Goal: Task Accomplishment & Management: Manage account settings

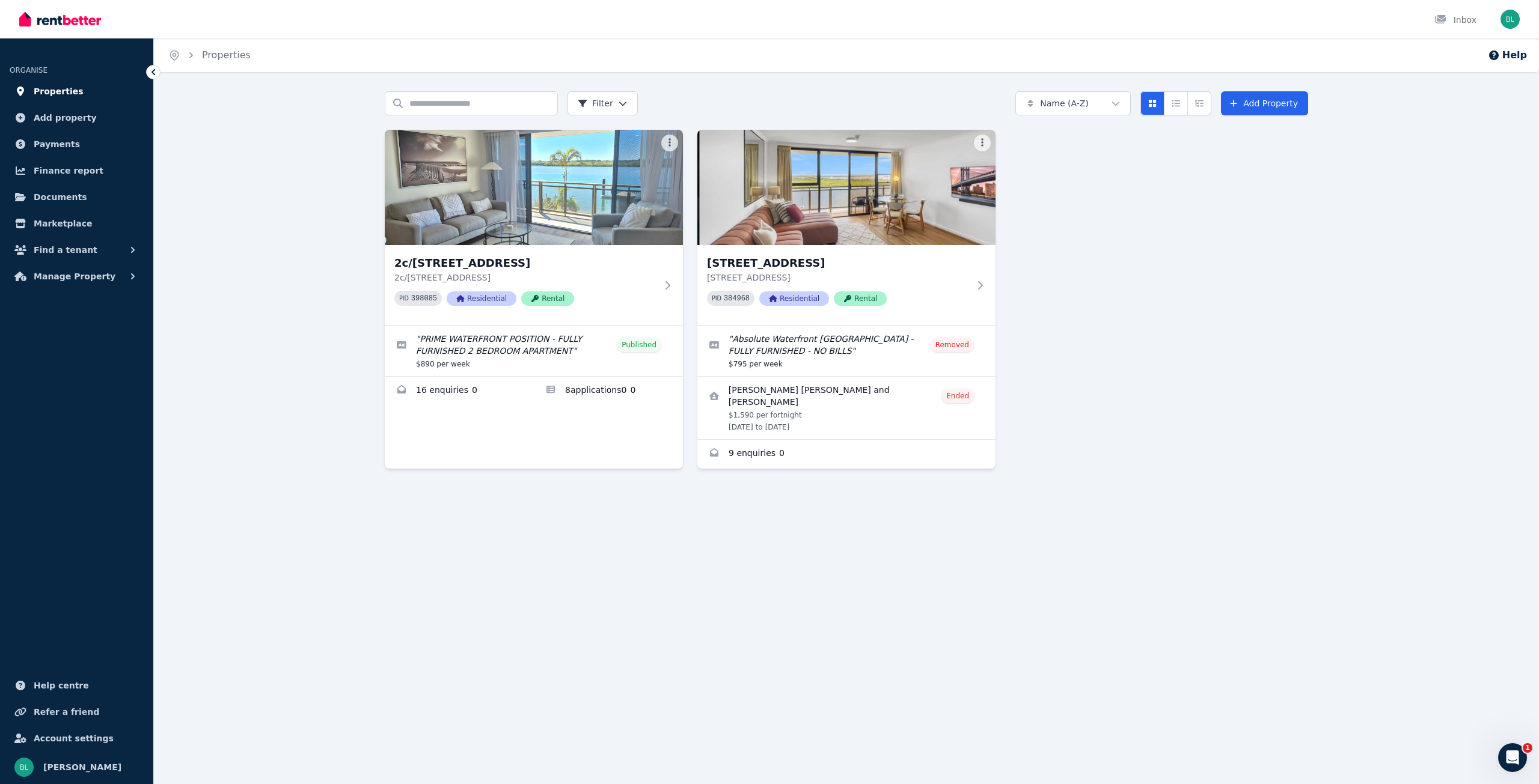
click at [54, 90] on span "Properties" at bounding box center [59, 91] width 50 height 14
click at [488, 345] on link "Edit listing: PRIME WATERFRONT POSITION - FULLY FURNISHED 2 BEDROOM APARTMENT" at bounding box center [533, 351] width 298 height 51
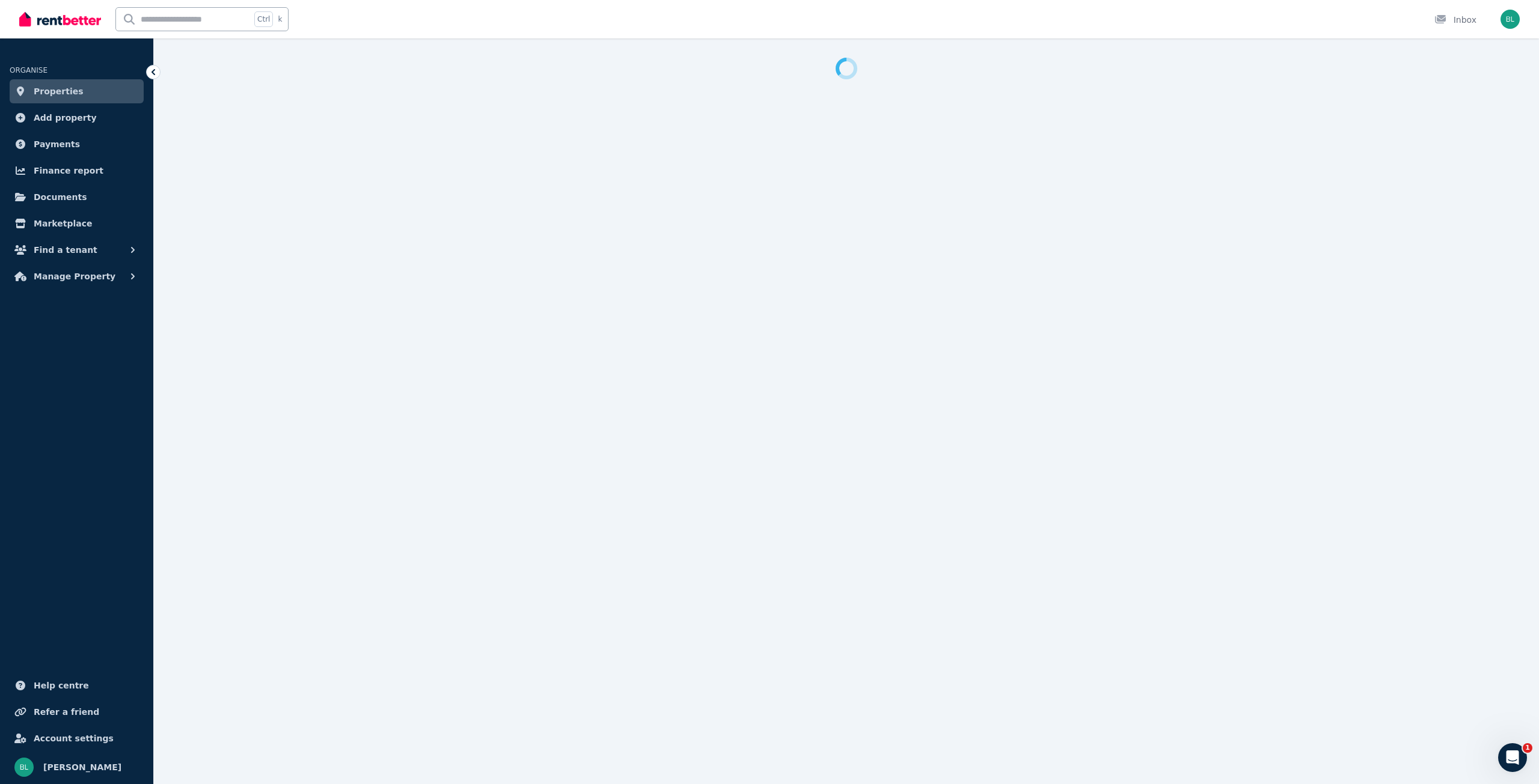
select select "**********"
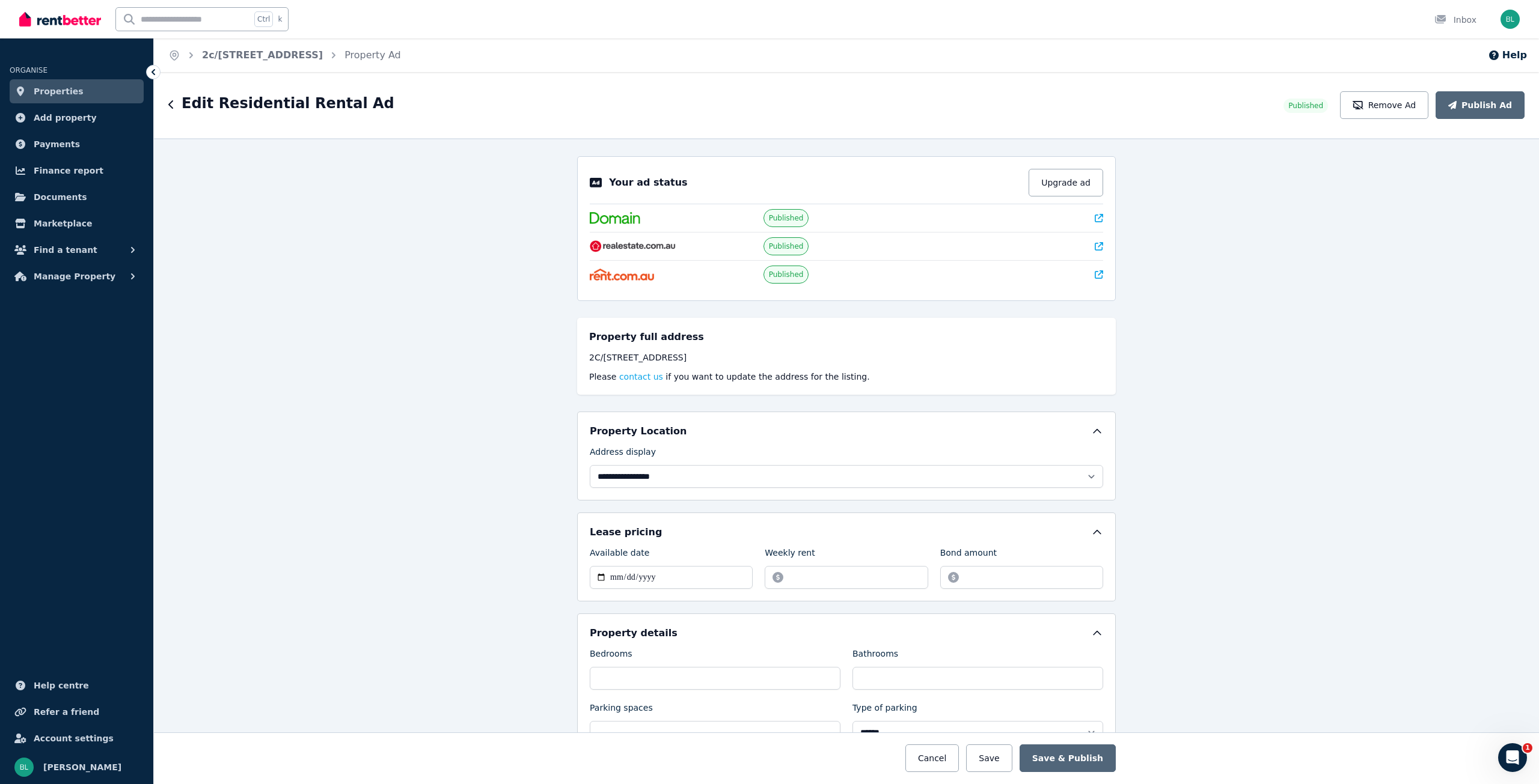
click at [68, 96] on span "Properties" at bounding box center [59, 91] width 50 height 14
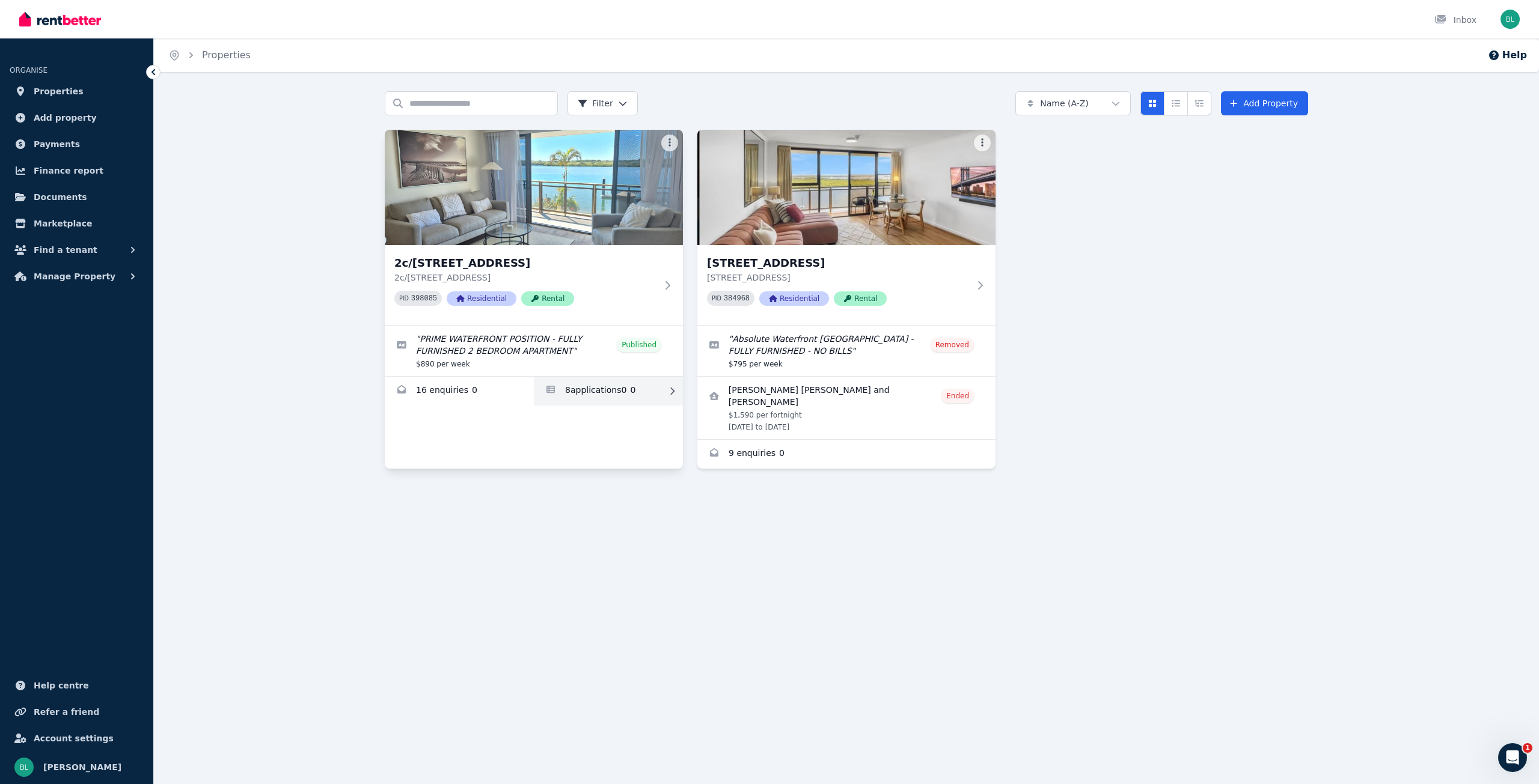
click at [587, 392] on link "Applications for 2c/120-122 Duporth Ave, Maroochydore" at bounding box center [609, 391] width 149 height 29
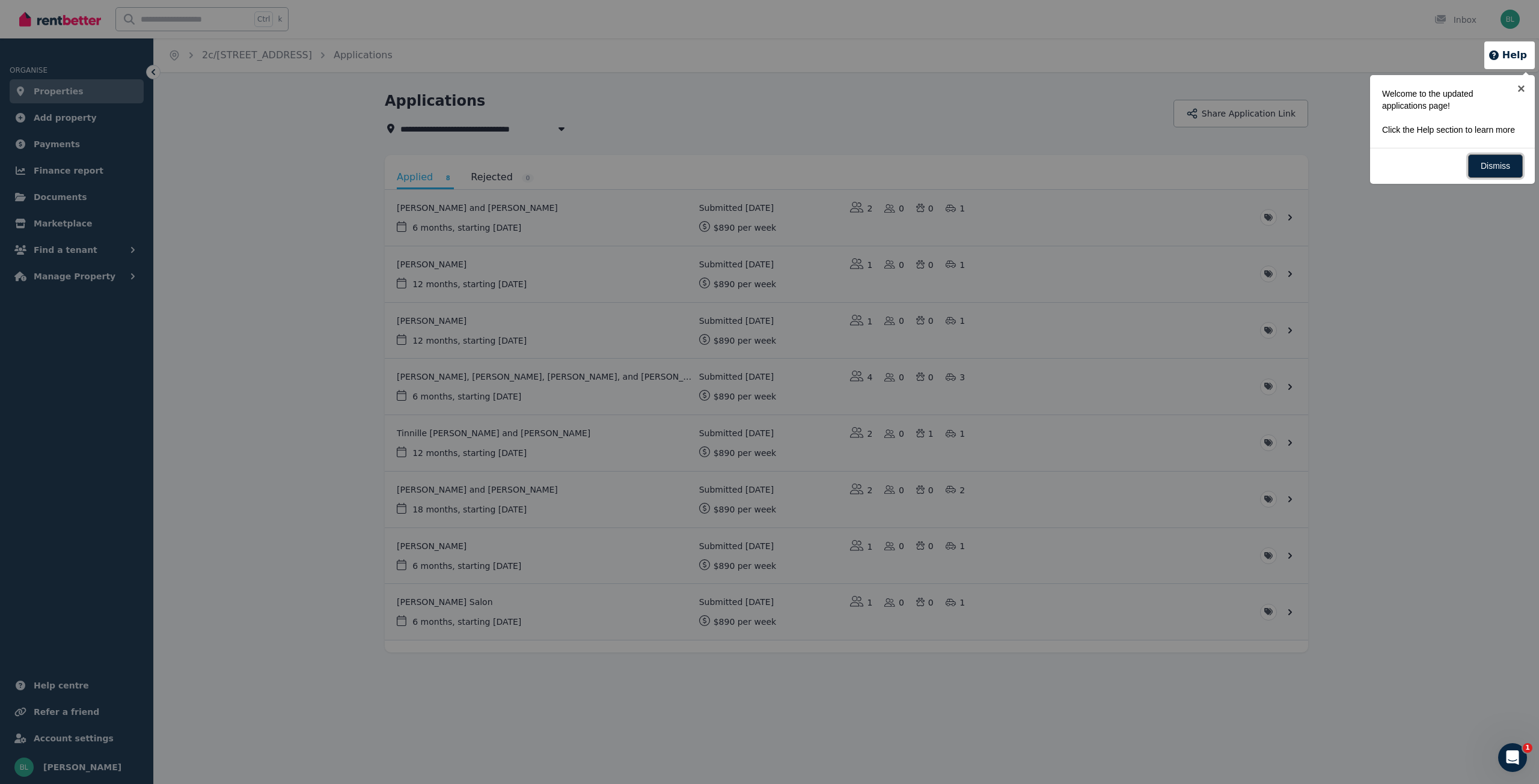
click at [1504, 168] on link "Dismiss" at bounding box center [1495, 166] width 55 height 23
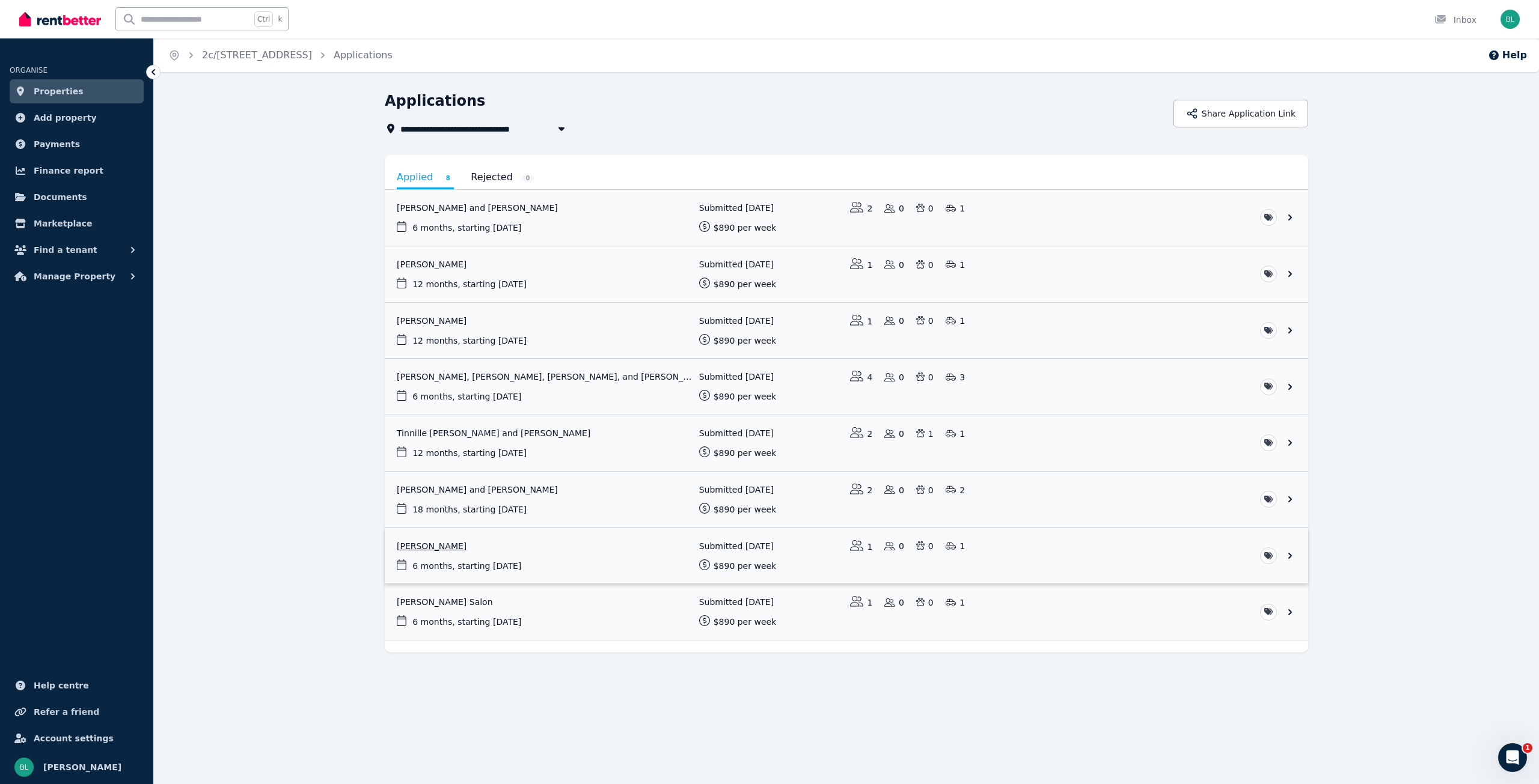
click at [425, 549] on link "View application: Martine Boys" at bounding box center [846, 556] width 924 height 56
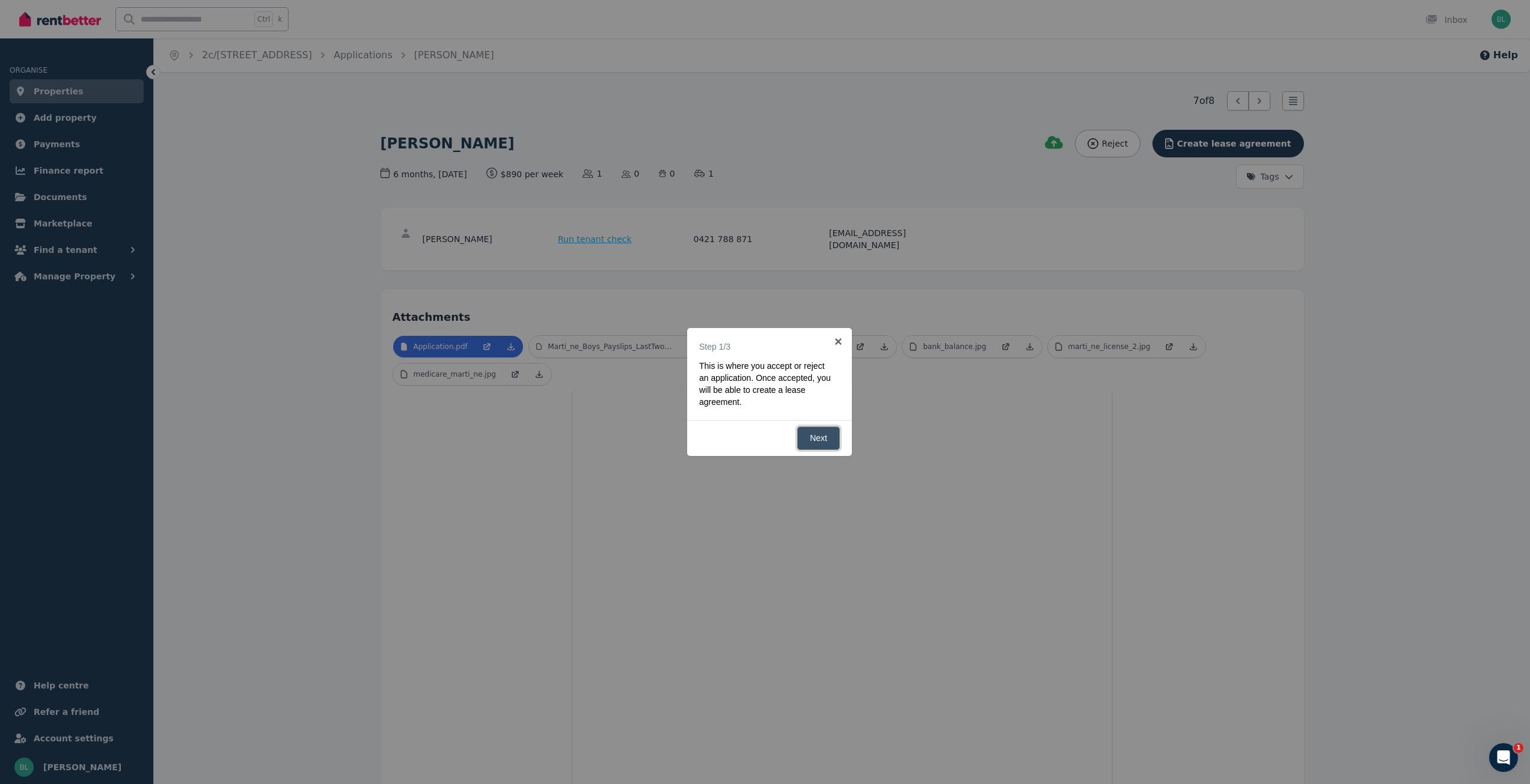
click at [808, 440] on link "Next" at bounding box center [818, 438] width 43 height 23
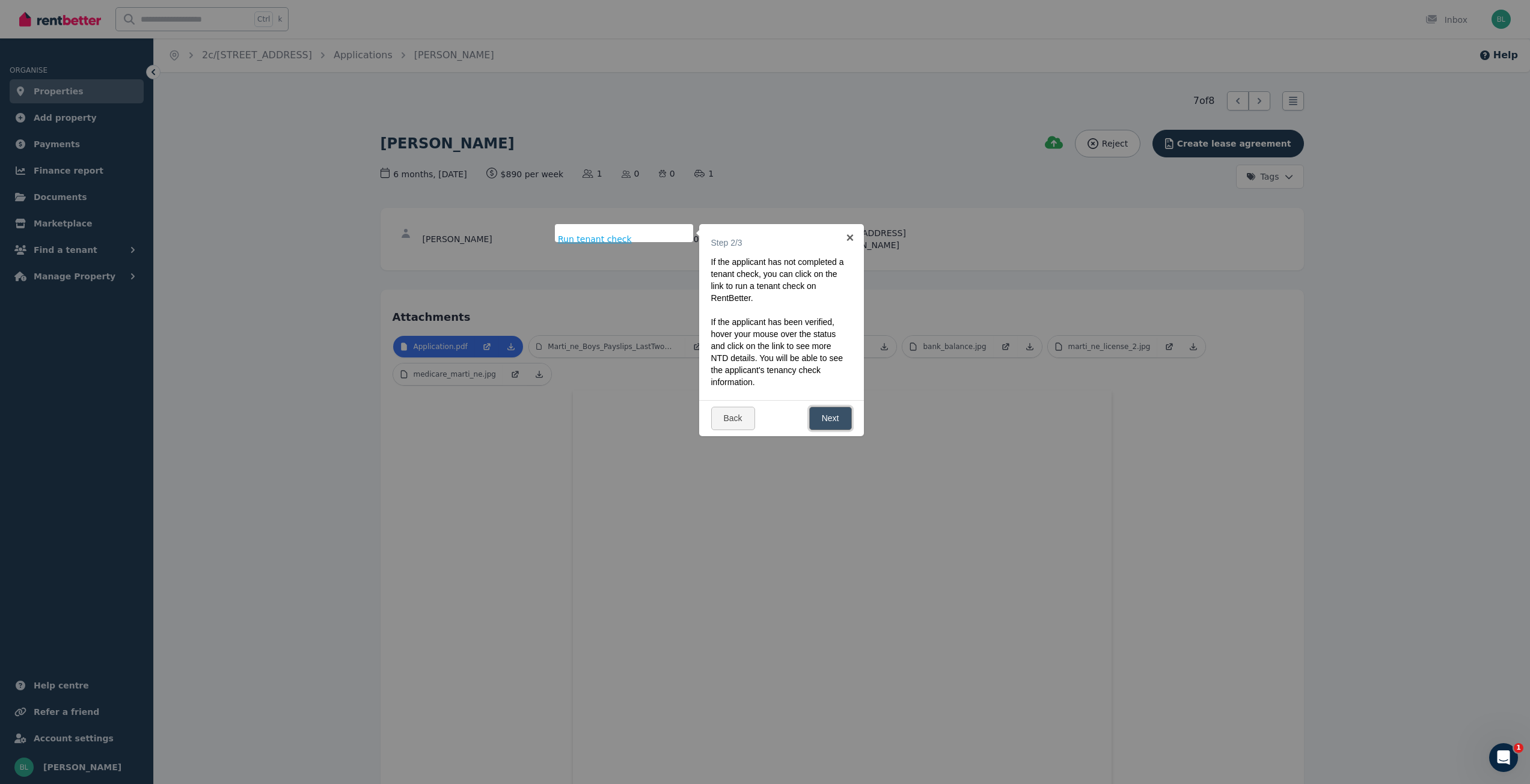
click at [826, 422] on link "Next" at bounding box center [830, 418] width 43 height 23
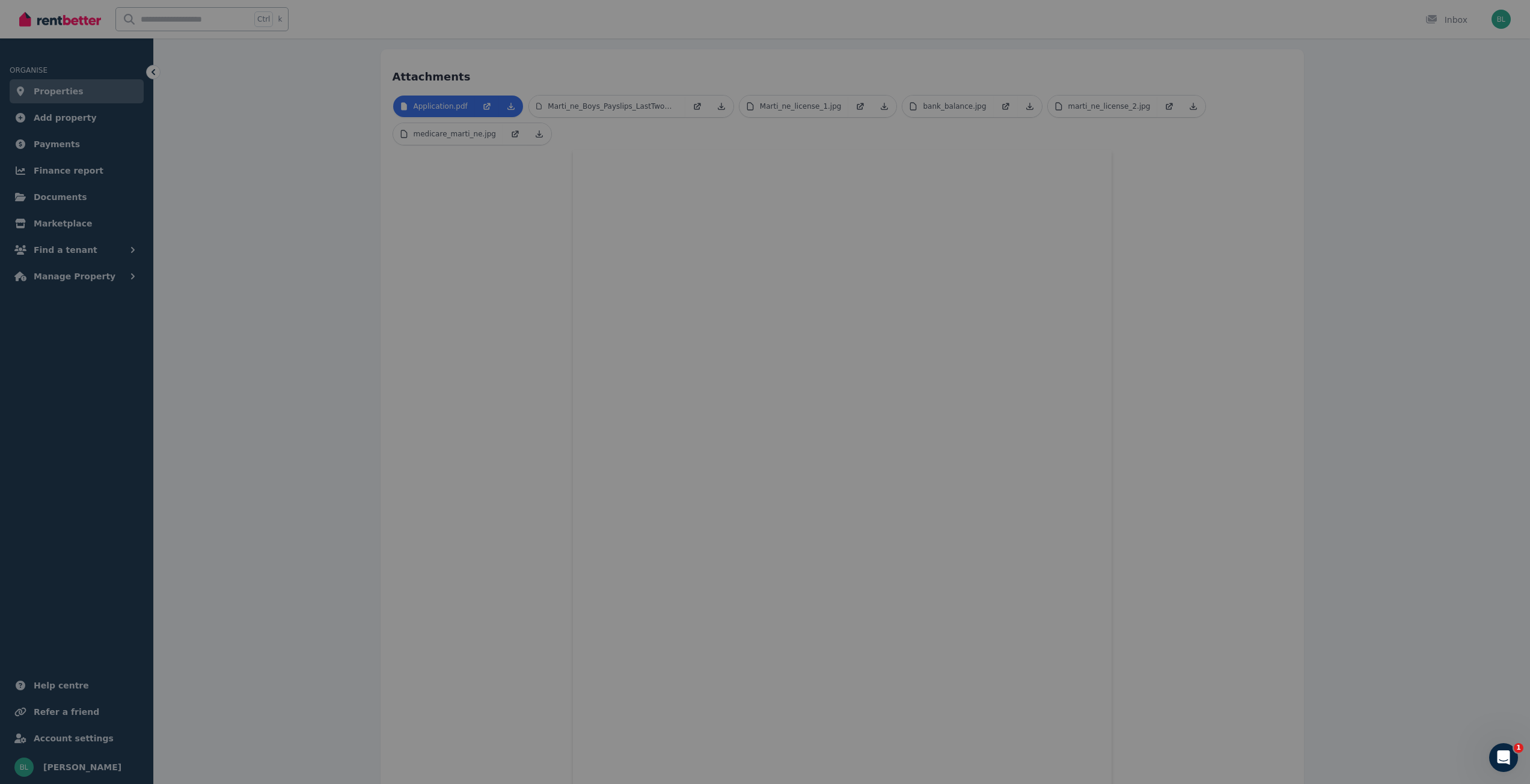
click at [777, 443] on div at bounding box center [765, 392] width 1530 height 784
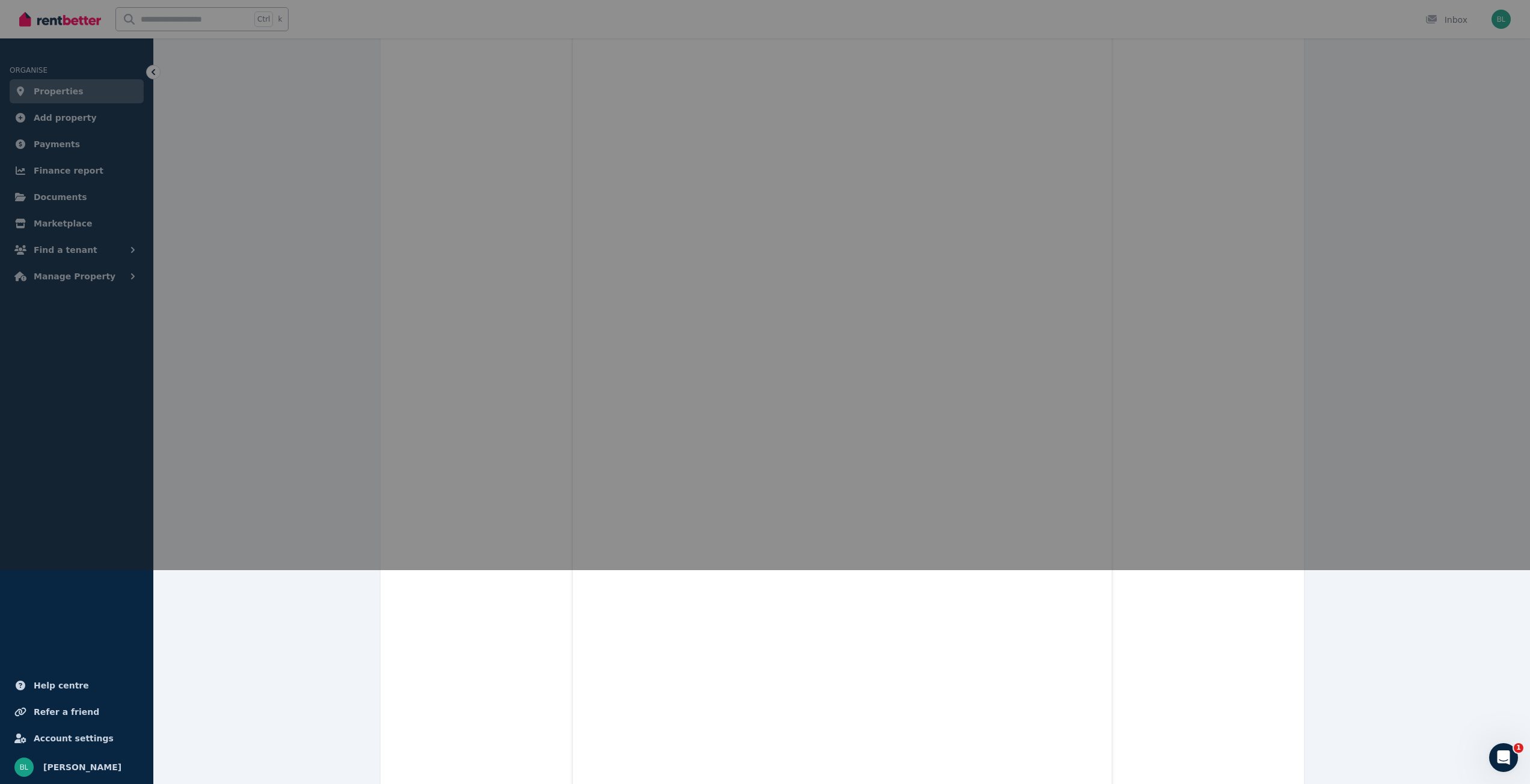
click at [615, 434] on div at bounding box center [765, 392] width 1530 height 784
click at [615, 436] on div at bounding box center [765, 392] width 1530 height 784
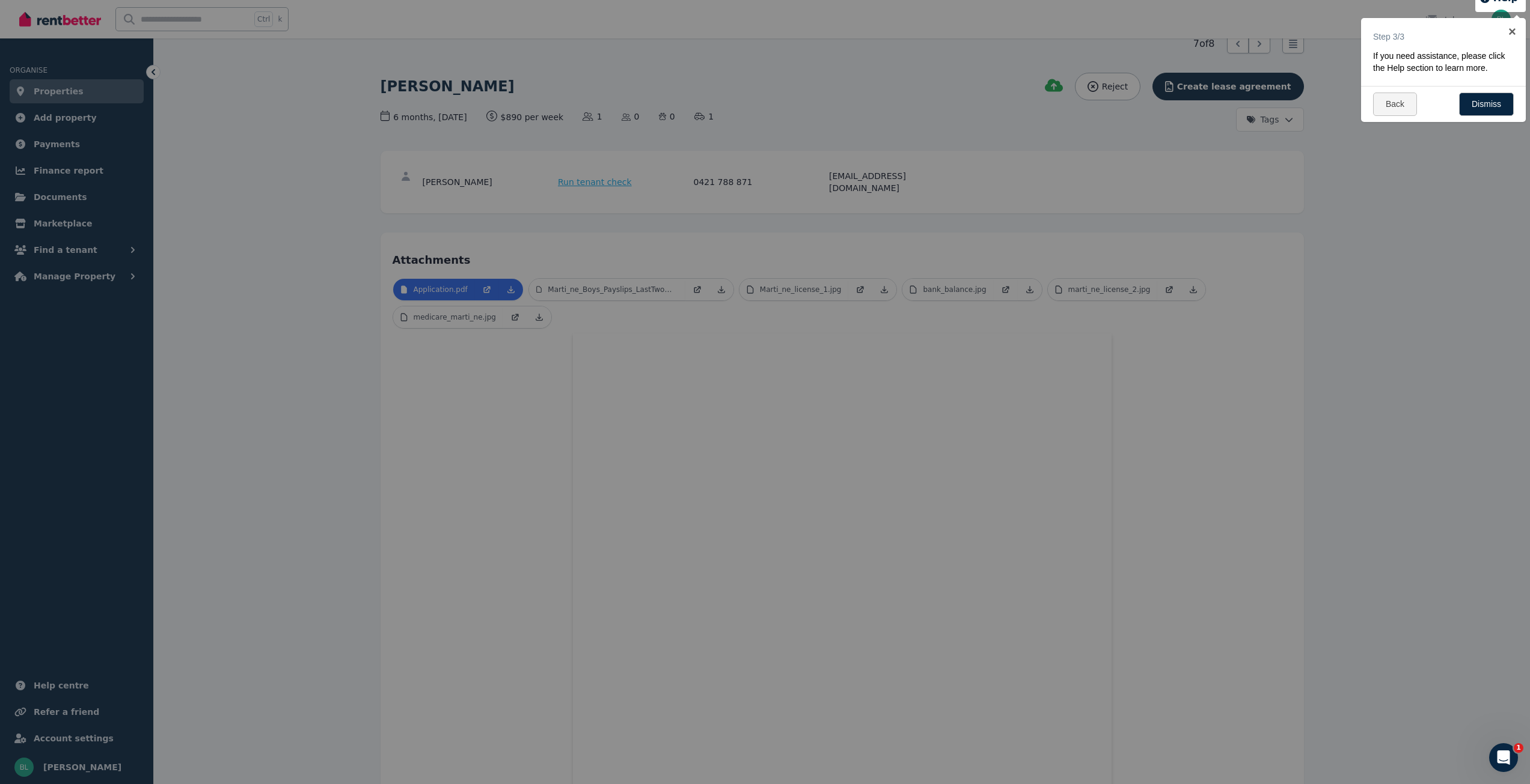
scroll to position [0, 0]
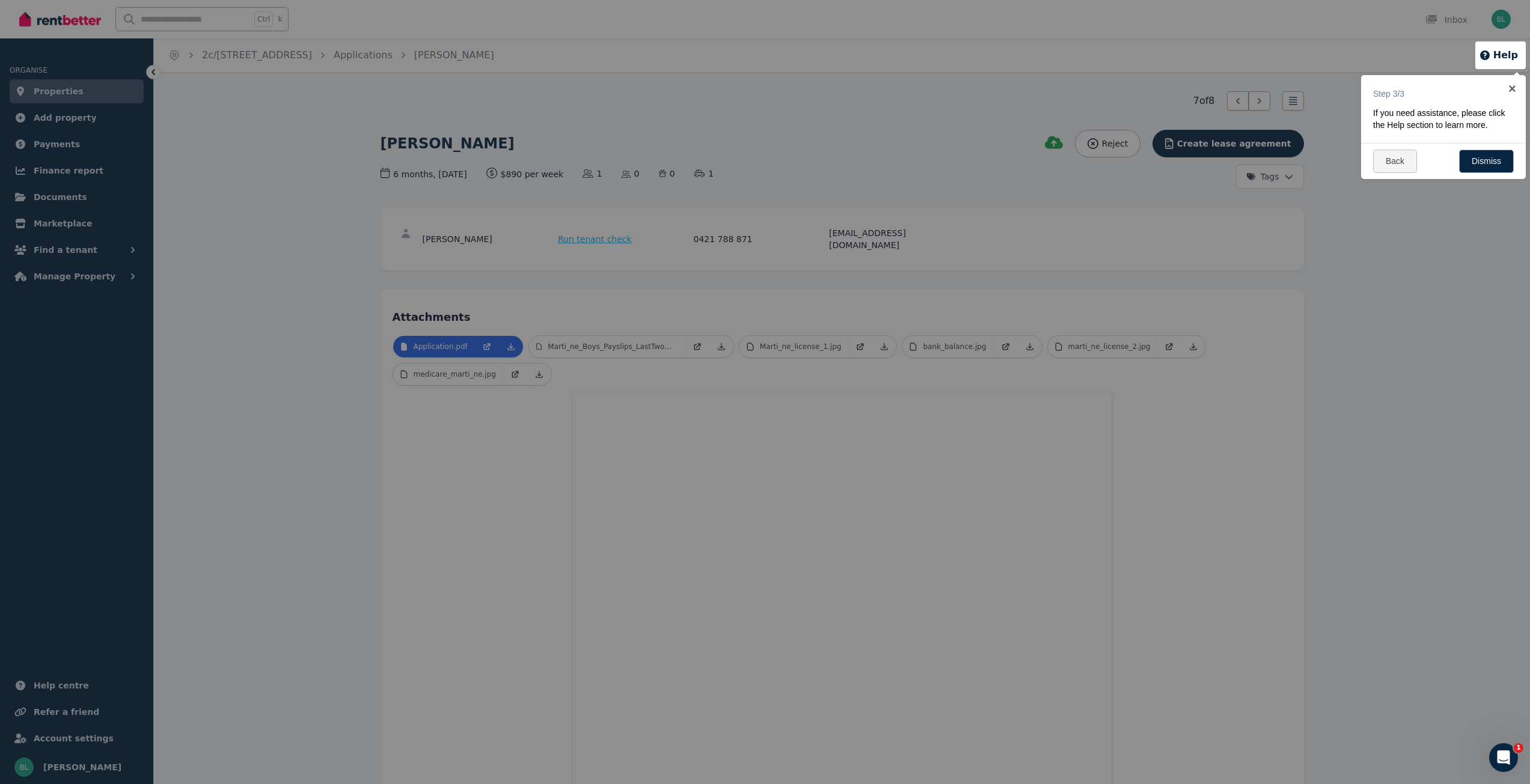
click at [648, 335] on div at bounding box center [765, 392] width 1530 height 784
click at [598, 335] on div at bounding box center [765, 392] width 1530 height 784
click at [722, 334] on div at bounding box center [765, 392] width 1530 height 784
click at [506, 461] on div at bounding box center [765, 392] width 1530 height 784
click at [1479, 157] on link "Dismiss" at bounding box center [1486, 161] width 55 height 23
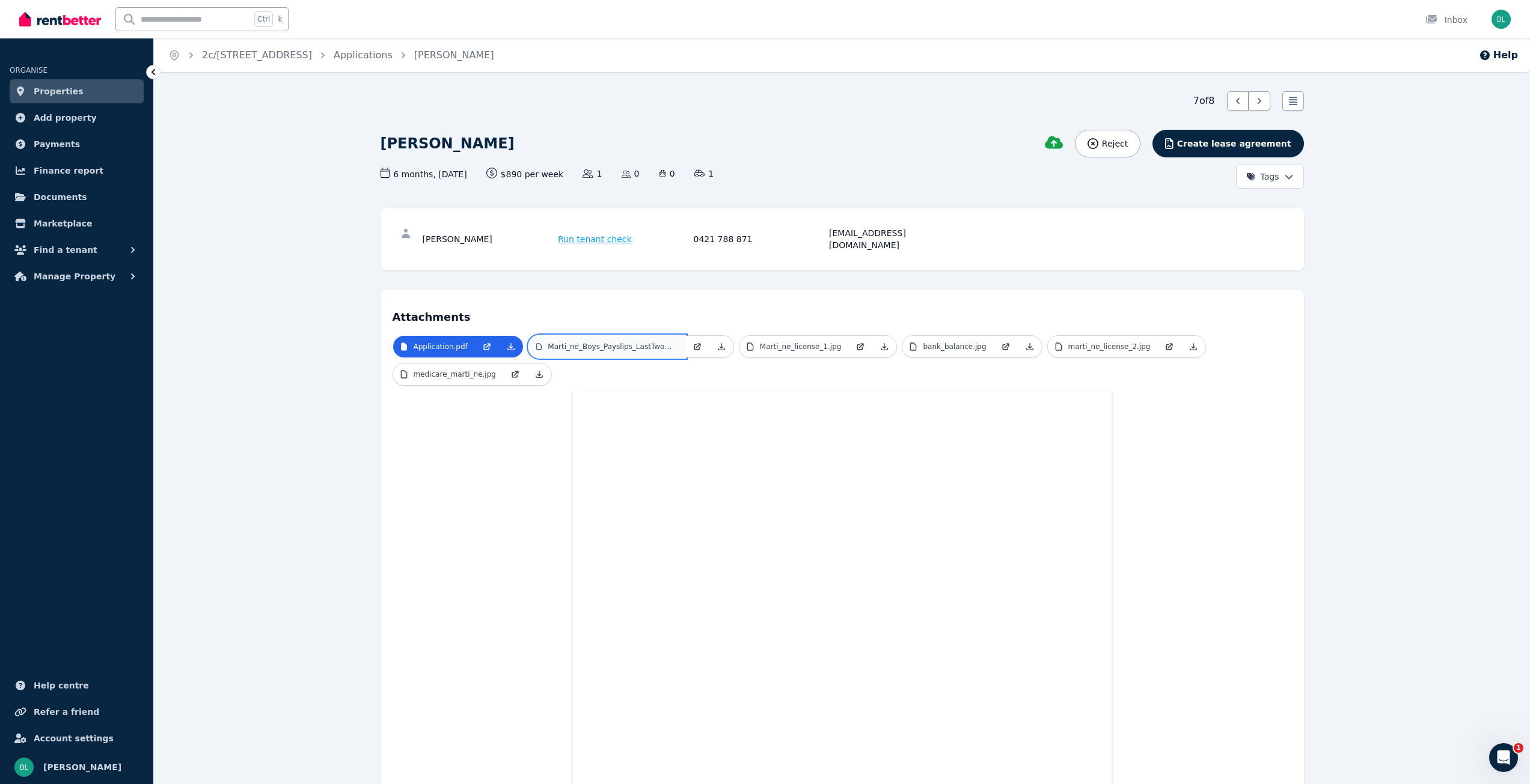
click at [639, 336] on link "Marti_ne_Boys_Payslips_LastTwoWeeks.pdf" at bounding box center [607, 347] width 156 height 22
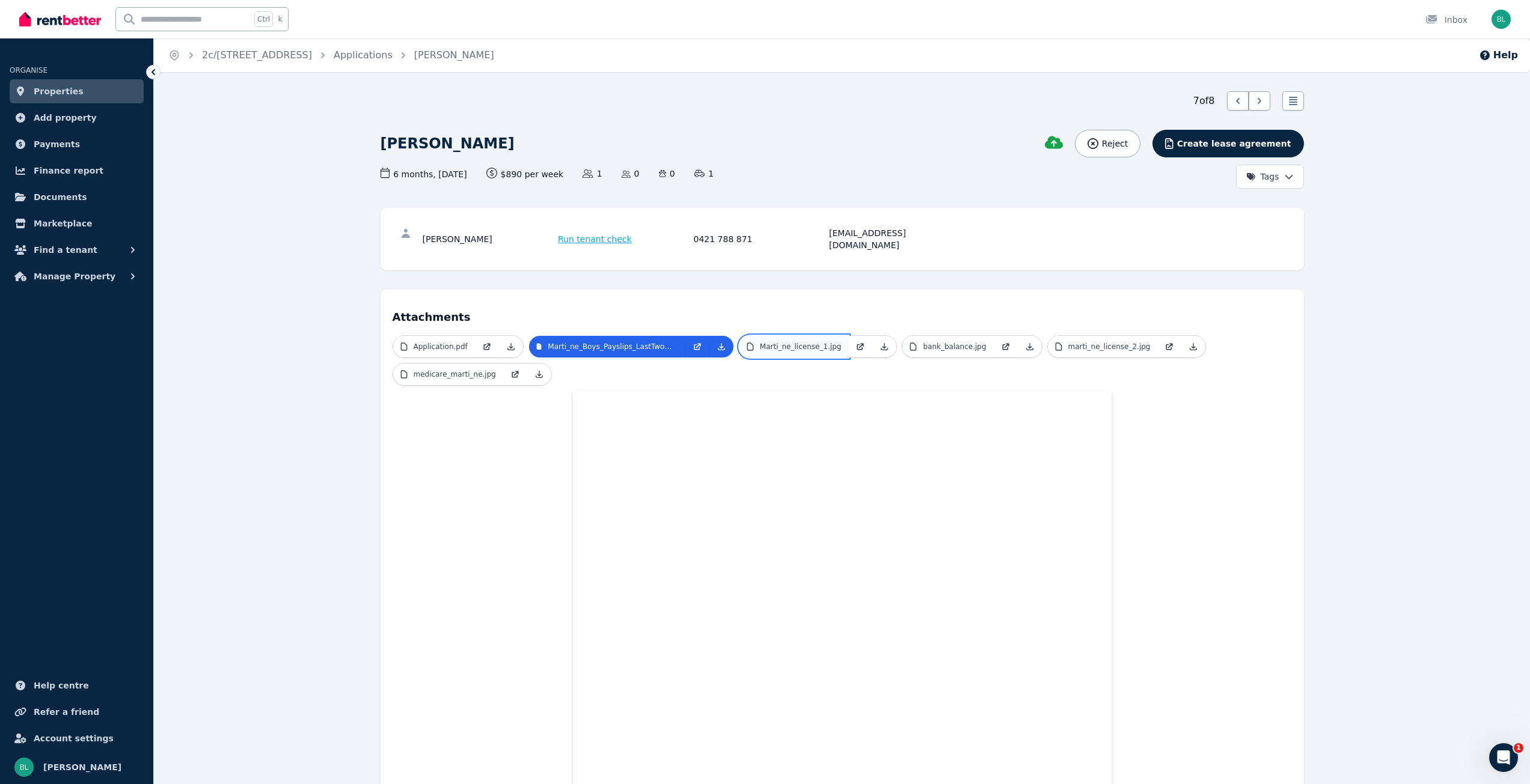
click at [808, 342] on p "Marti_ne_license_1.jpg" at bounding box center [801, 347] width 81 height 10
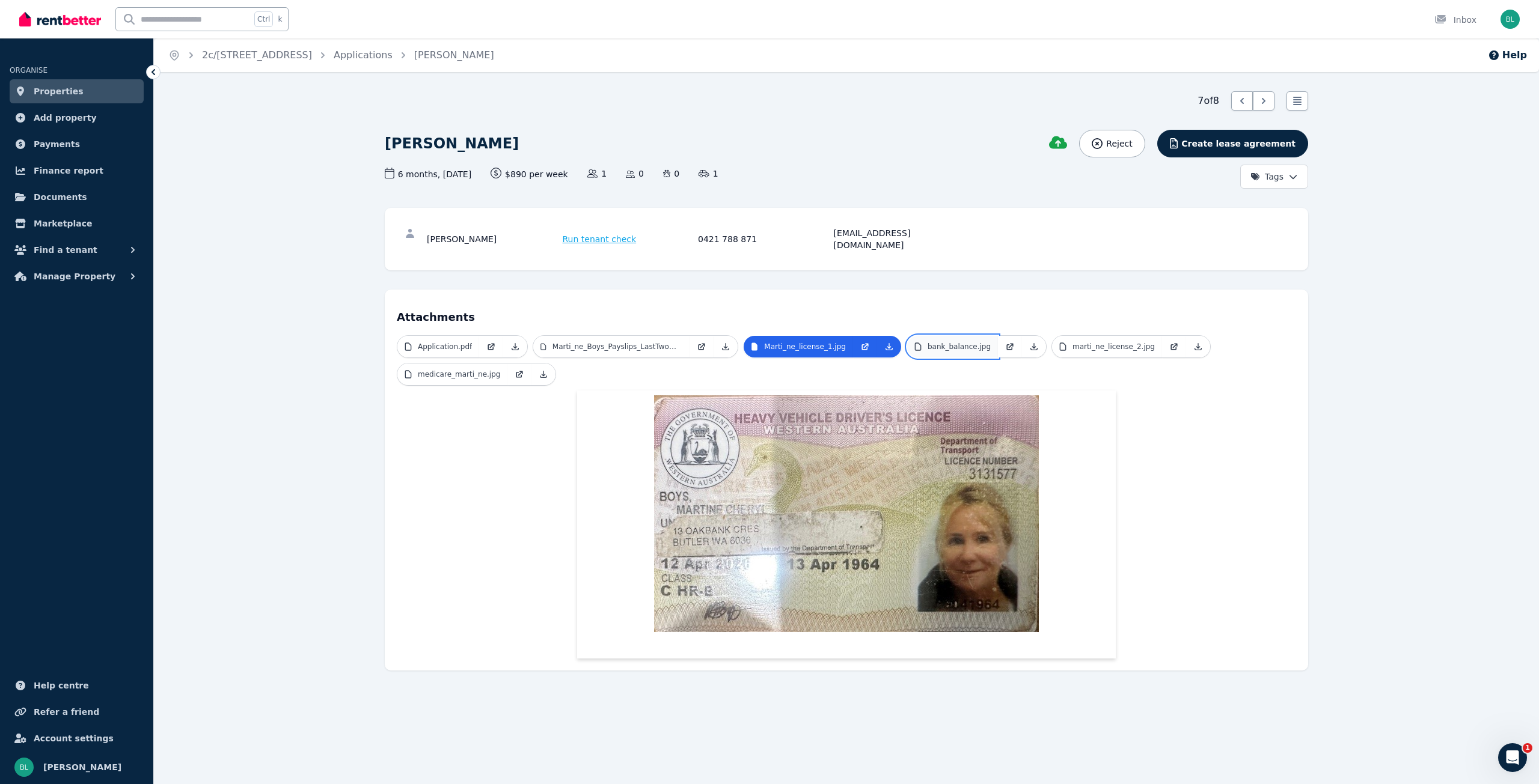
click at [942, 342] on p "bank_balance.jpg" at bounding box center [959, 347] width 63 height 10
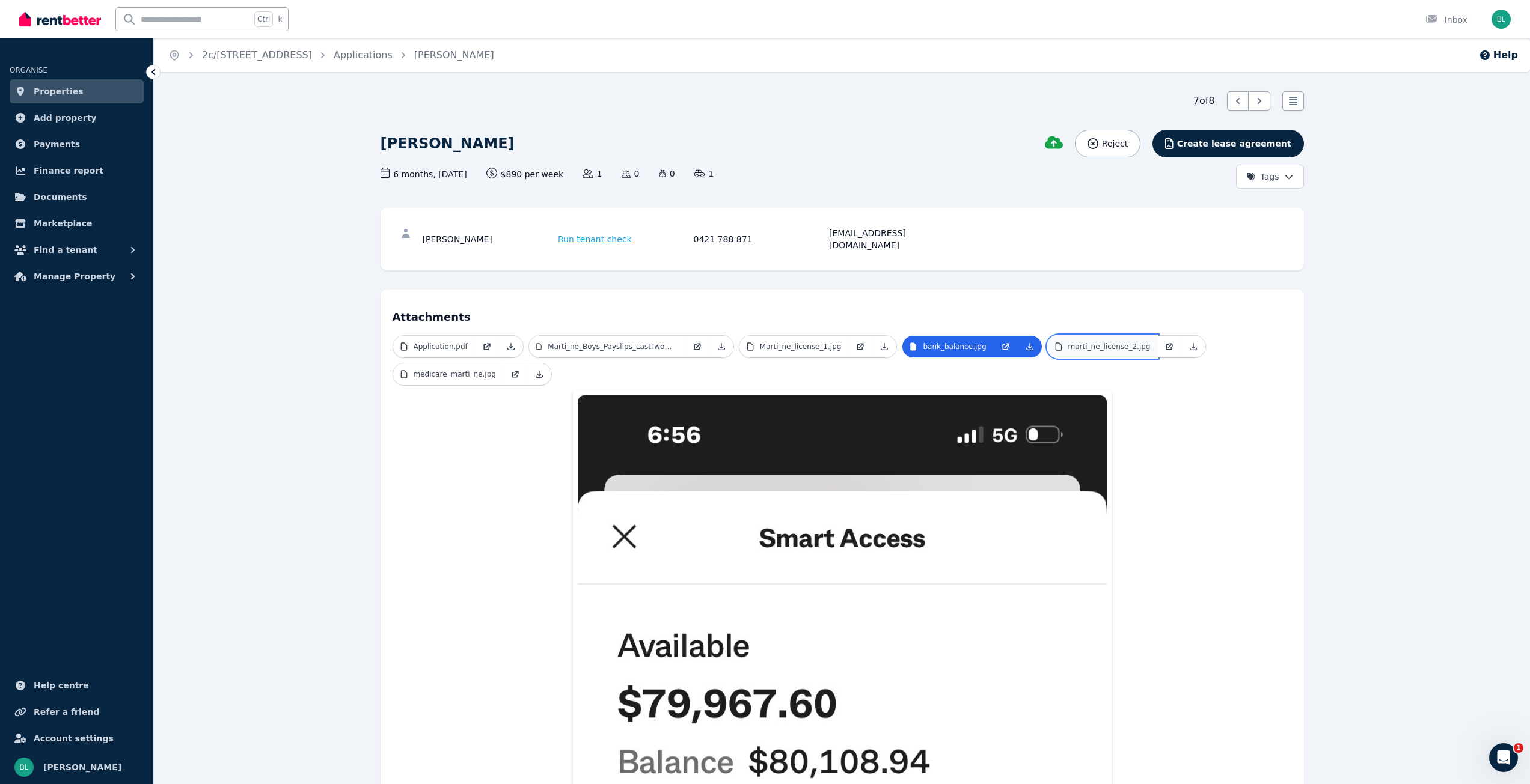
click at [1093, 342] on p "marti_ne_license_2.jpg" at bounding box center [1109, 347] width 82 height 10
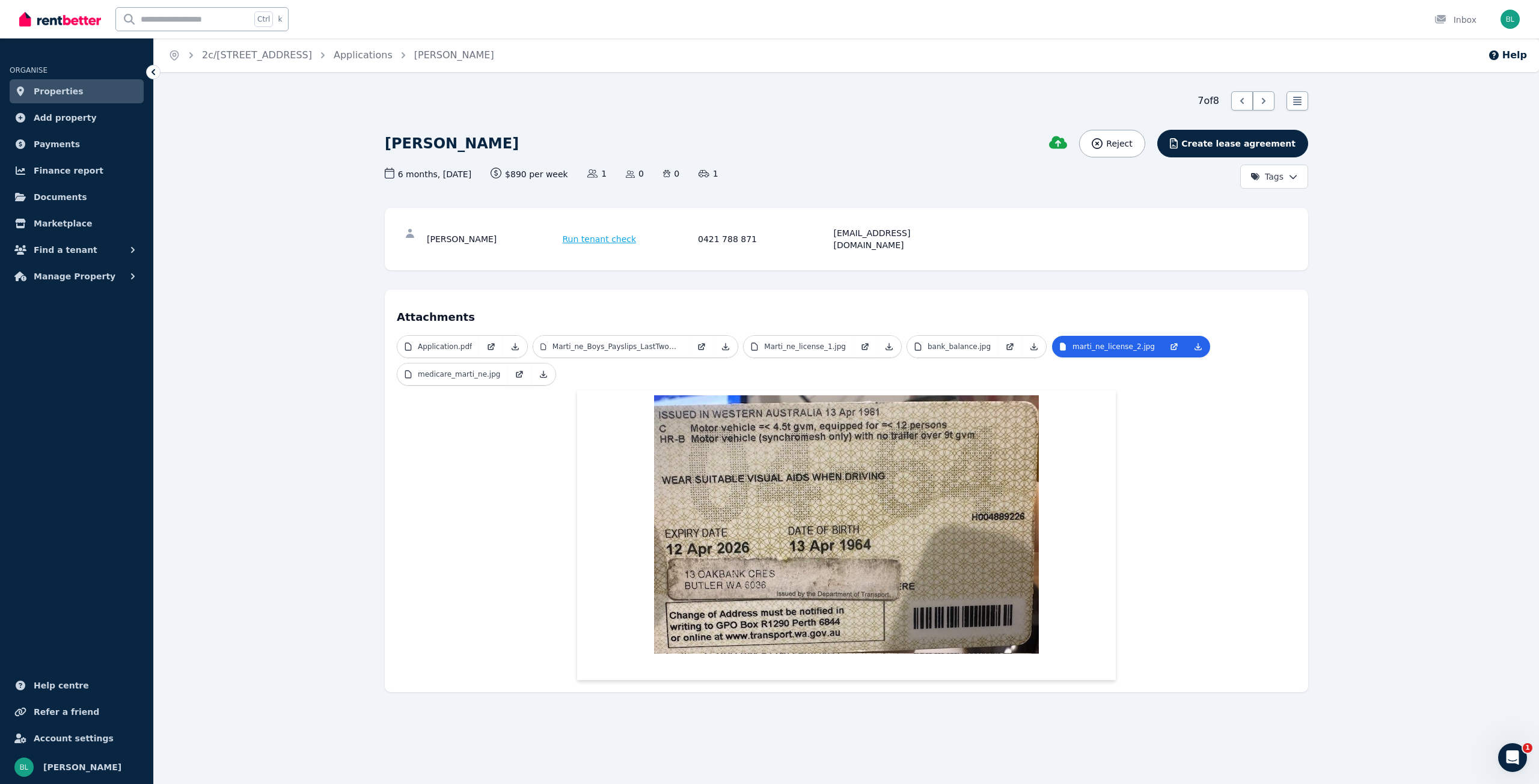
click at [474, 375] on ul "Application.pdf Marti_ne_Boys_Payslips_LastTwoWeeks.pdf Marti_ne_license_1.jpg …" at bounding box center [846, 363] width 900 height 55
click at [480, 369] on link "medicare_marti_ne.jpg" at bounding box center [452, 374] width 110 height 22
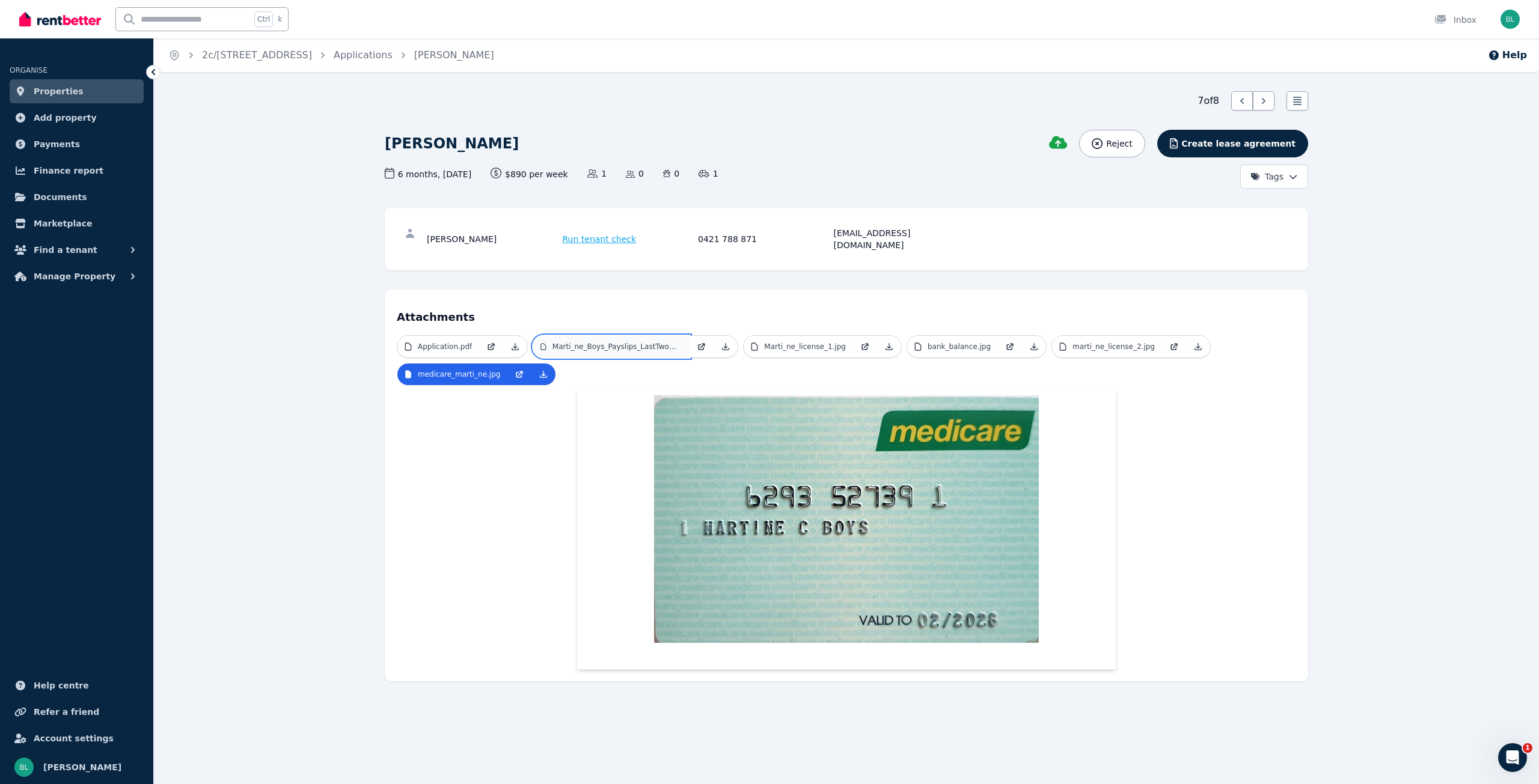
click at [624, 342] on p "Marti_ne_Boys_Payslips_LastTwoWeeks.pdf" at bounding box center [618, 347] width 130 height 10
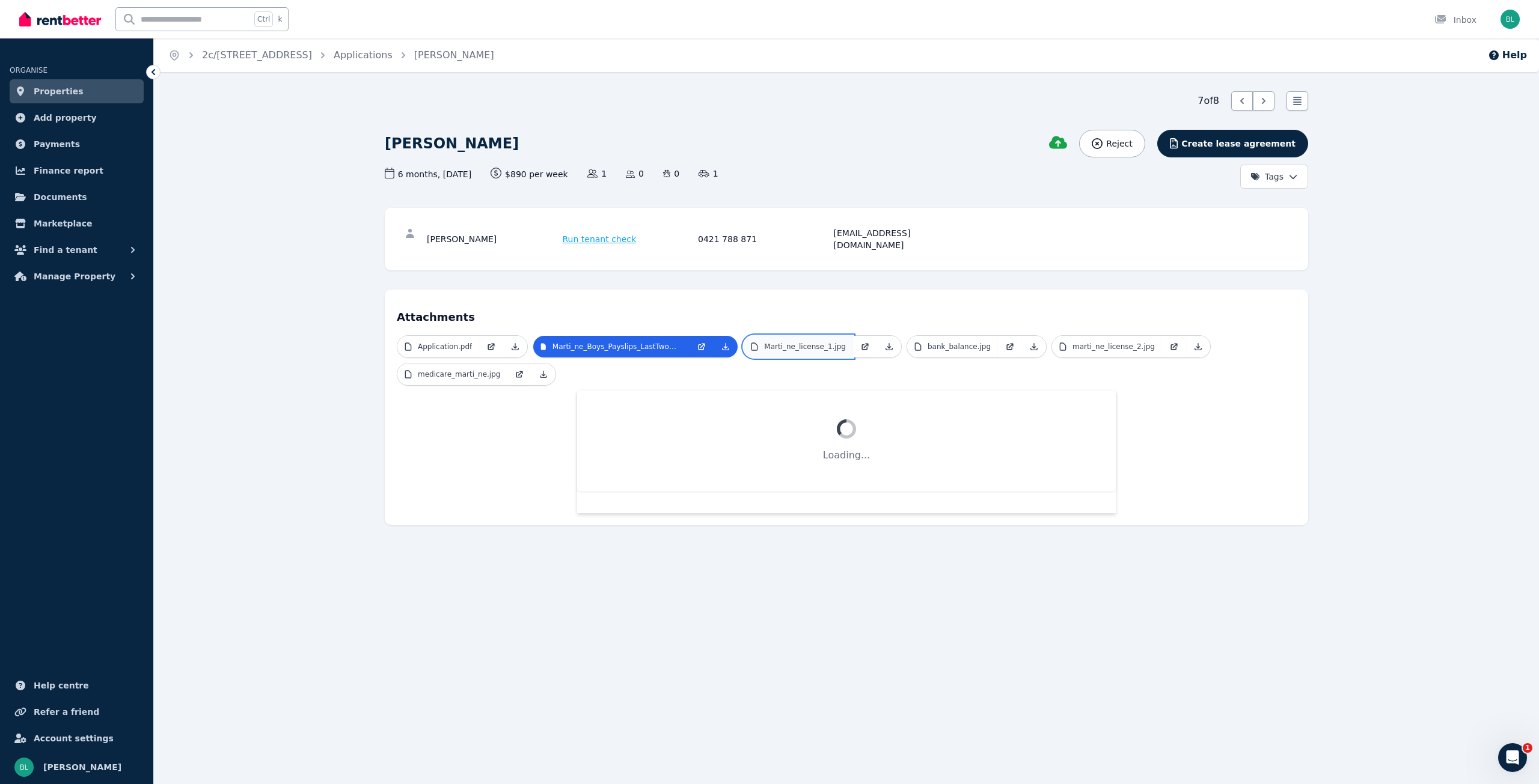
click at [767, 342] on p "Marti_ne_license_1.jpg" at bounding box center [805, 347] width 81 height 10
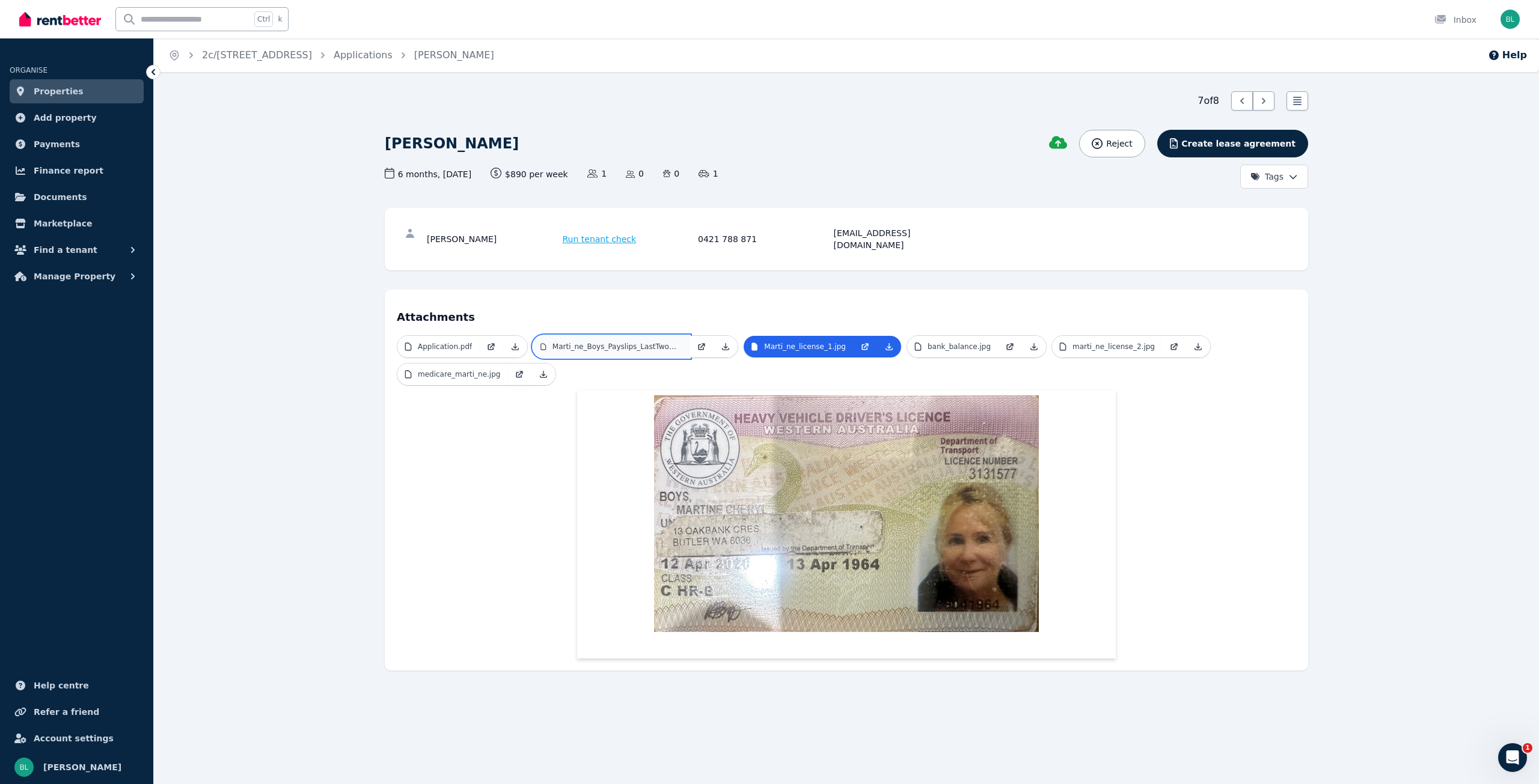
click at [622, 343] on link "Marti_ne_Boys_Payslips_LastTwoWeeks.pdf" at bounding box center [611, 347] width 156 height 22
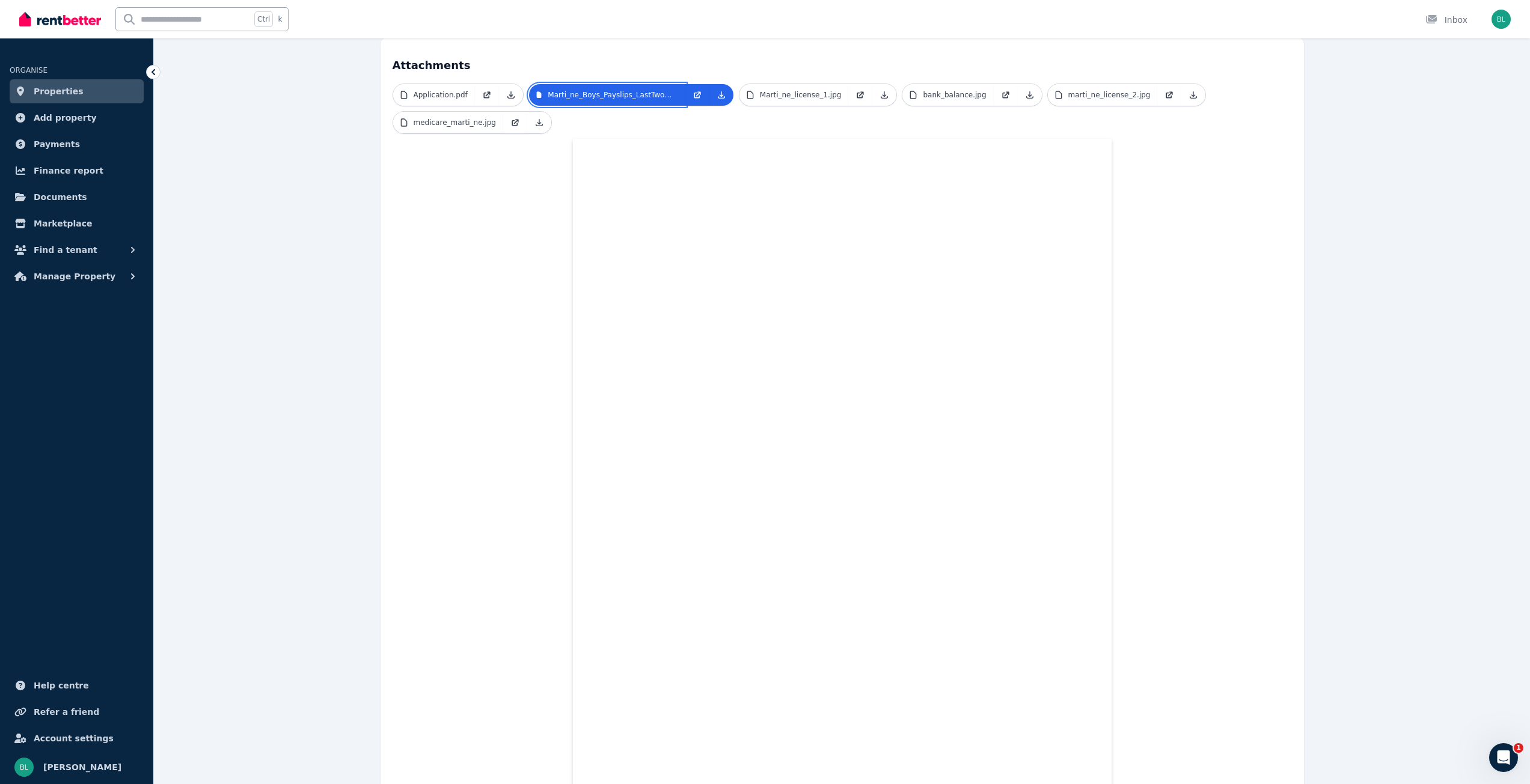
scroll to position [240, 0]
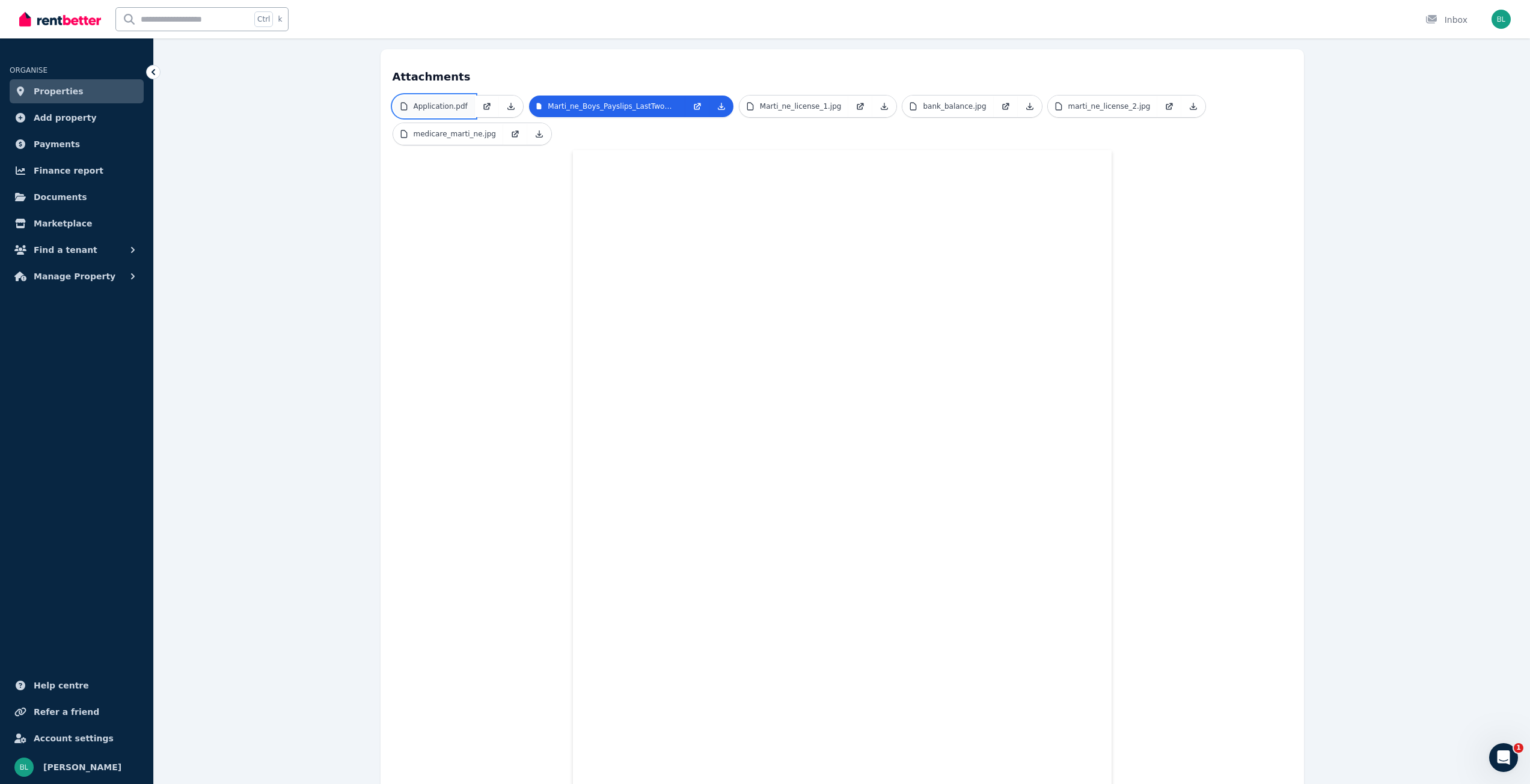
drag, startPoint x: 461, startPoint y: 93, endPoint x: 470, endPoint y: 109, distance: 18.4
click at [461, 102] on p "Application.pdf" at bounding box center [441, 106] width 54 height 10
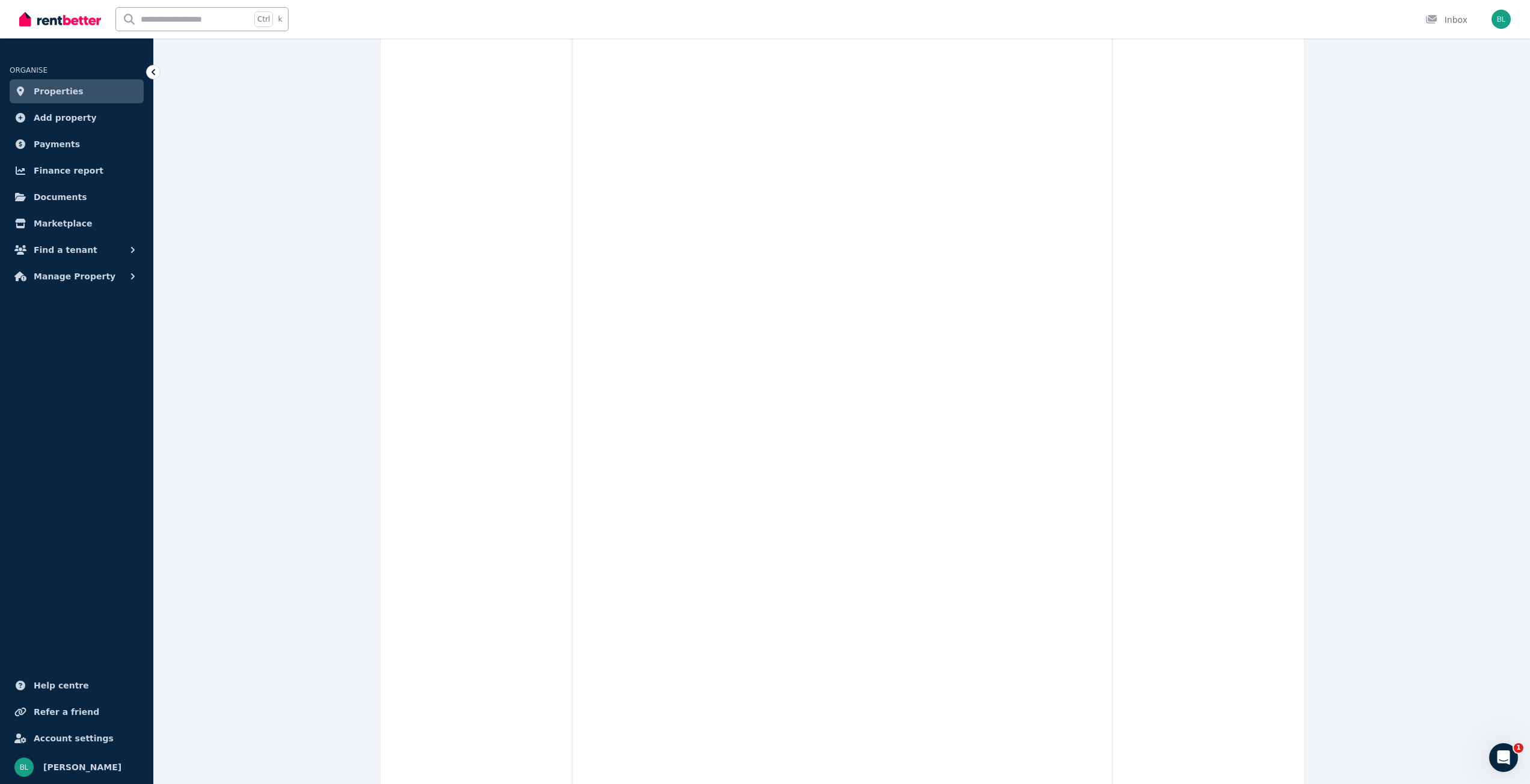
scroll to position [1523, 0]
click at [153, 66] on div at bounding box center [153, 72] width 14 height 14
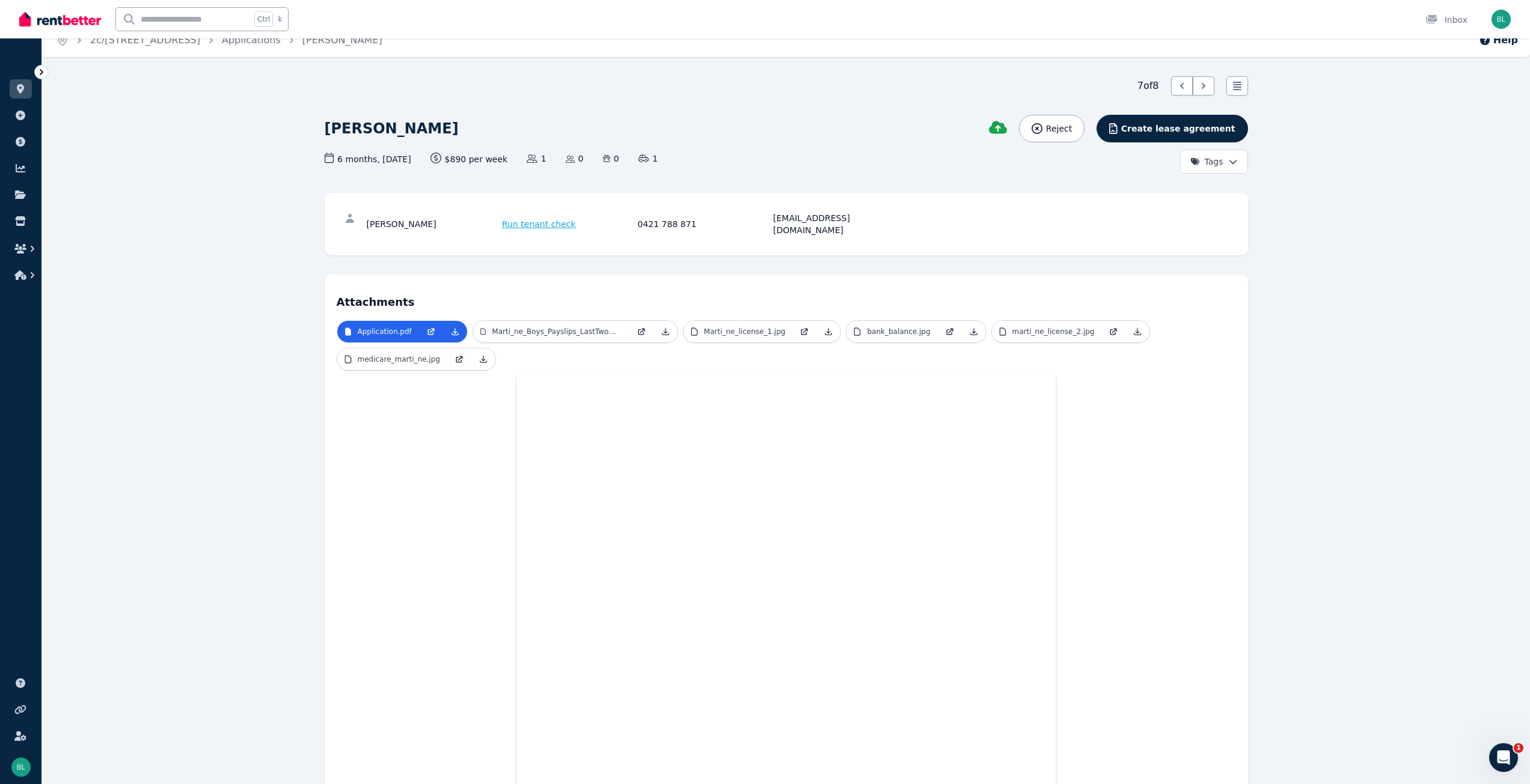
scroll to position [0, 0]
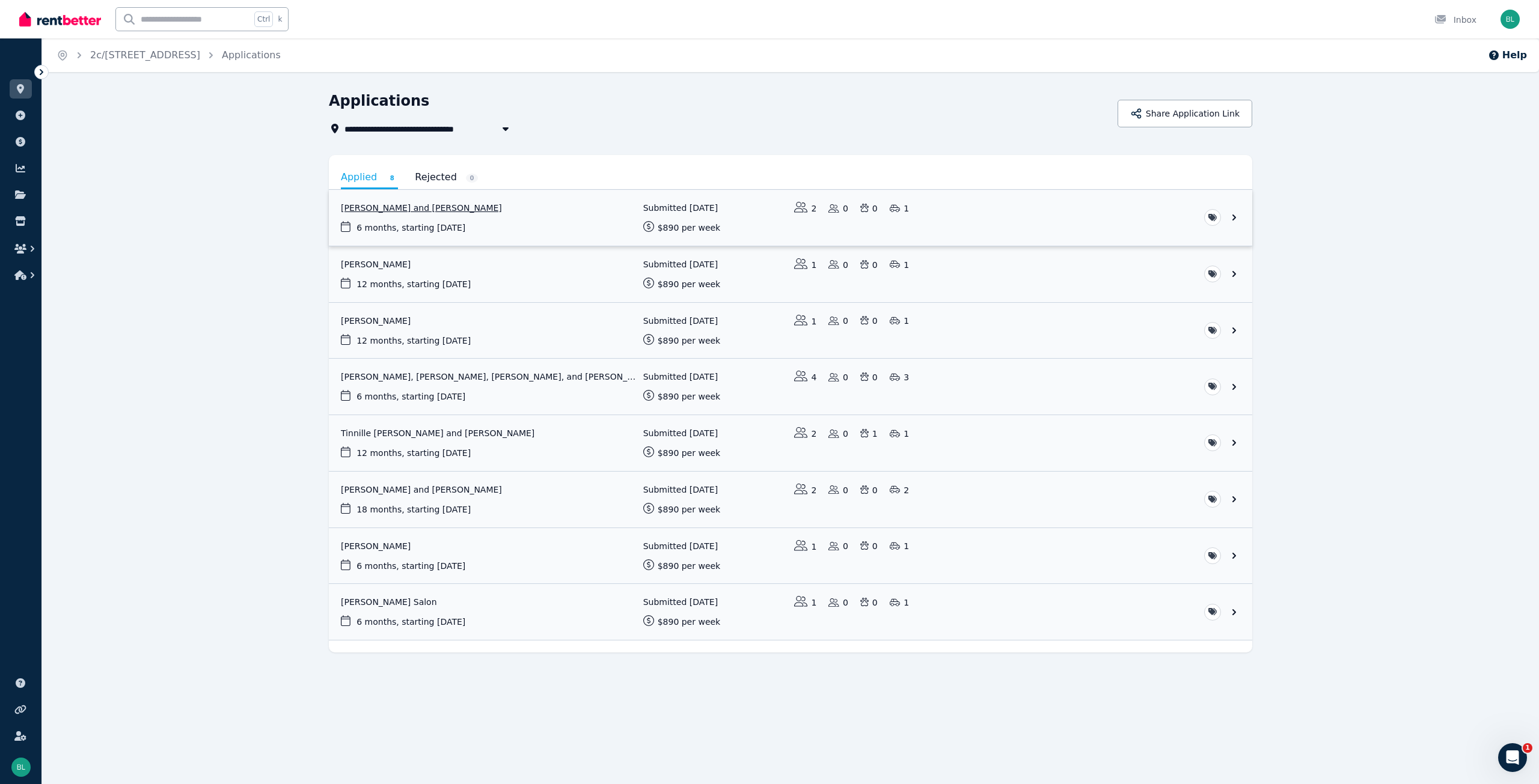
click at [414, 207] on link "View application: Theresa Wilton and William Godfrey" at bounding box center [790, 218] width 924 height 56
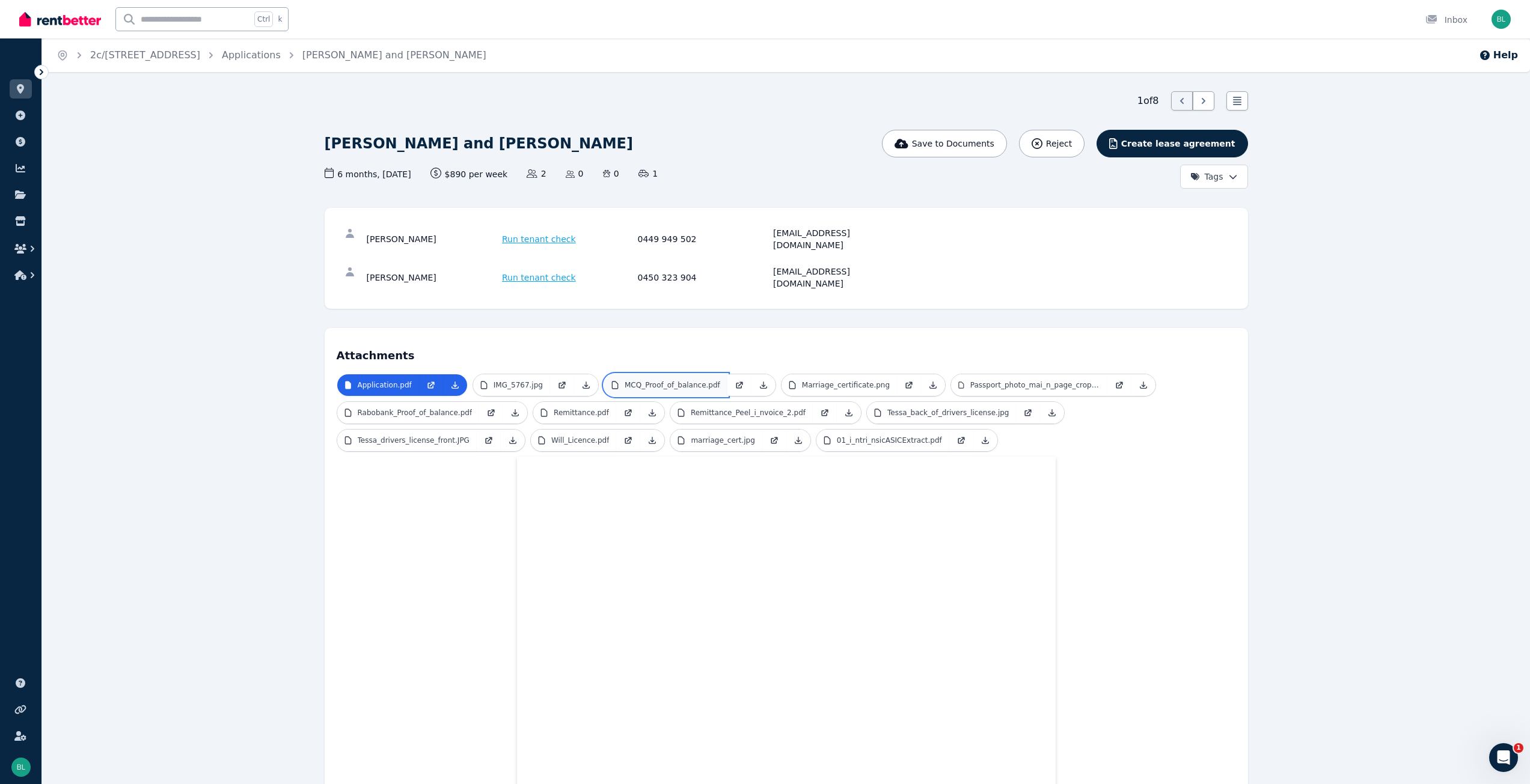
click at [665, 381] on p "MCQ_Proof_of_balance.pdf" at bounding box center [672, 385] width 96 height 10
click at [828, 375] on link "Marriage_certificate.png" at bounding box center [839, 385] width 115 height 22
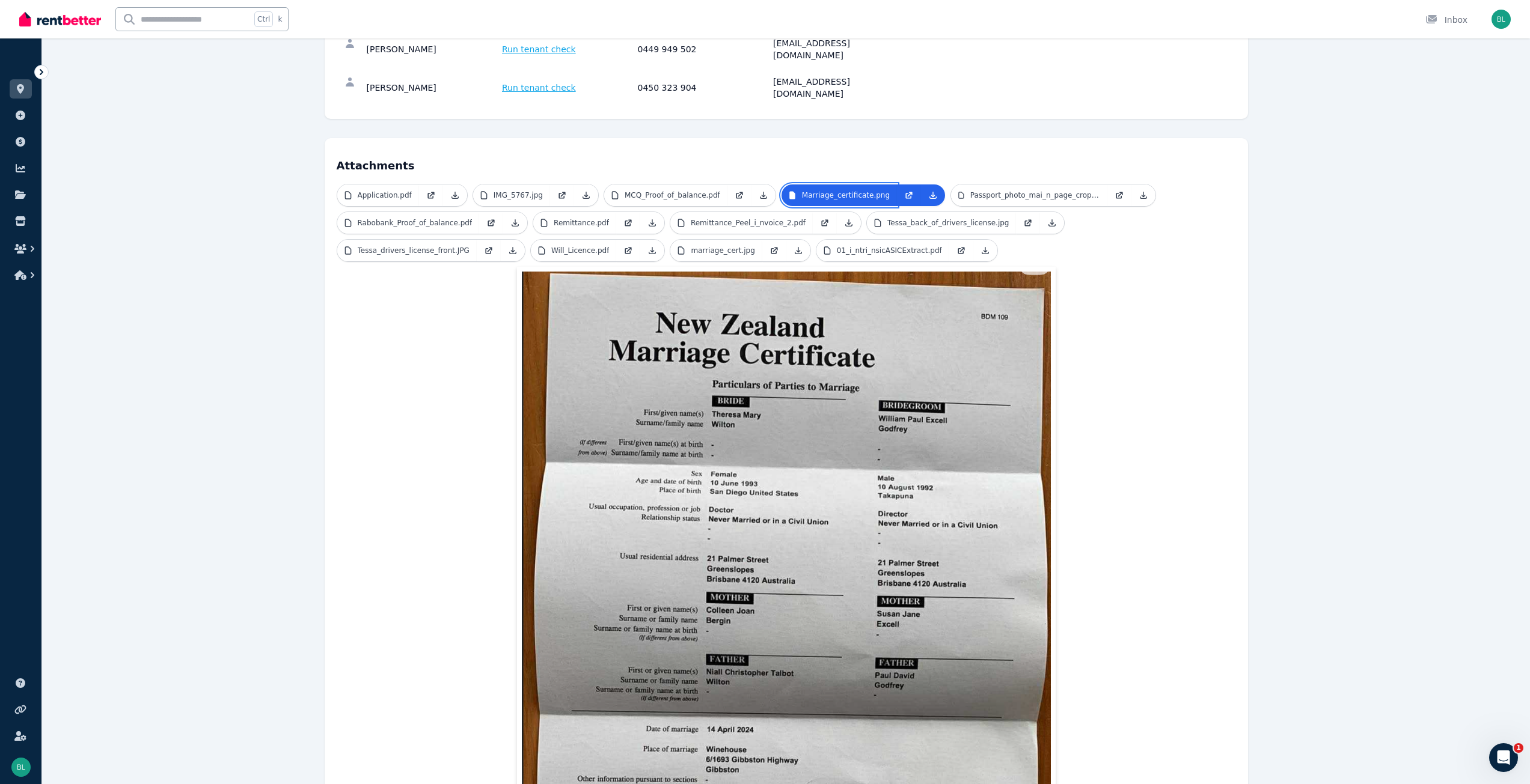
scroll to position [240, 0]
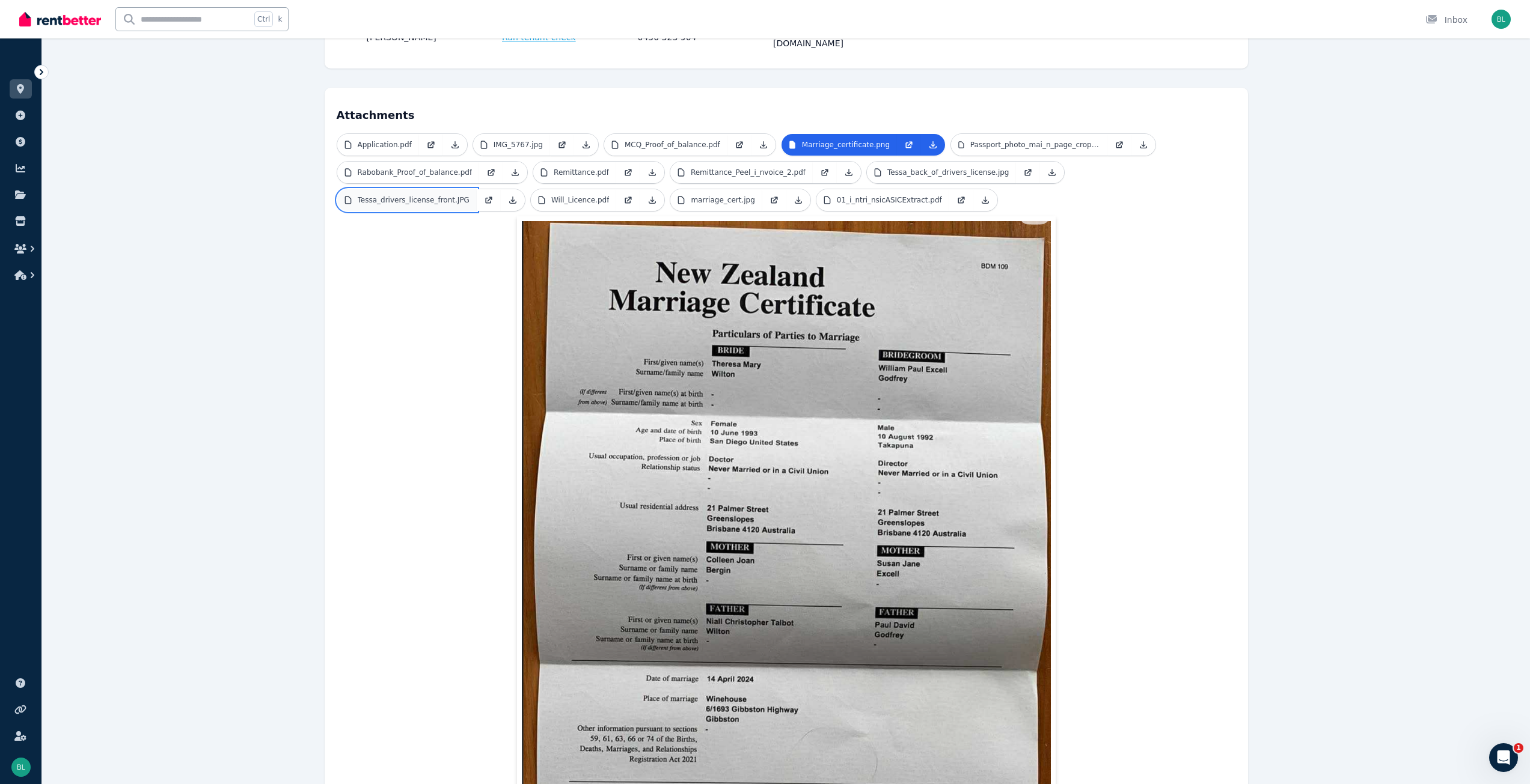
click at [470, 195] on p "Tessa_drivers_license_front.JPG" at bounding box center [413, 200] width 112 height 10
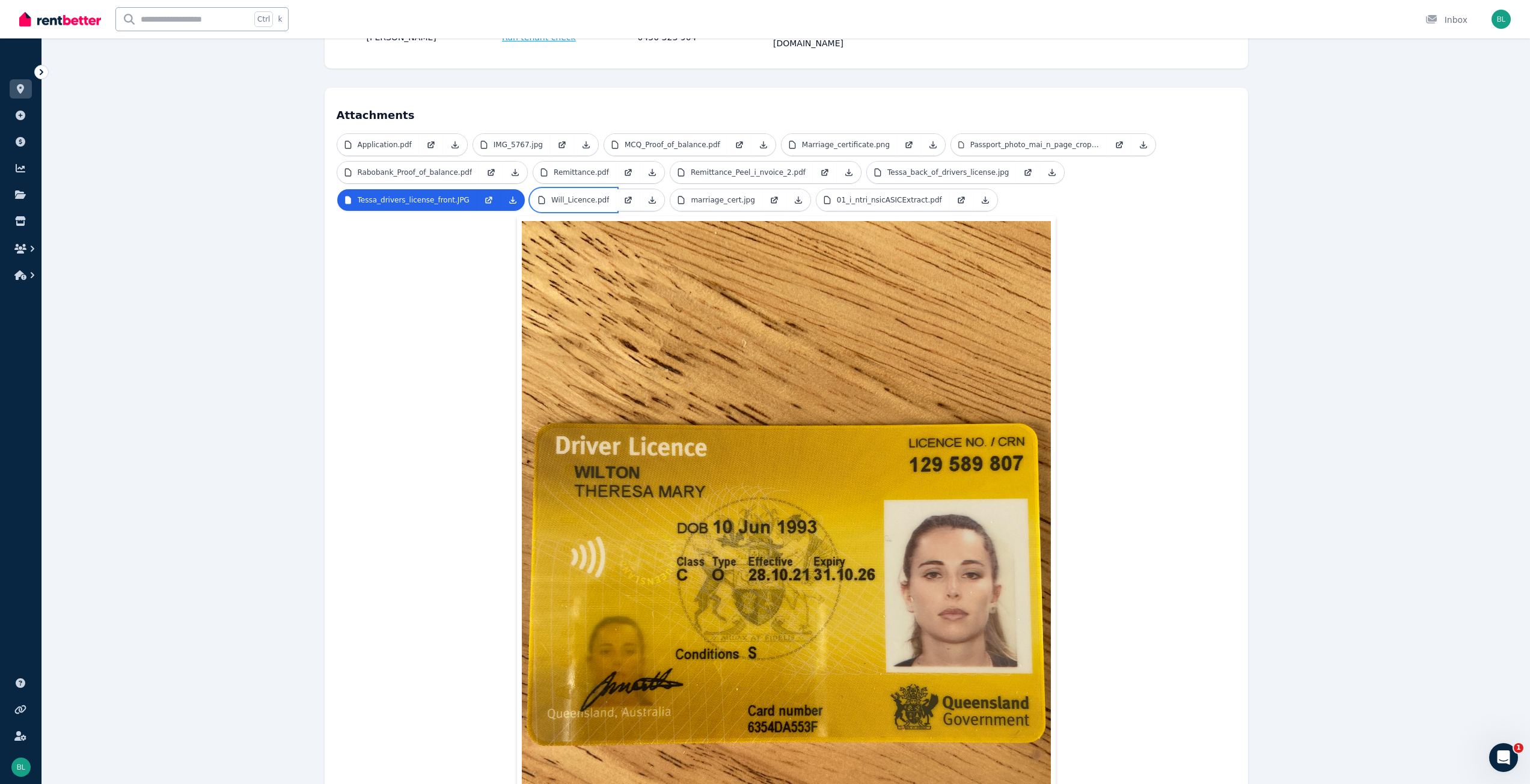
drag, startPoint x: 393, startPoint y: 176, endPoint x: 398, endPoint y: 185, distance: 10.3
click at [551, 195] on p "Will_Licence.pdf" at bounding box center [580, 200] width 58 height 10
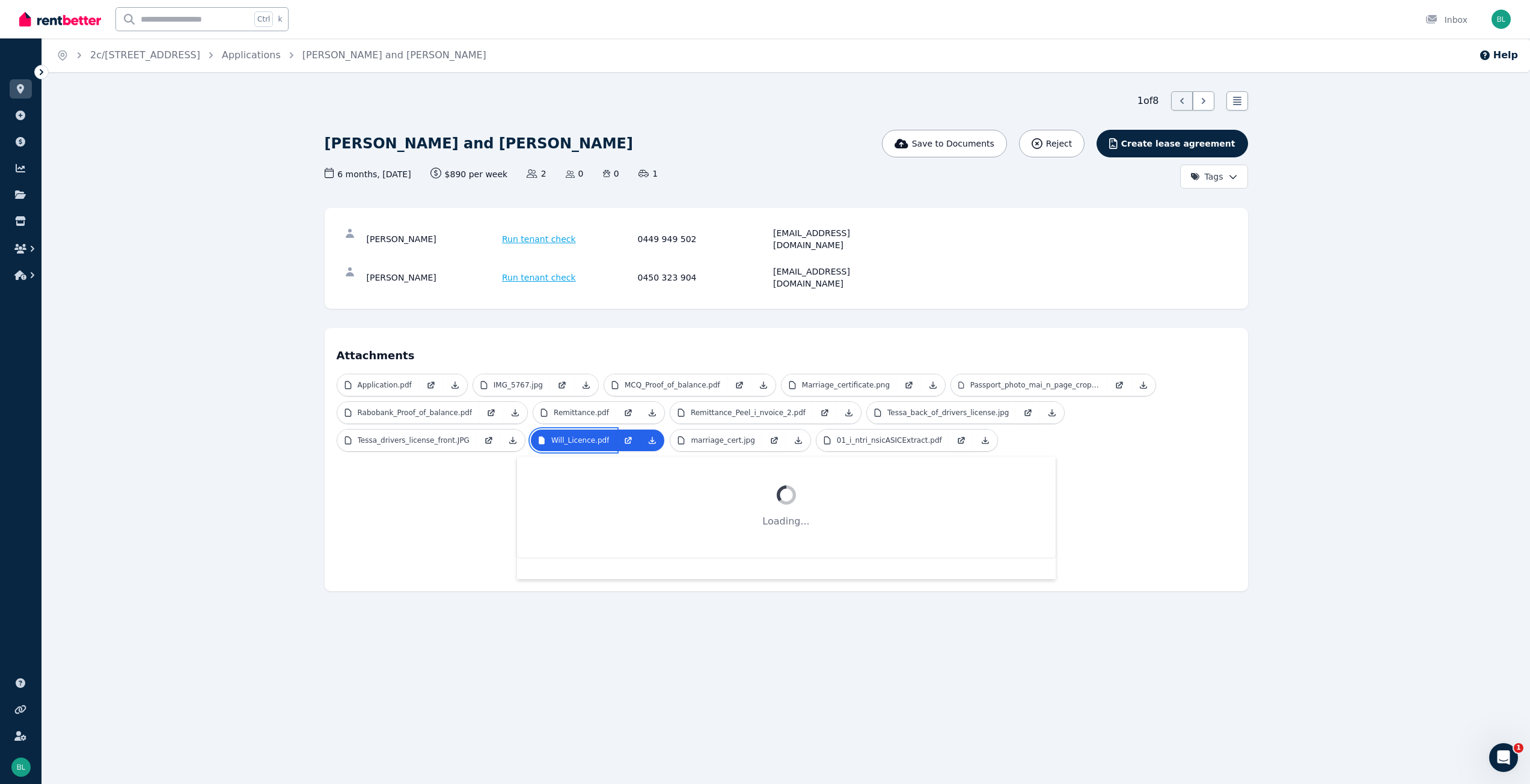
scroll to position [0, 0]
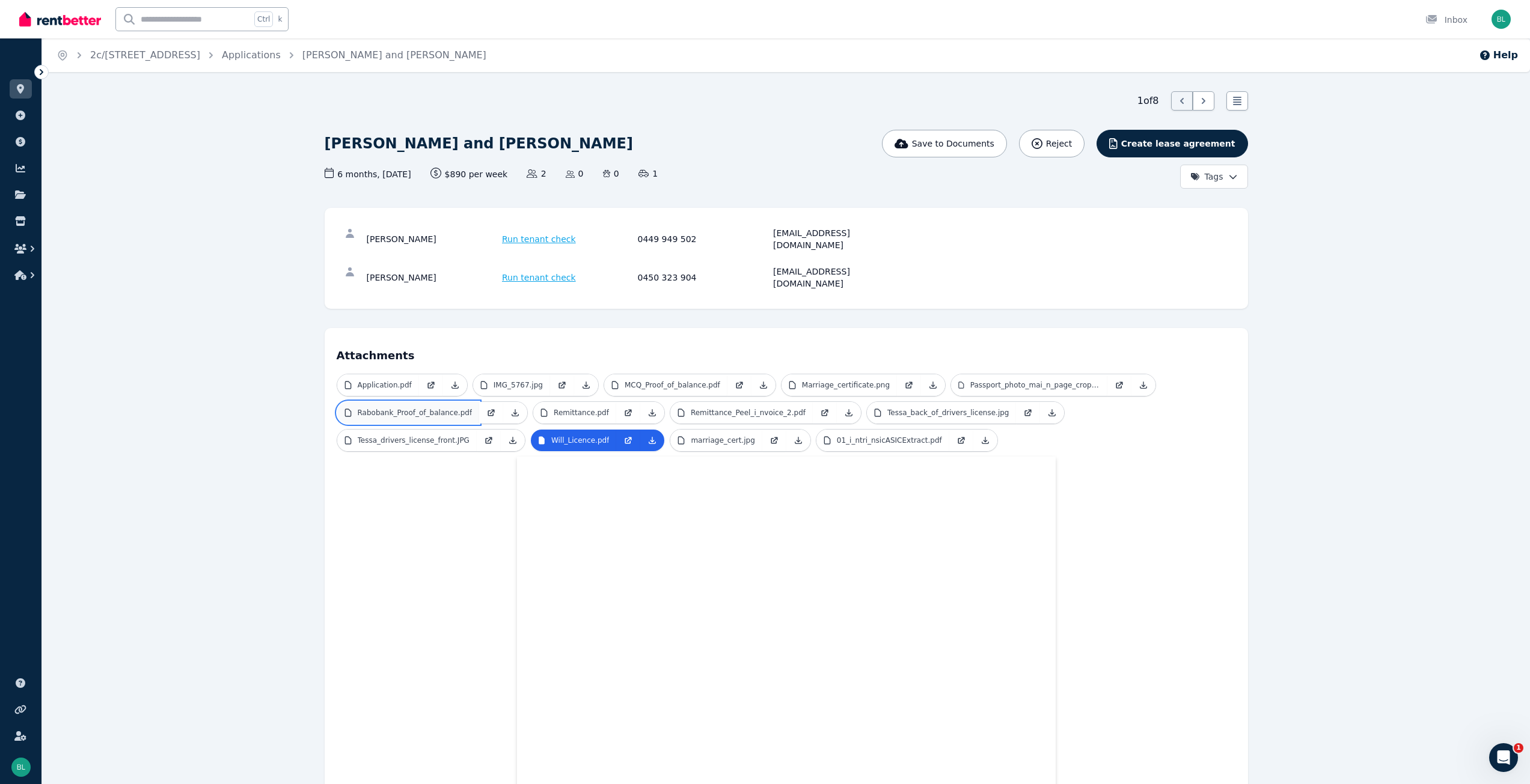
click at [452, 408] on p "Rabobank_Proof_of_balance.pdf" at bounding box center [415, 412] width 115 height 10
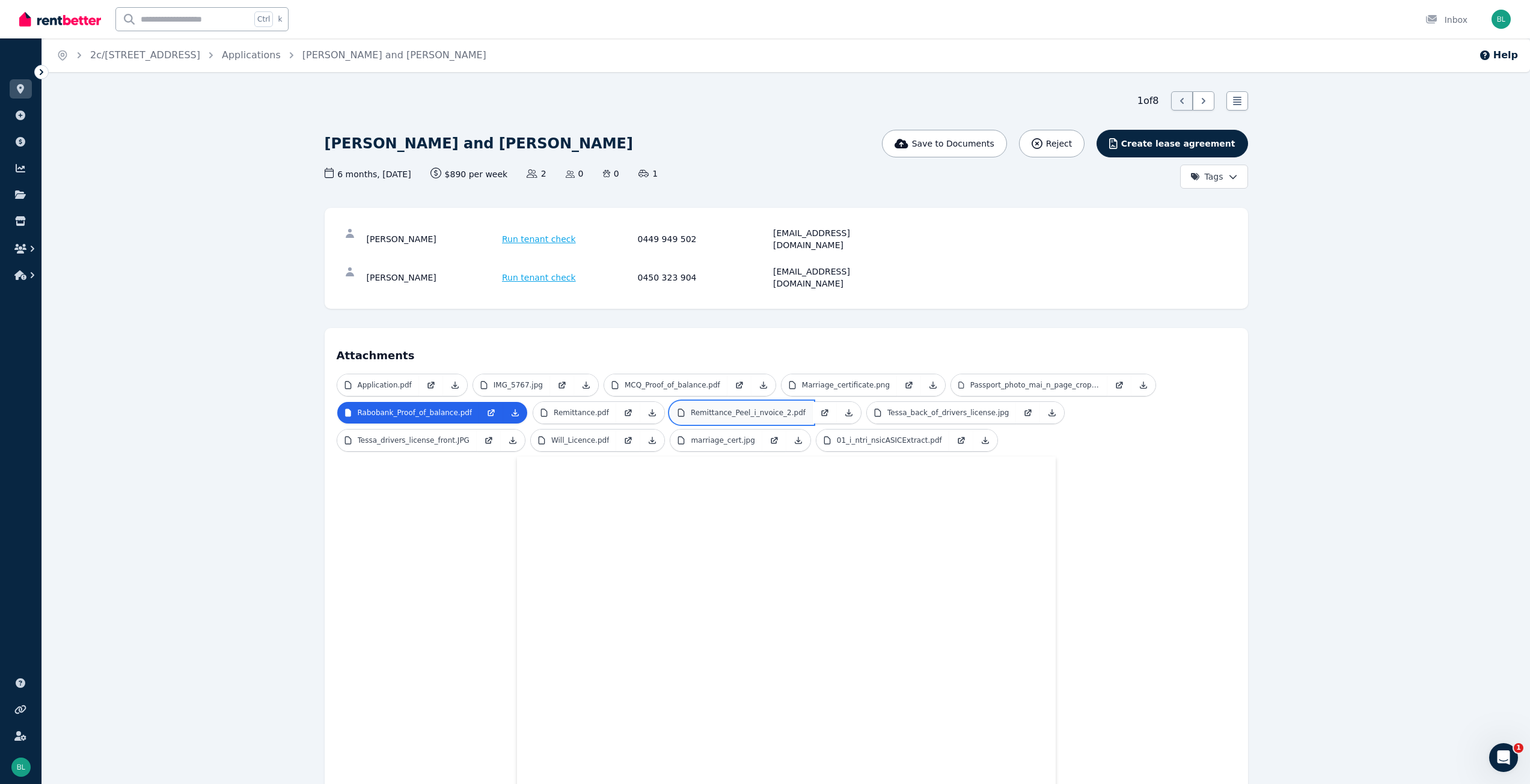
click at [724, 408] on p "Remittance_Peel_i_nvoice_2.pdf" at bounding box center [748, 412] width 115 height 10
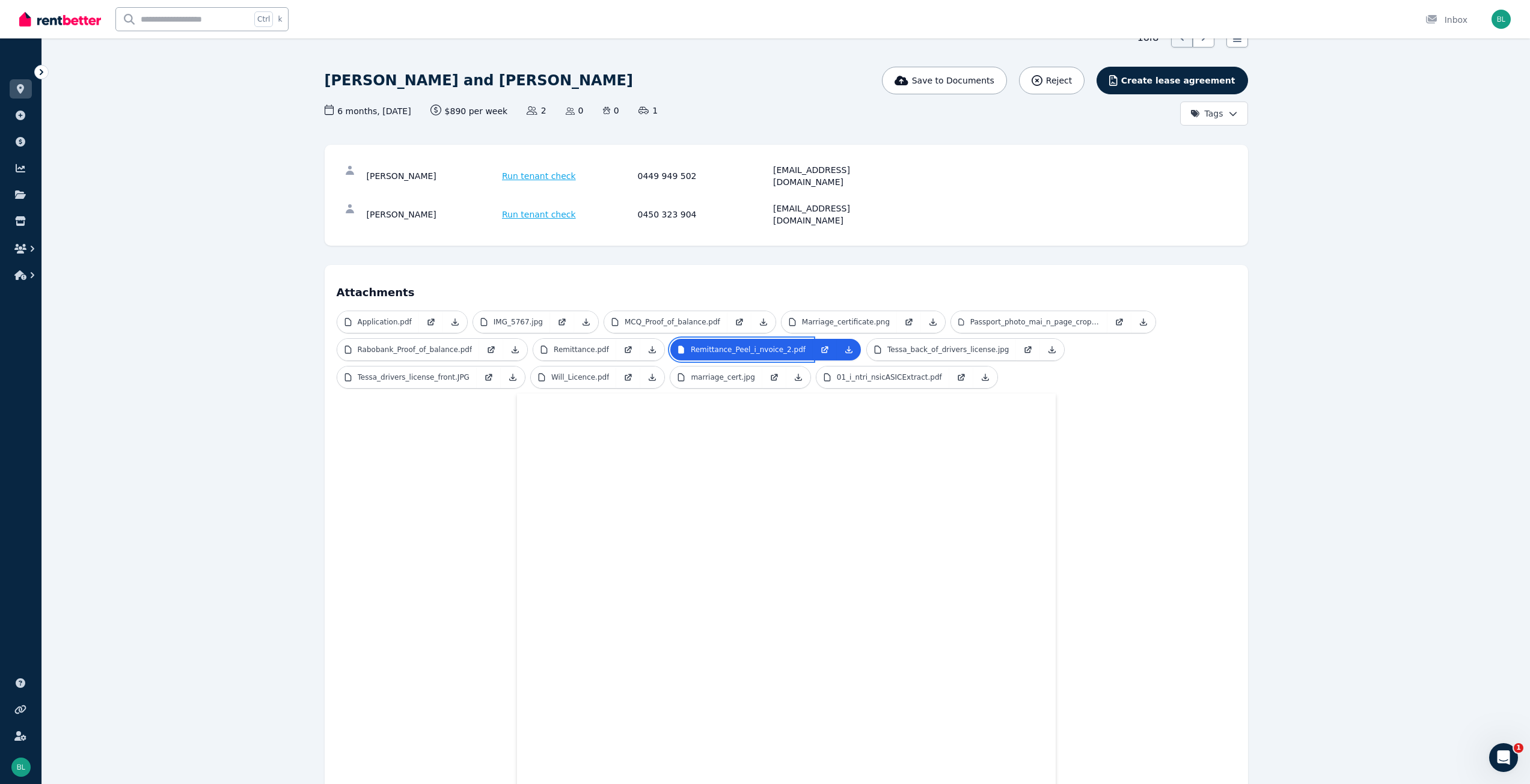
scroll to position [80, 0]
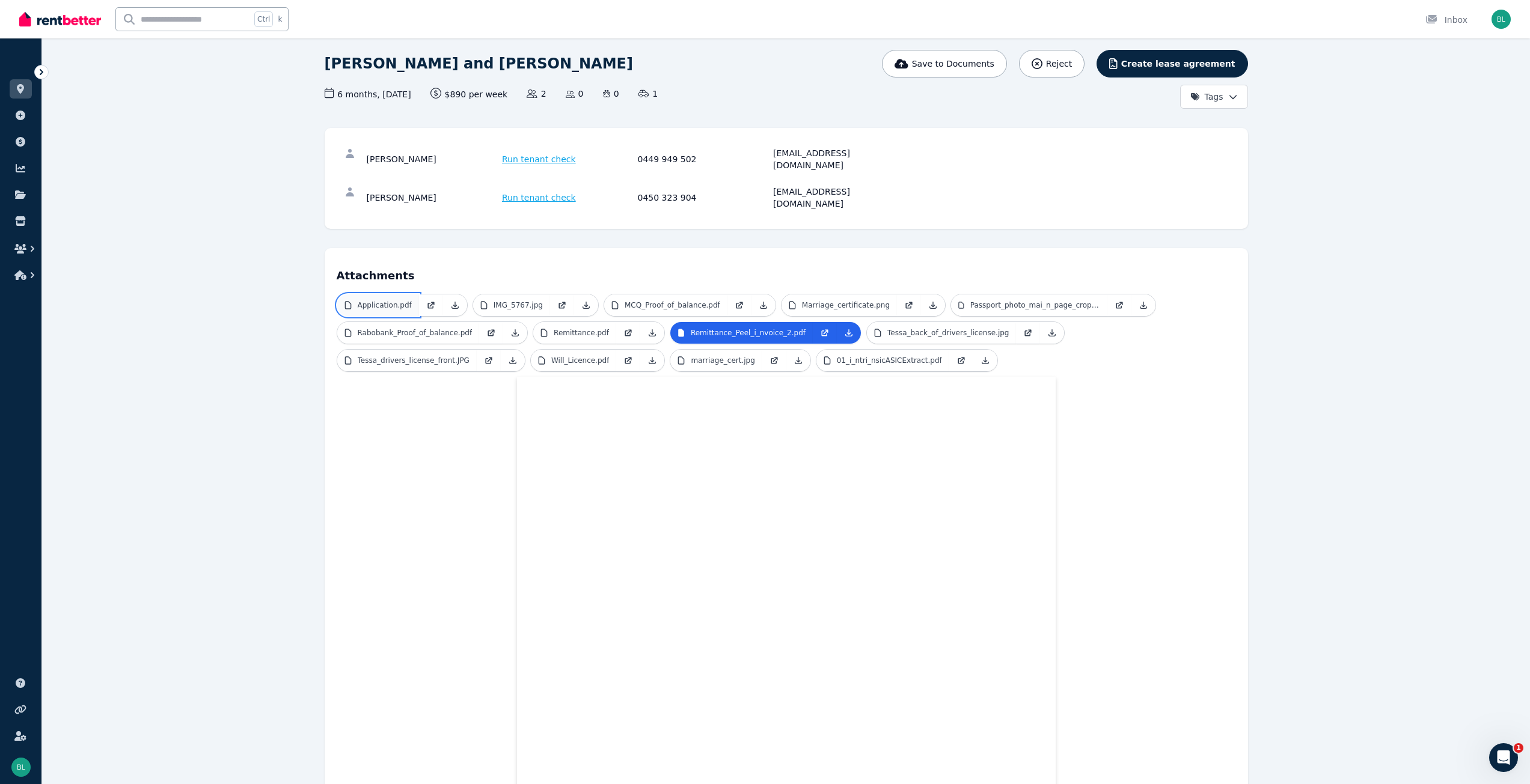
click at [402, 301] on p "Application.pdf" at bounding box center [385, 305] width 54 height 10
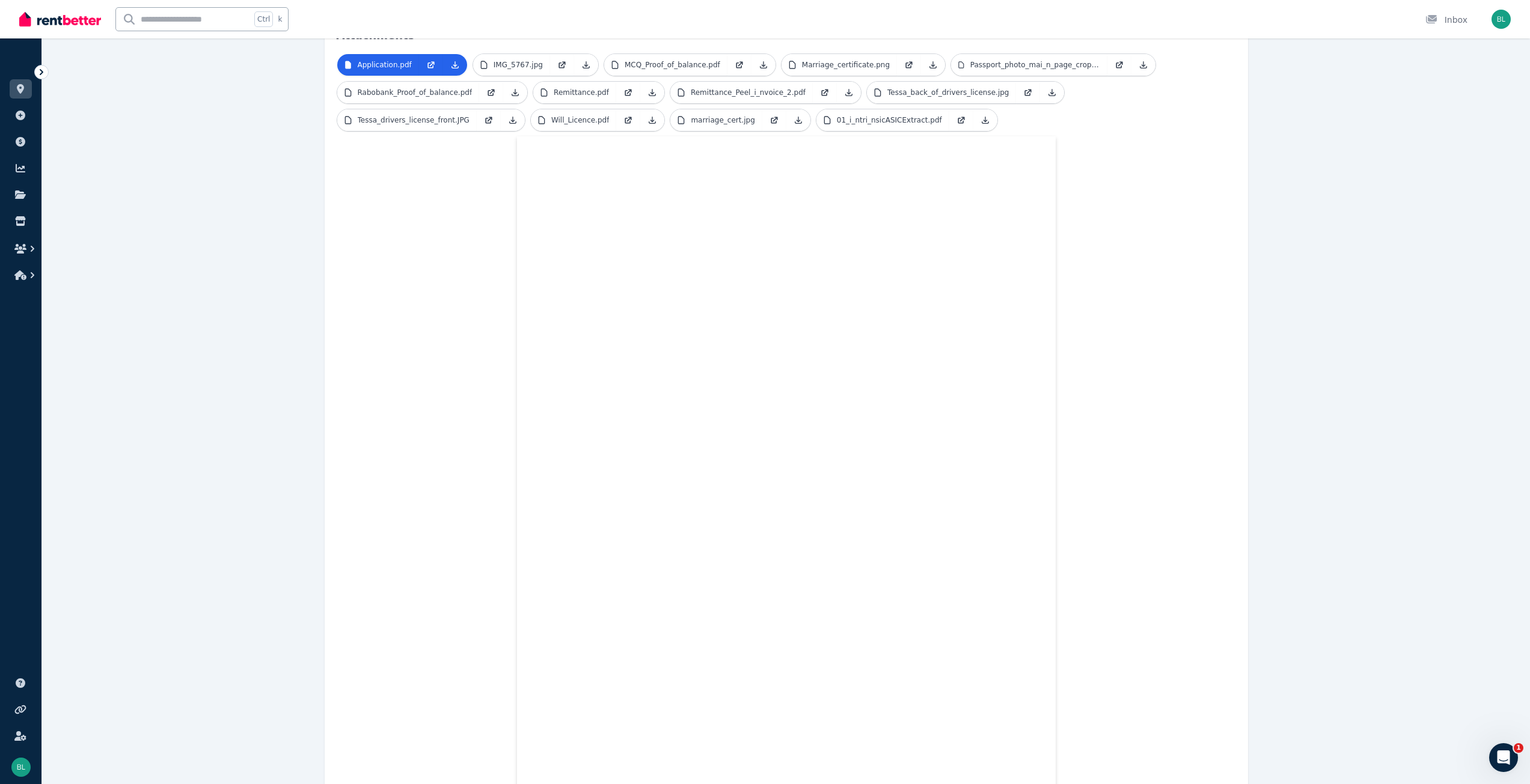
scroll to position [0, 0]
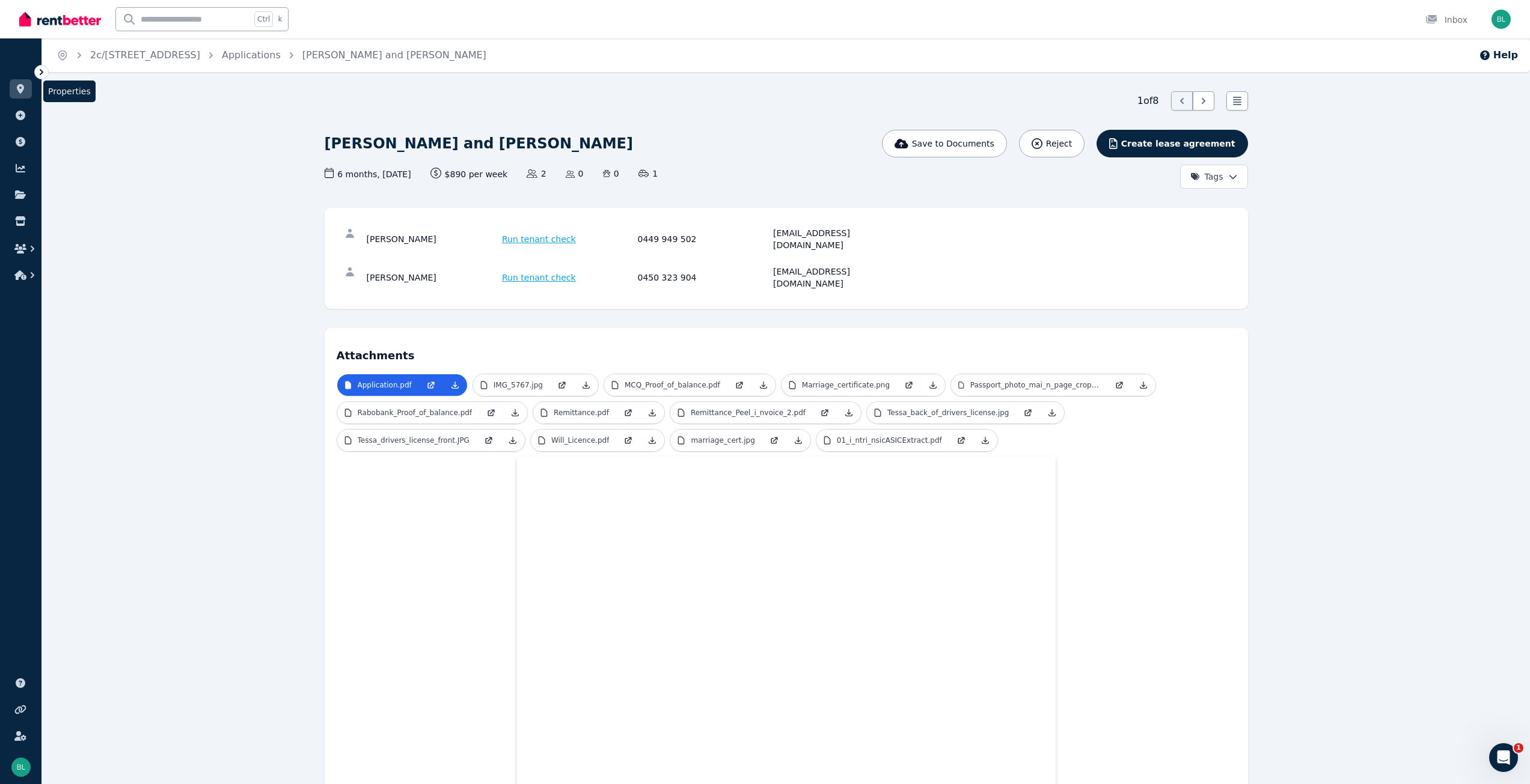
click at [20, 88] on icon at bounding box center [20, 89] width 8 height 10
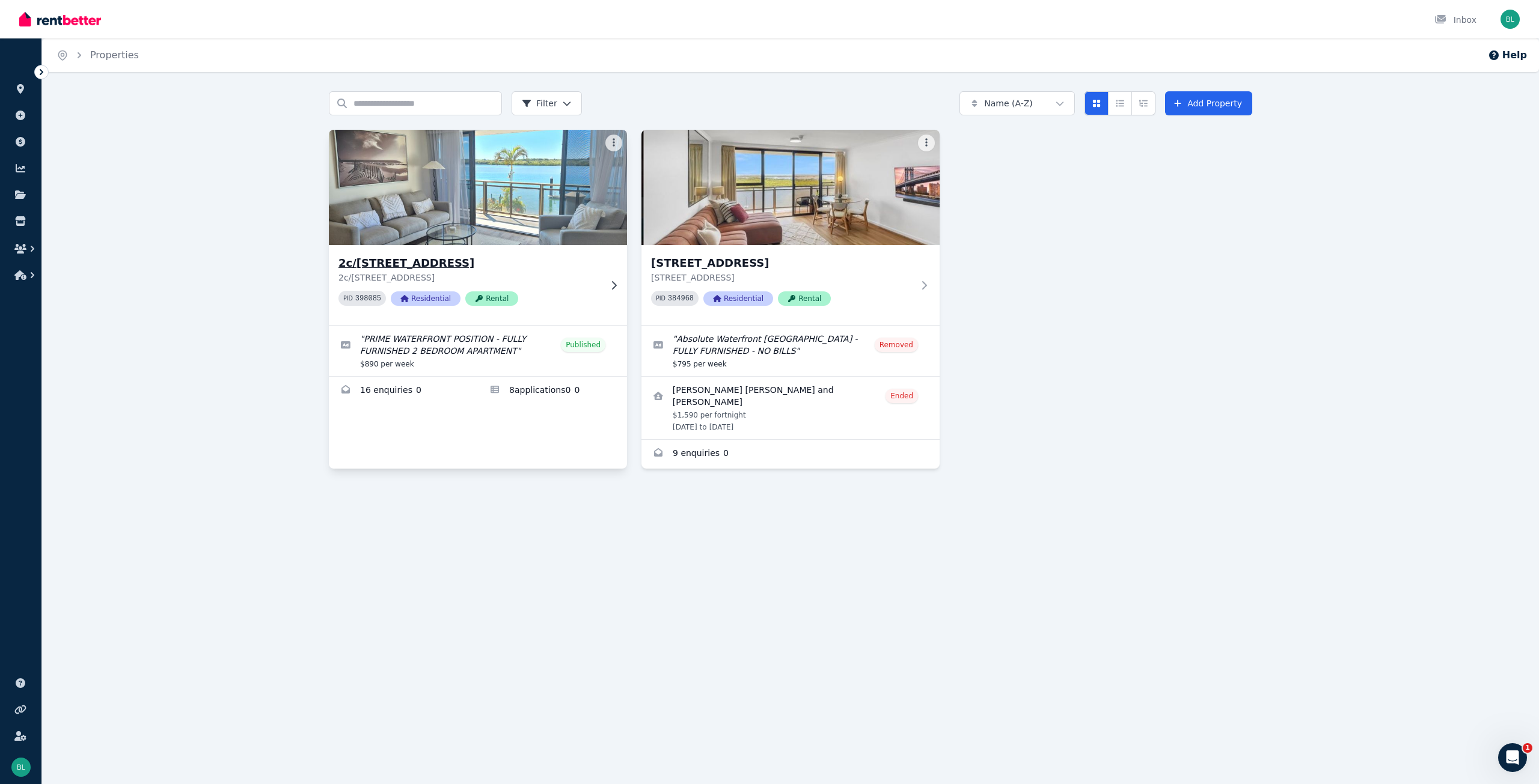
click at [486, 250] on div "2c/[STREET_ADDRESS] PID 398085 Residential Rental" at bounding box center [477, 285] width 298 height 80
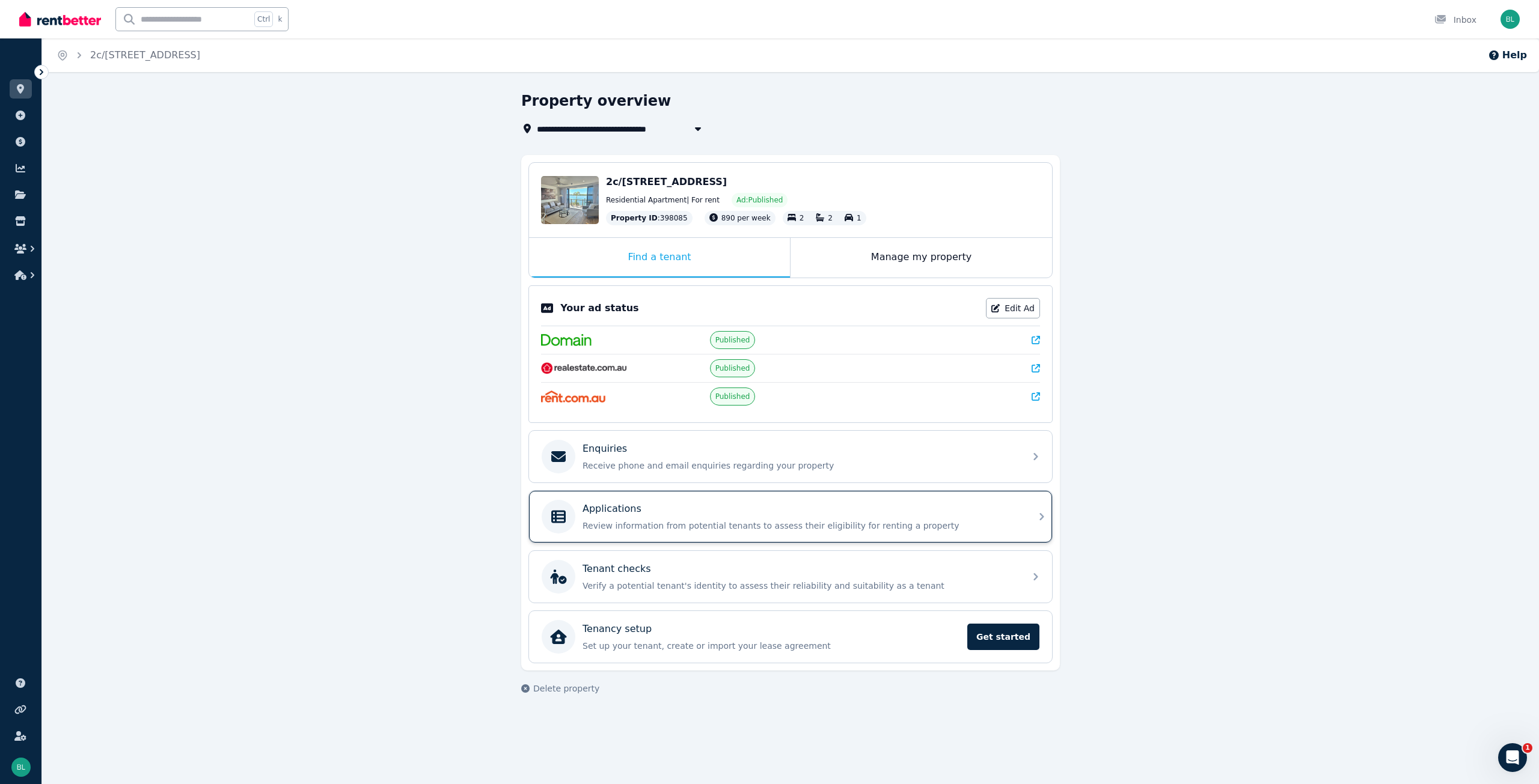
click at [624, 510] on p "Applications" at bounding box center [612, 509] width 59 height 14
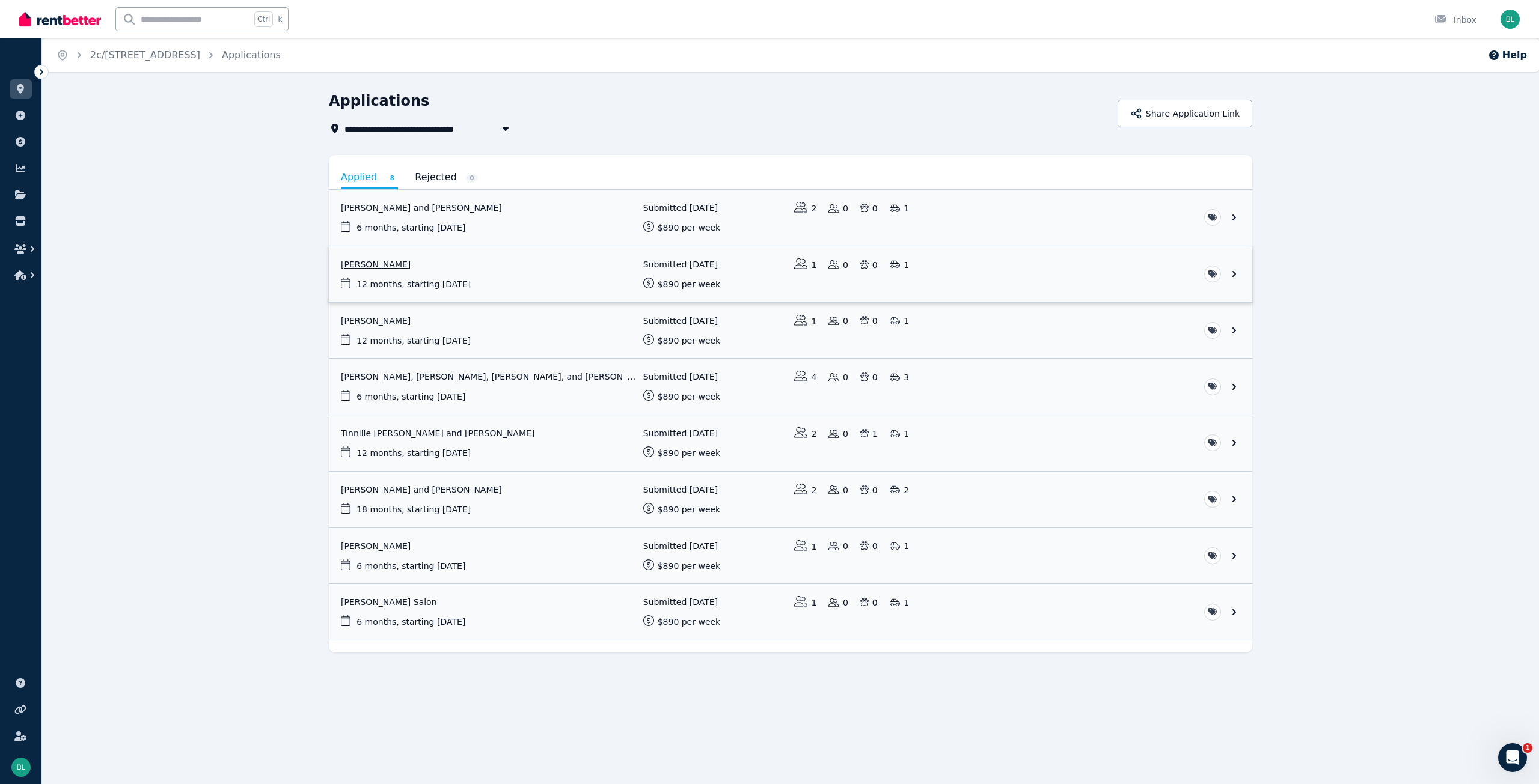
click at [359, 265] on link "View application: Jacinta Roberts" at bounding box center [790, 274] width 924 height 56
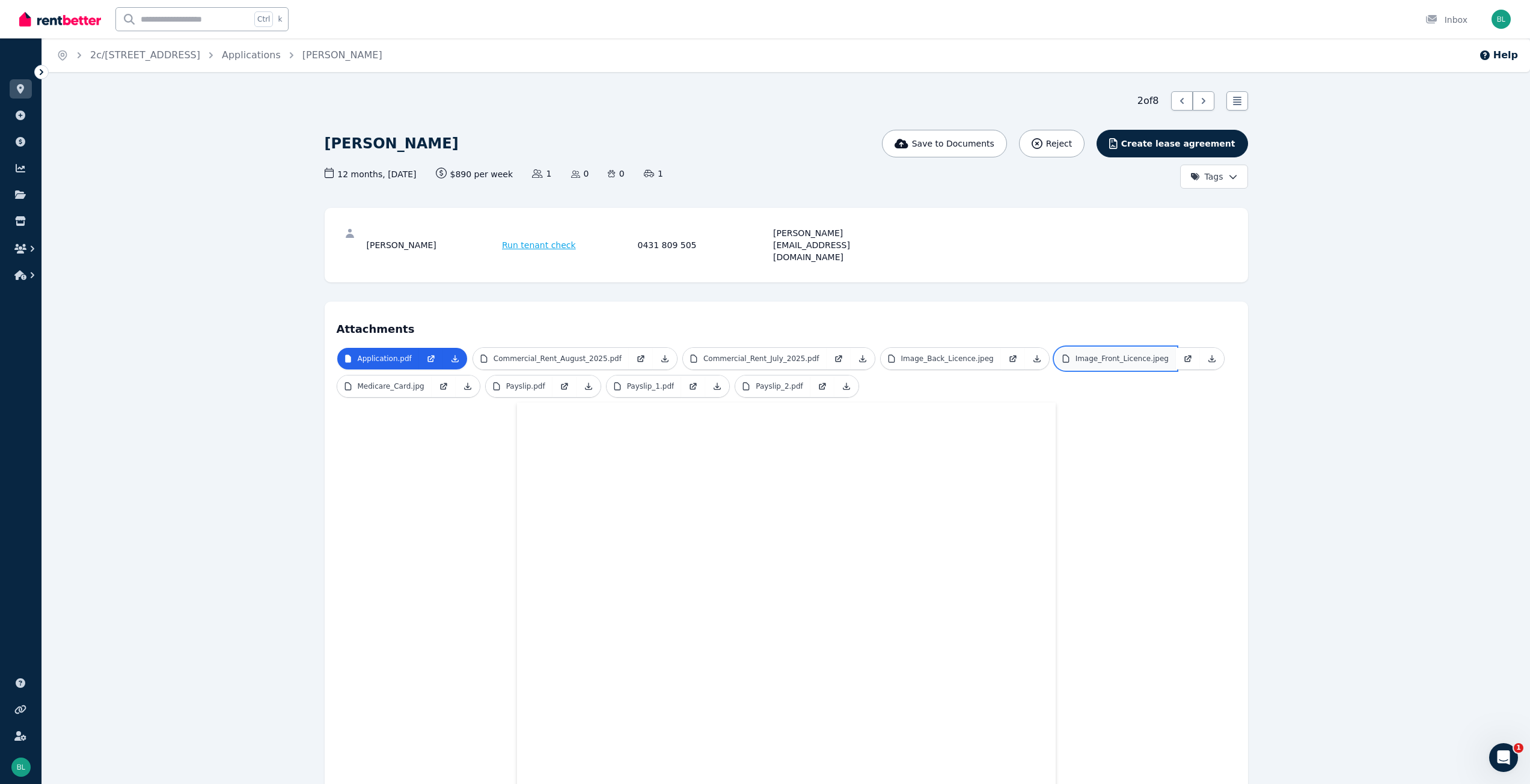
click at [1075, 354] on p "Image_Front_Licence.jpeg" at bounding box center [1122, 359] width 94 height 10
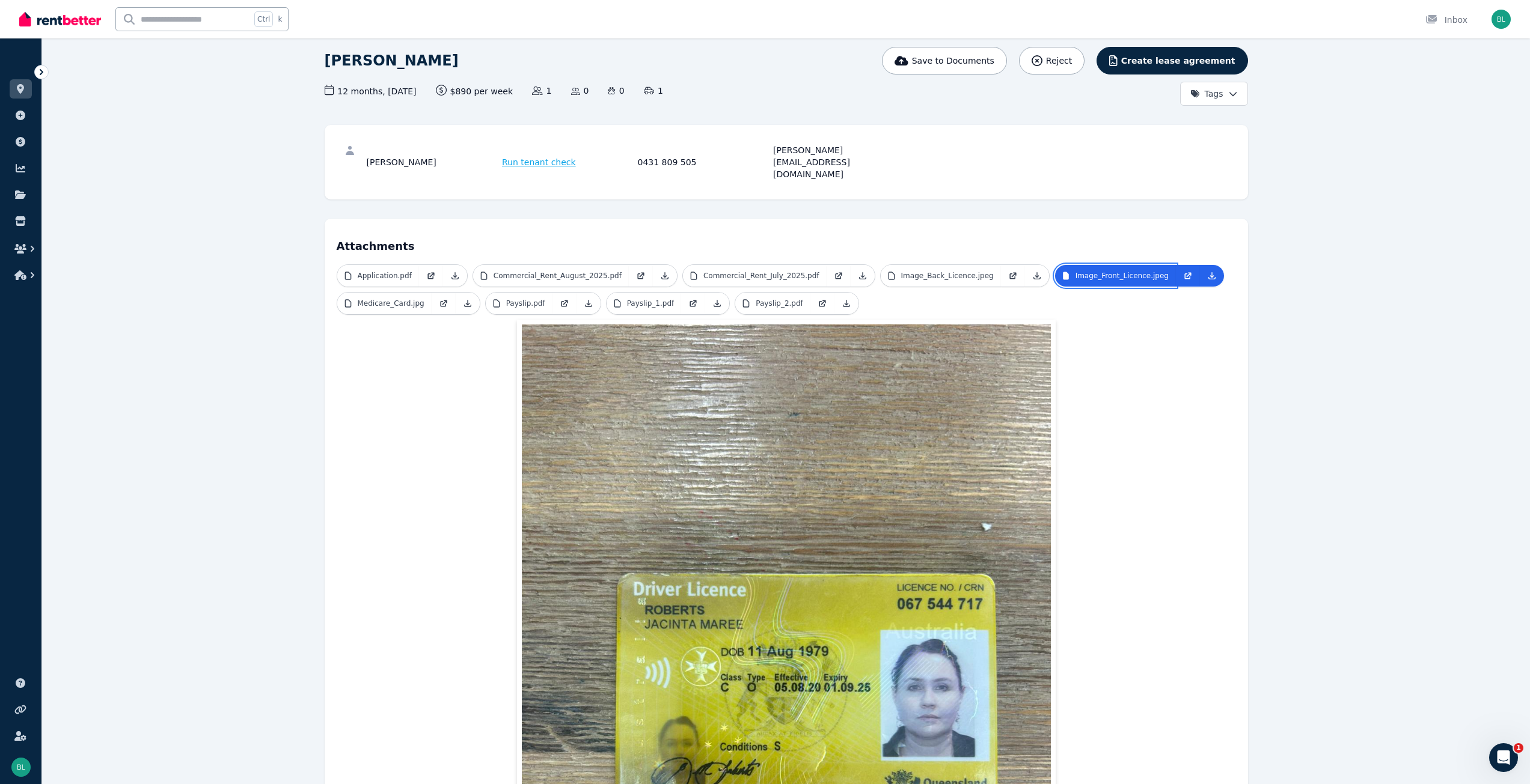
scroll to position [80, 0]
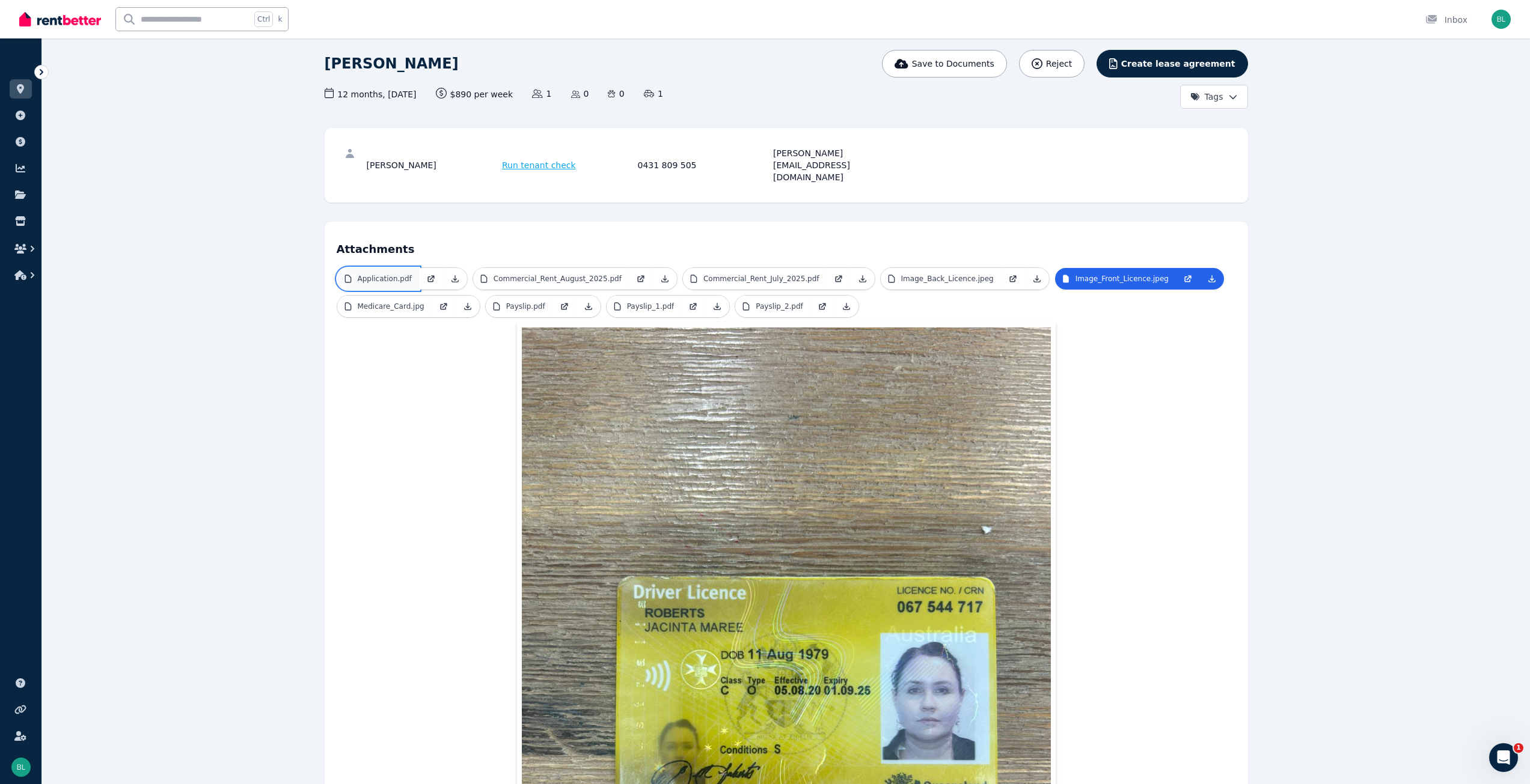
click at [388, 274] on p "Application.pdf" at bounding box center [385, 279] width 54 height 10
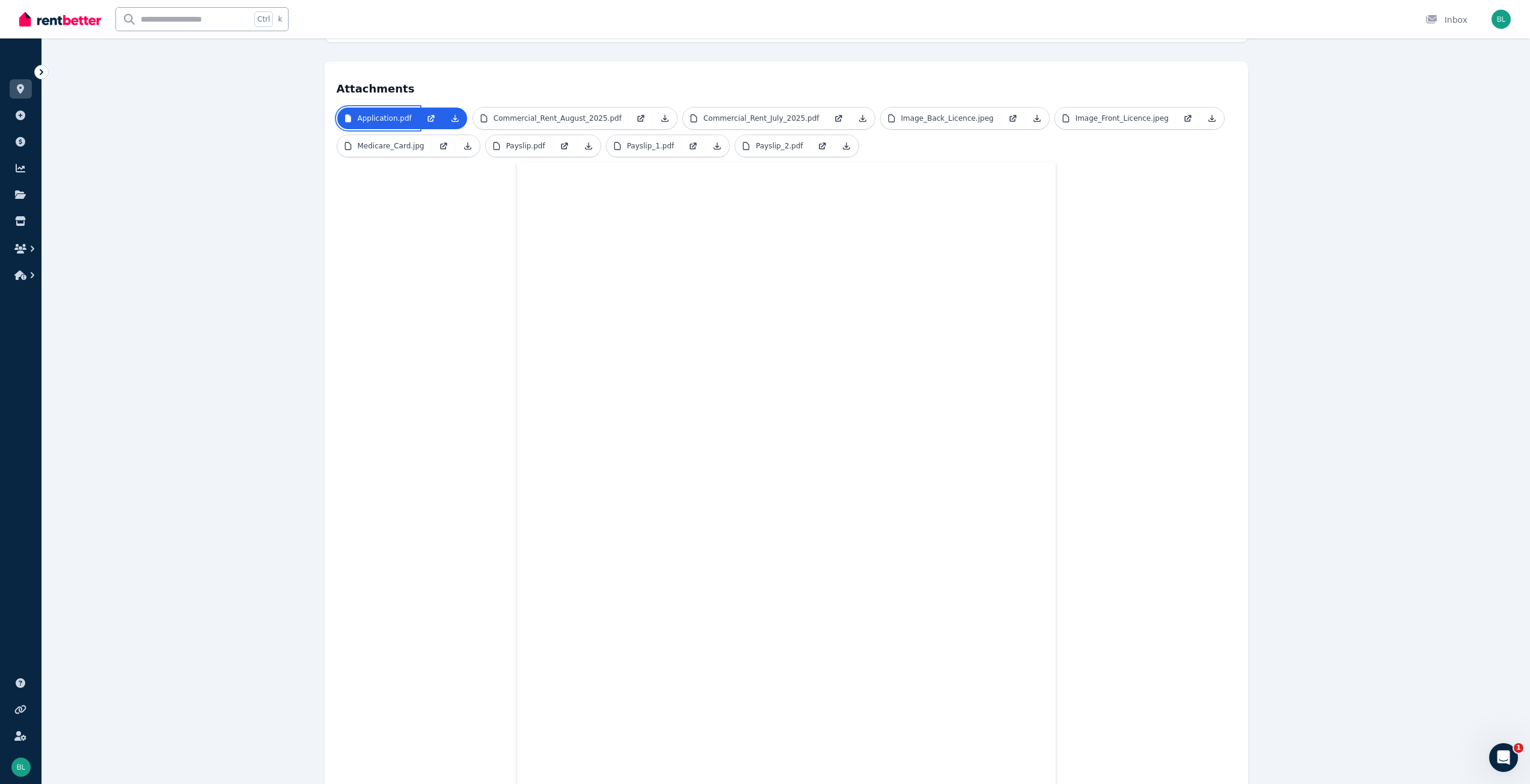
scroll to position [0, 0]
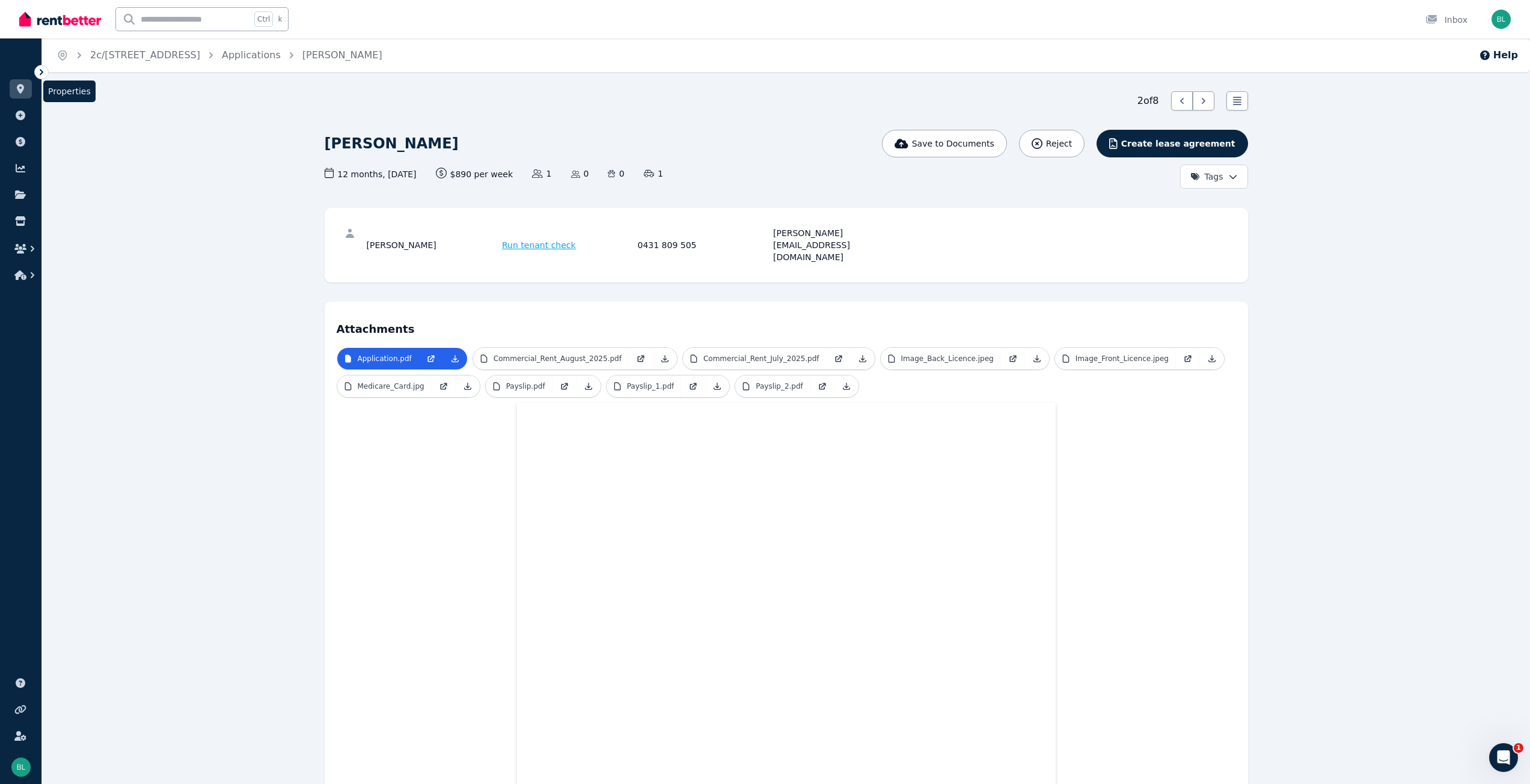
click at [20, 90] on icon at bounding box center [20, 89] width 8 height 10
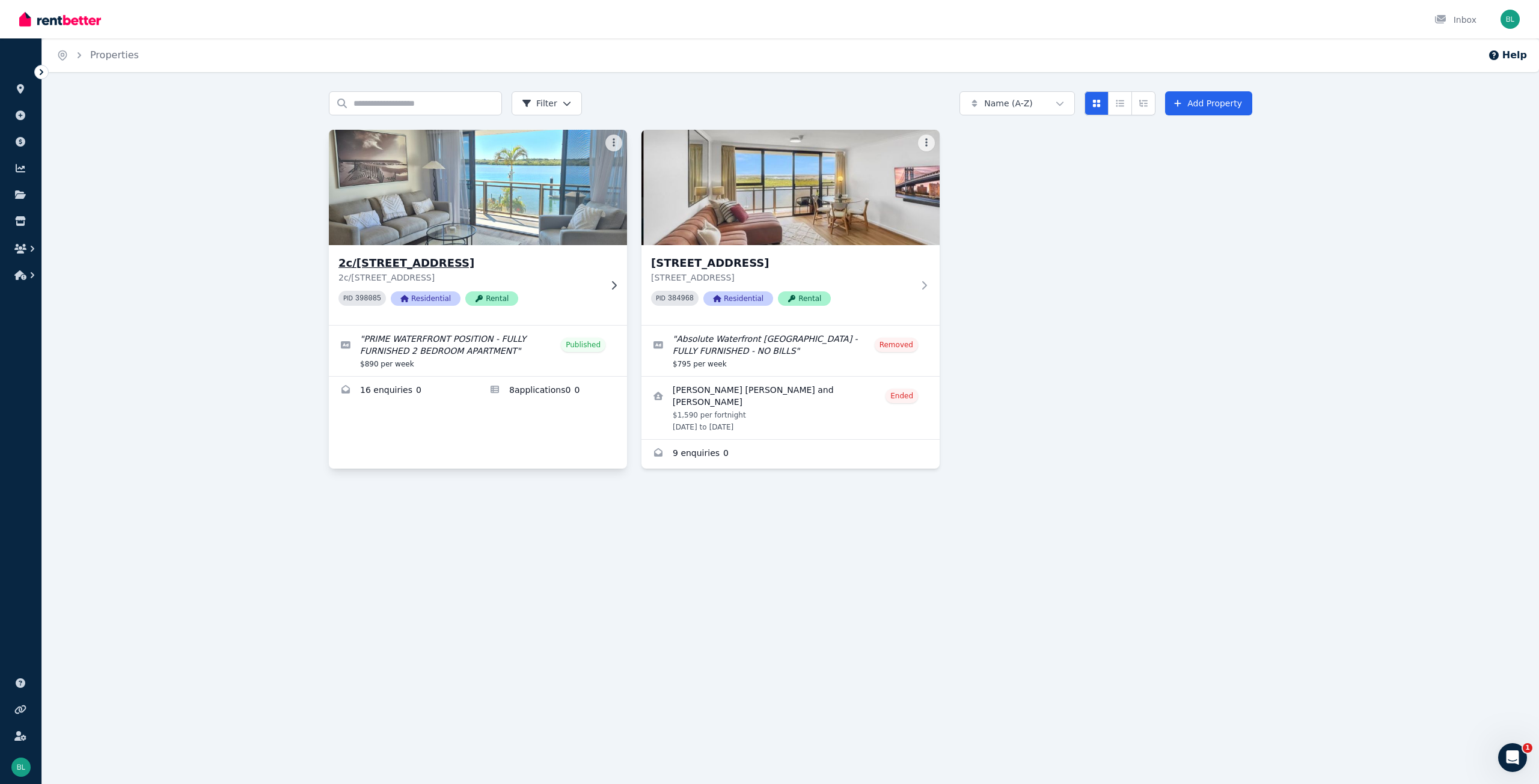
click at [437, 226] on img at bounding box center [478, 187] width 313 height 121
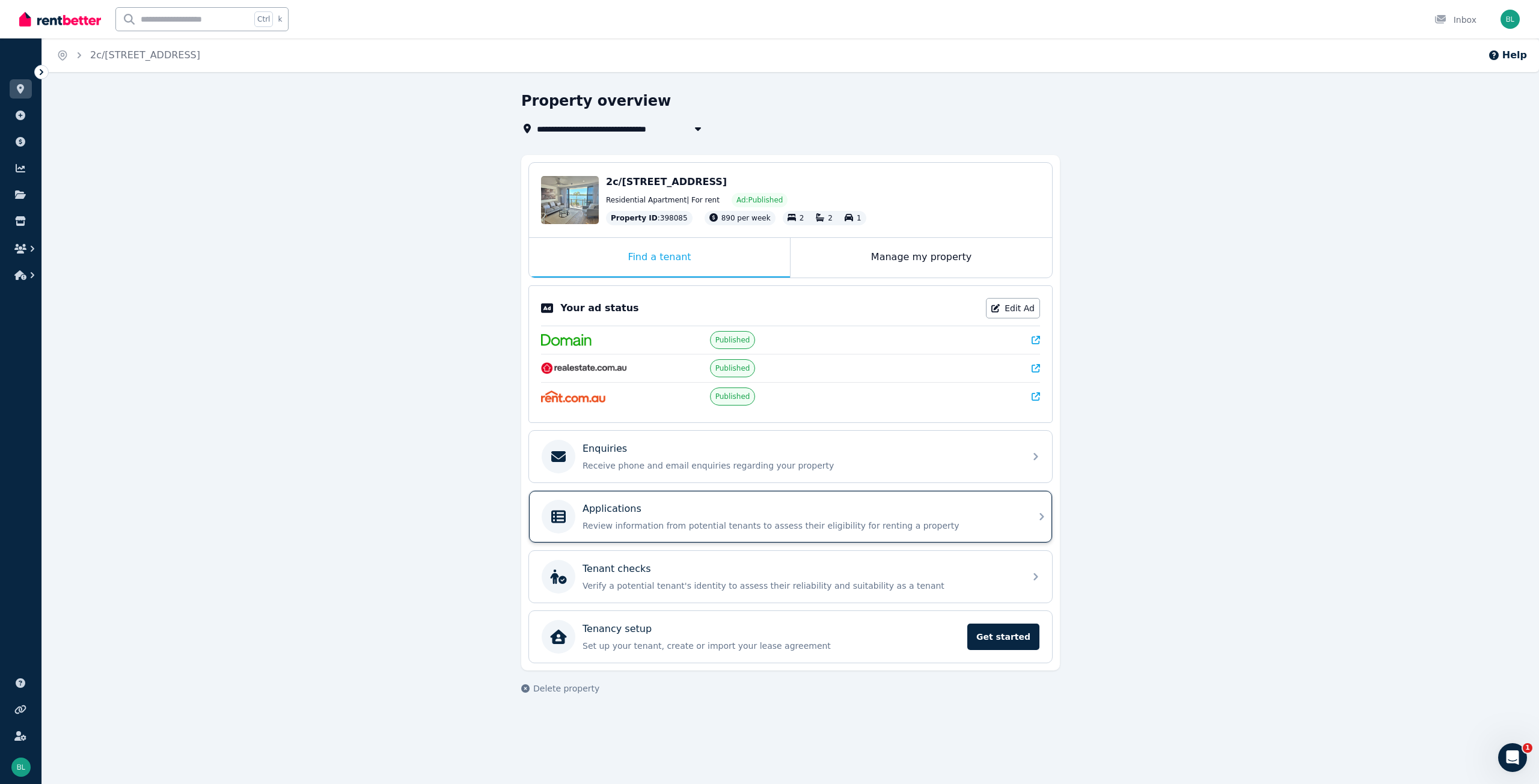
click at [617, 516] on p "Applications" at bounding box center [612, 509] width 59 height 14
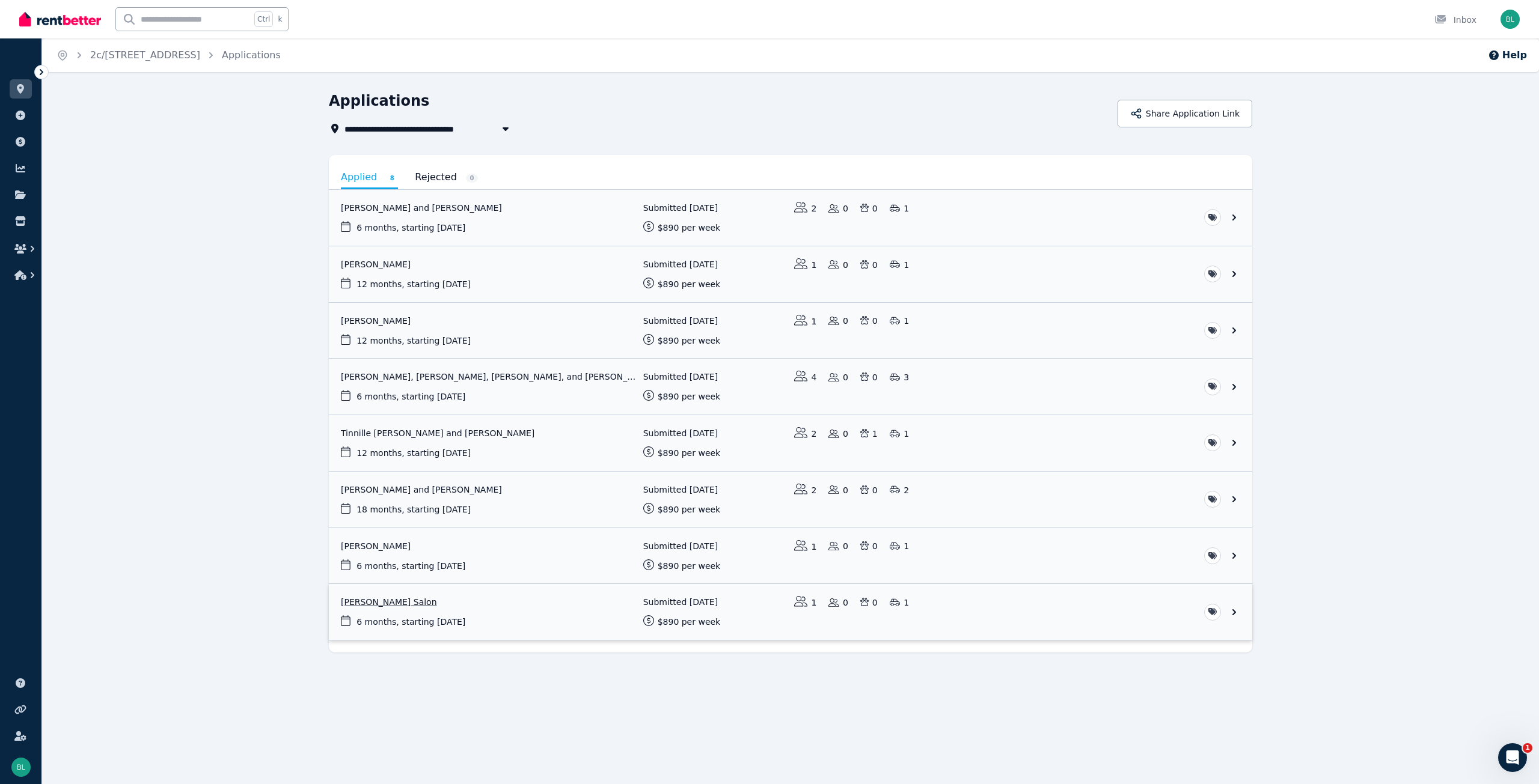
click at [369, 602] on link "View application: Pamela Salon" at bounding box center [790, 612] width 924 height 56
click at [422, 436] on link "View application: Tinnille Jane Whiley and Waylyn Chase" at bounding box center [790, 443] width 924 height 56
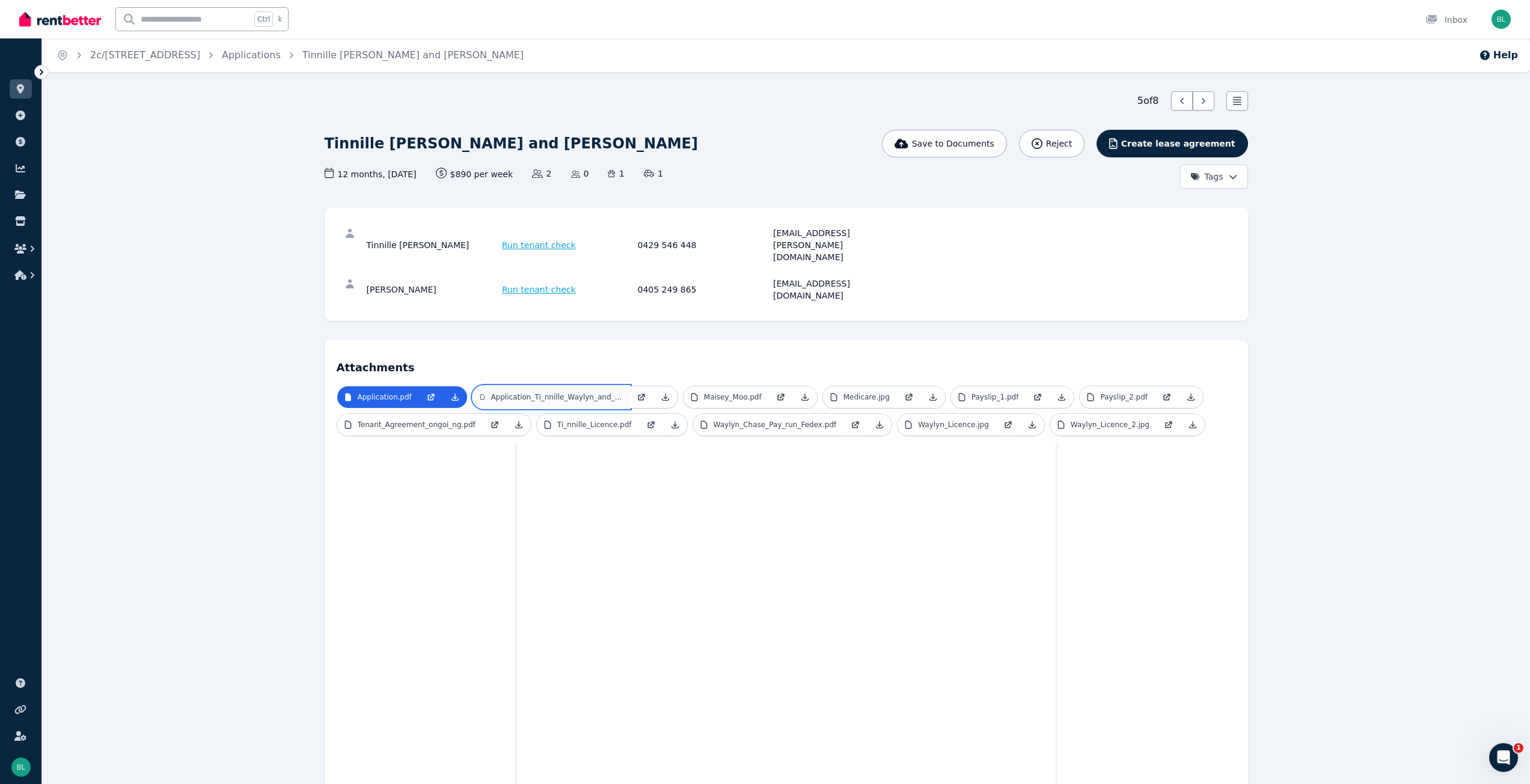
click at [556, 393] on p "Application_Ti_nnille_Waylyn_and_Maisey_Moo.pdf" at bounding box center [557, 397] width 131 height 10
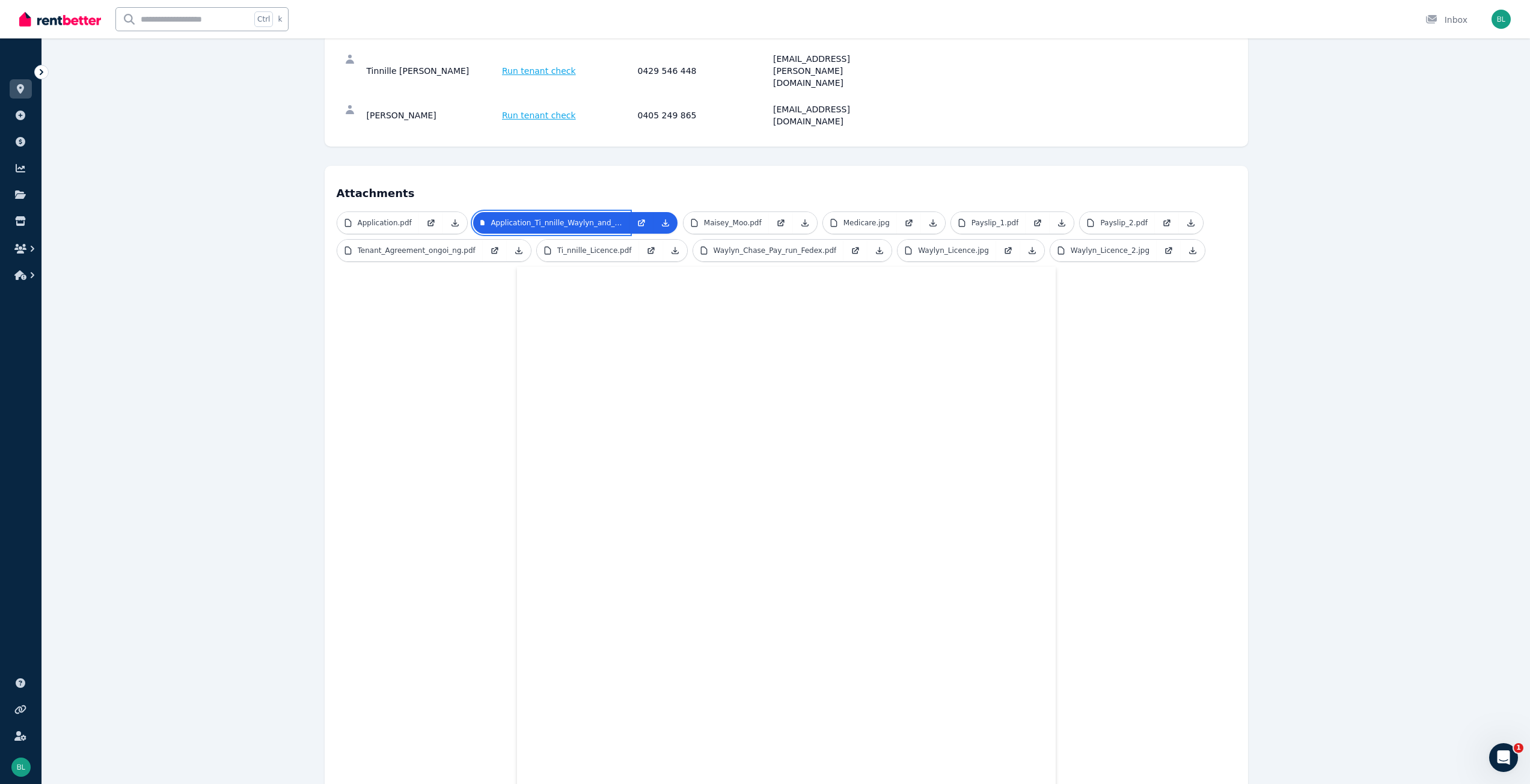
scroll to position [93, 0]
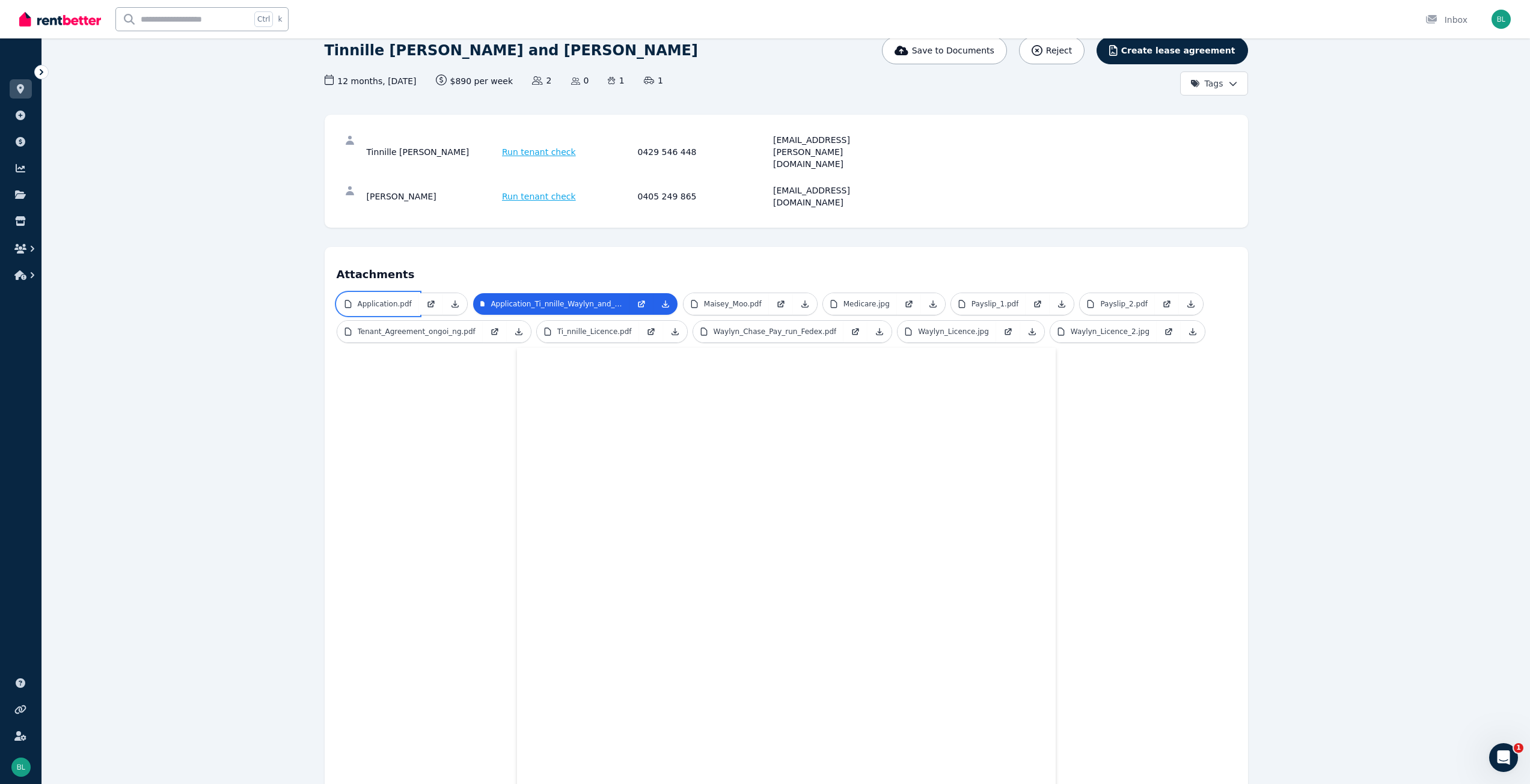
click at [395, 299] on p "Application.pdf" at bounding box center [385, 304] width 54 height 10
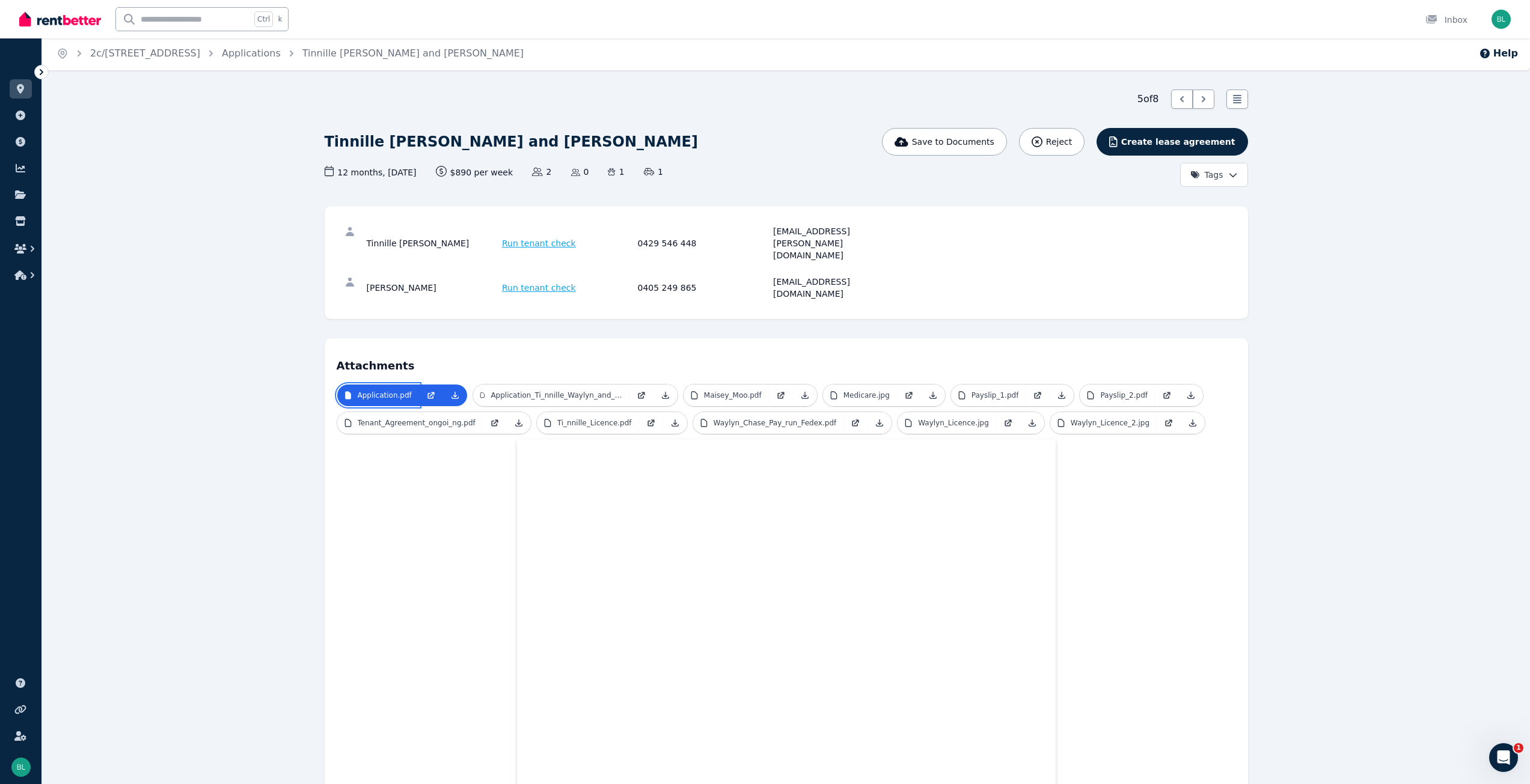
scroll to position [0, 0]
click at [18, 88] on icon at bounding box center [20, 89] width 8 height 10
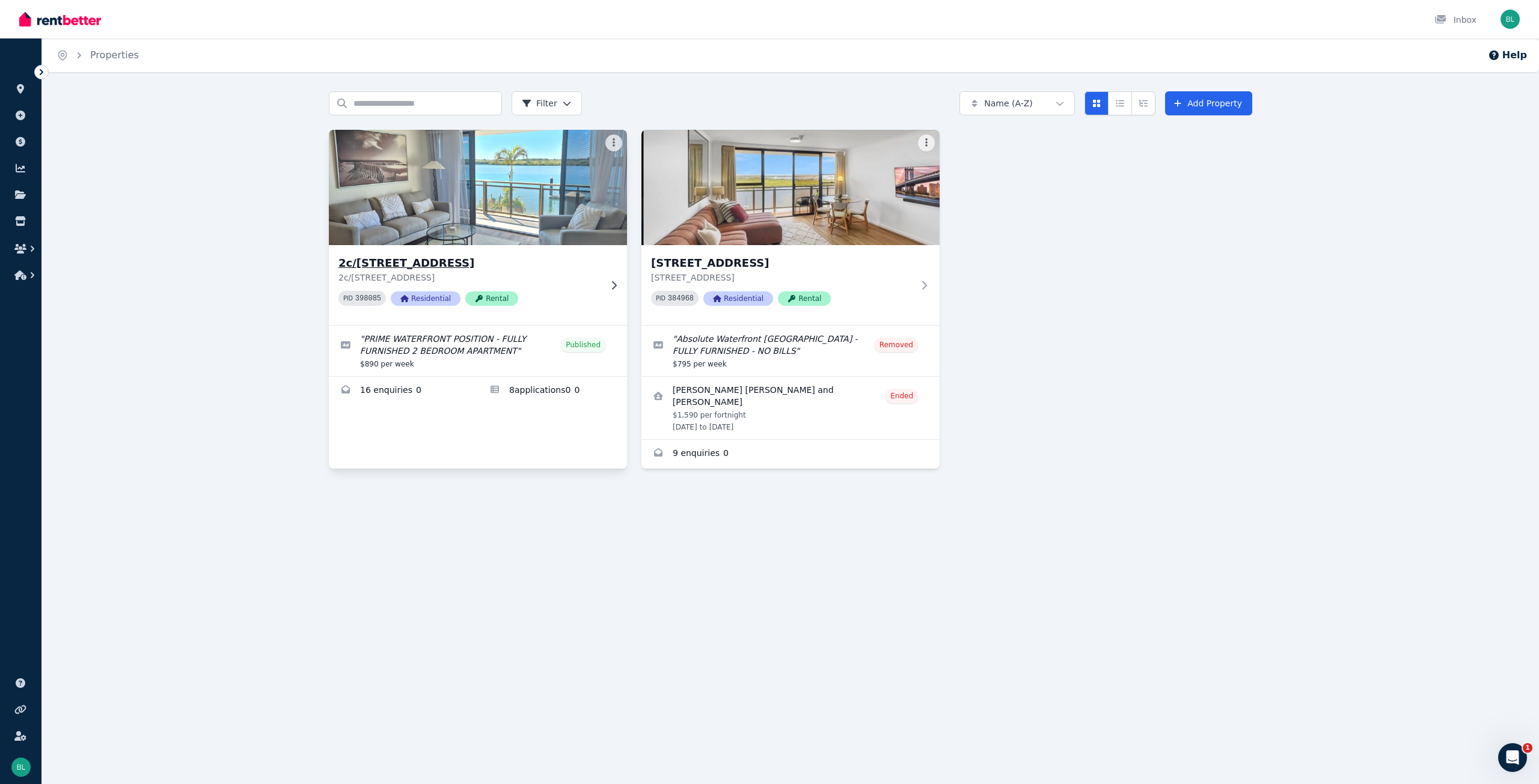
click at [449, 253] on div "2c/[STREET_ADDRESS] PID 398085 Residential Rental" at bounding box center [477, 285] width 298 height 80
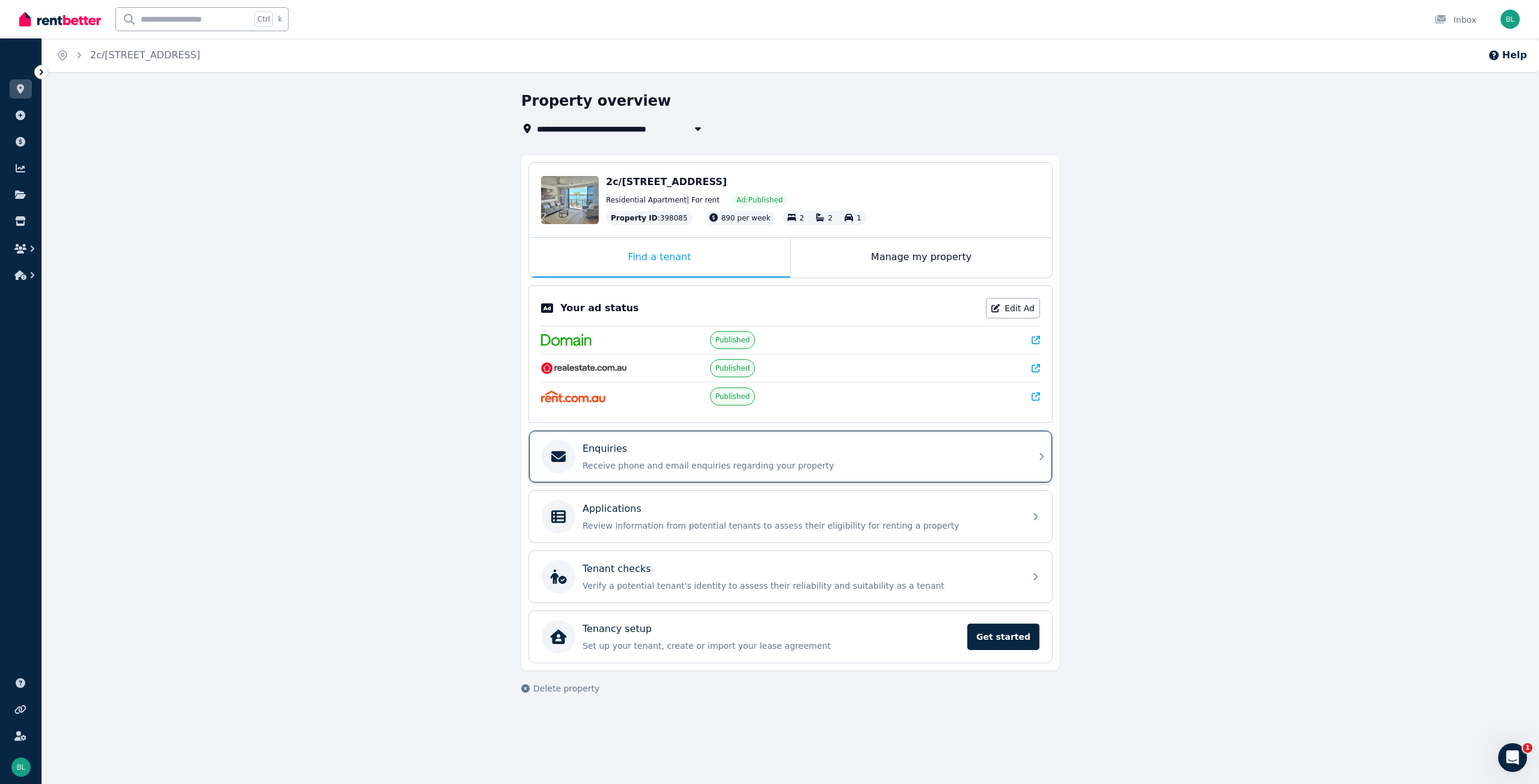
click at [634, 452] on div "Enquiries" at bounding box center [800, 449] width 435 height 14
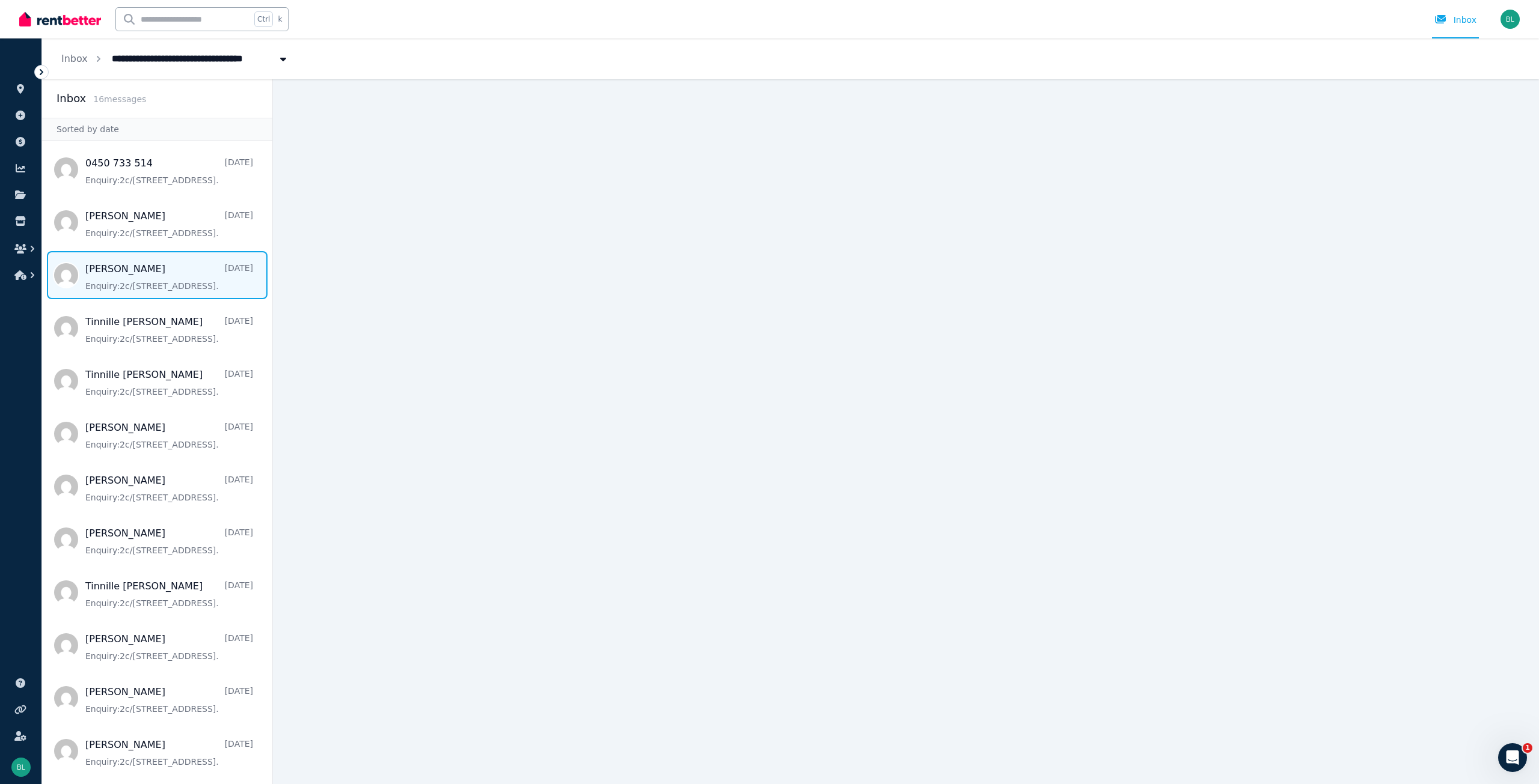
click at [165, 275] on span "Message list" at bounding box center [157, 275] width 230 height 48
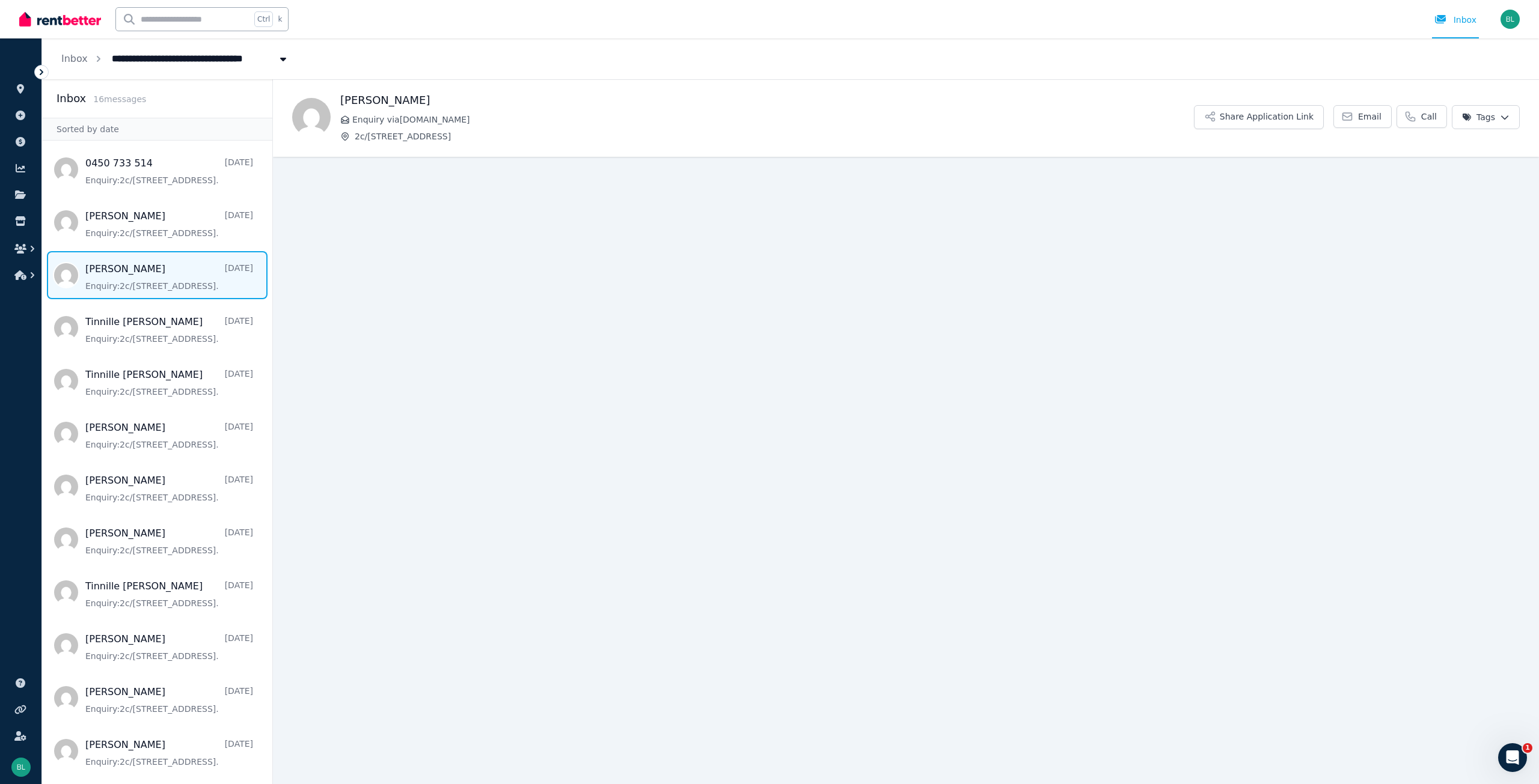
click at [39, 72] on icon at bounding box center [41, 72] width 12 height 12
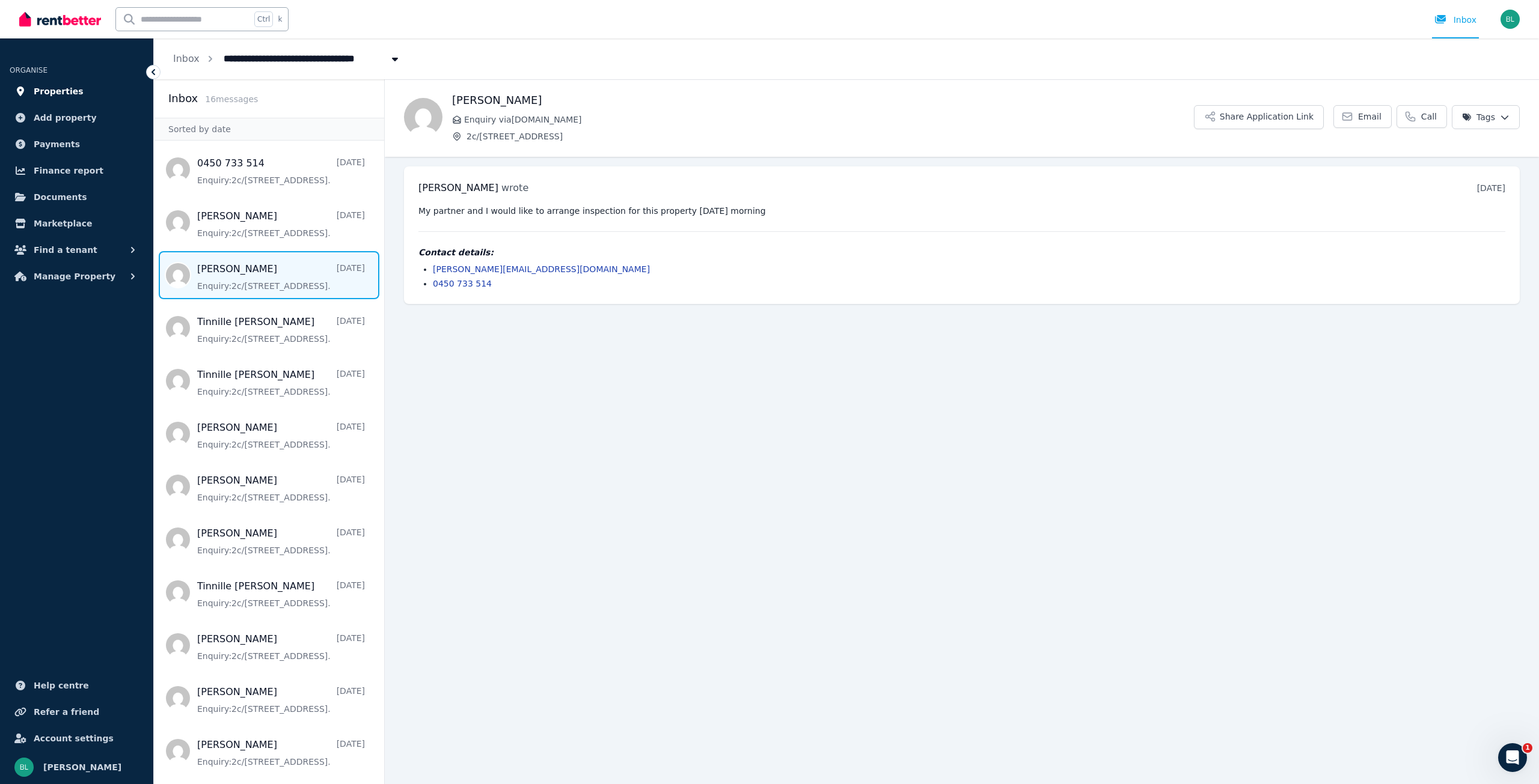
click at [49, 95] on span "Properties" at bounding box center [59, 91] width 50 height 14
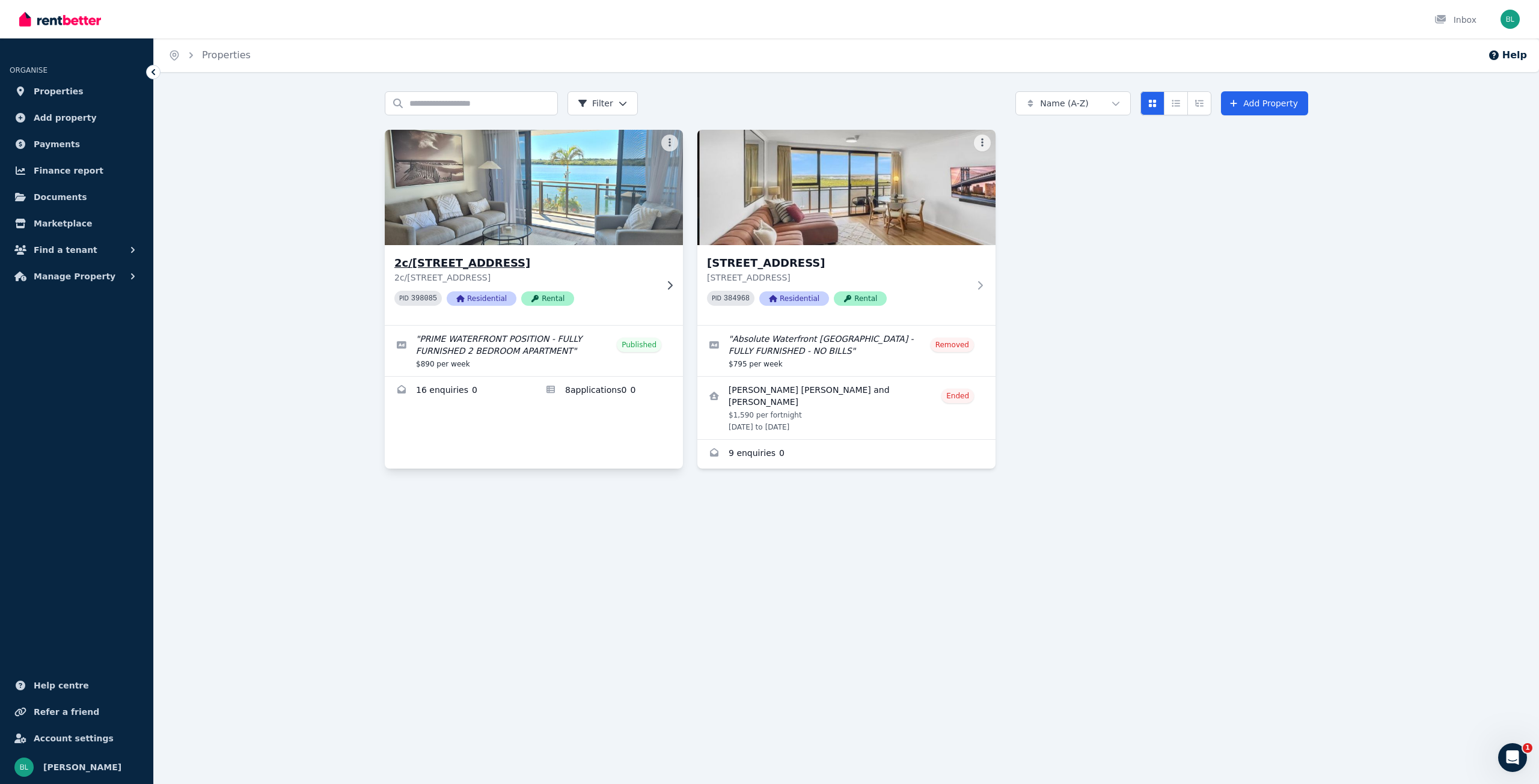
click at [437, 201] on img at bounding box center [534, 187] width 313 height 121
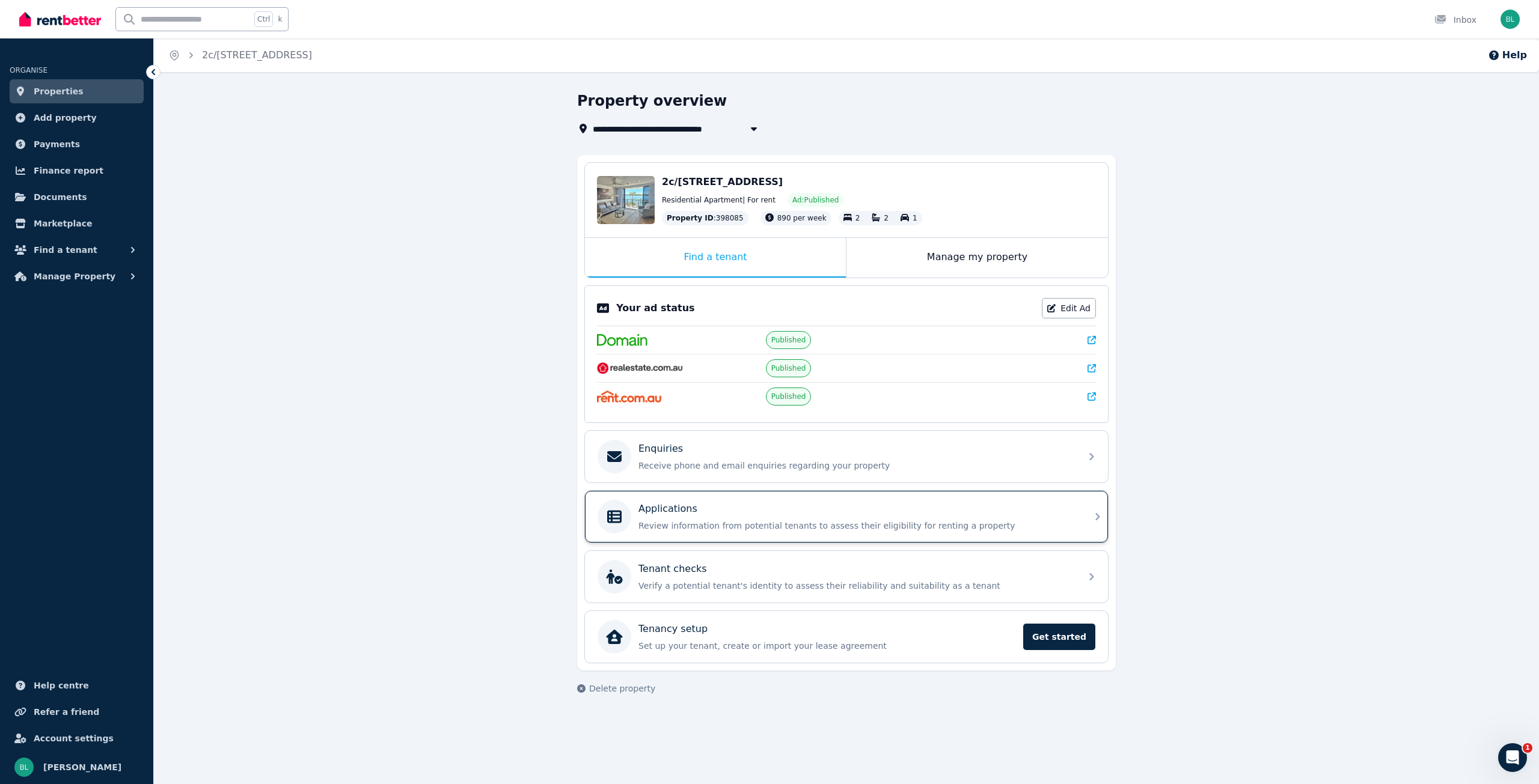
click at [671, 517] on div "Applications Review information from potential tenants to assess their eligibil…" at bounding box center [856, 517] width 435 height 30
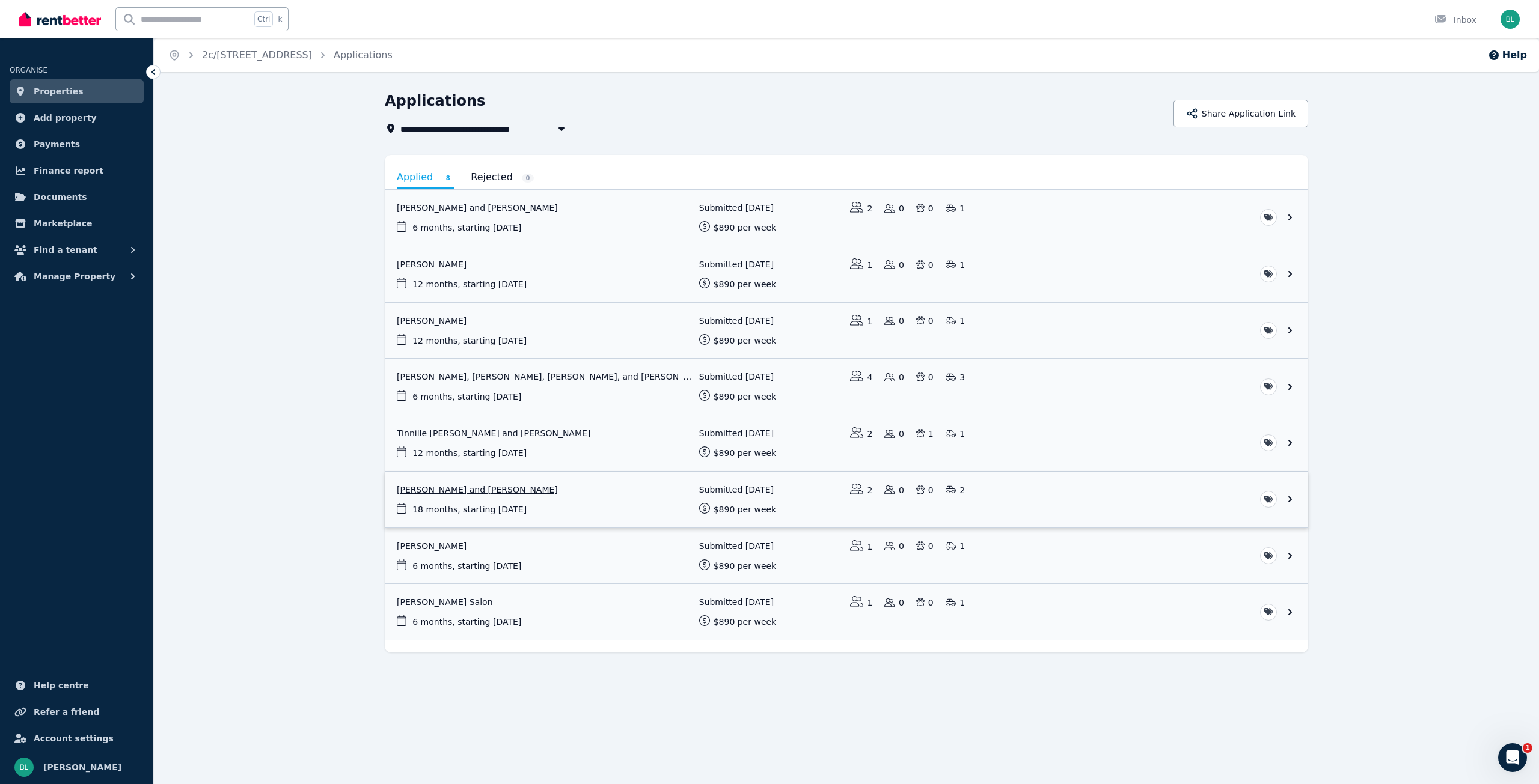
click at [484, 487] on link "View application: Elliw Powell and Zaid Hammoudeh" at bounding box center [846, 500] width 924 height 56
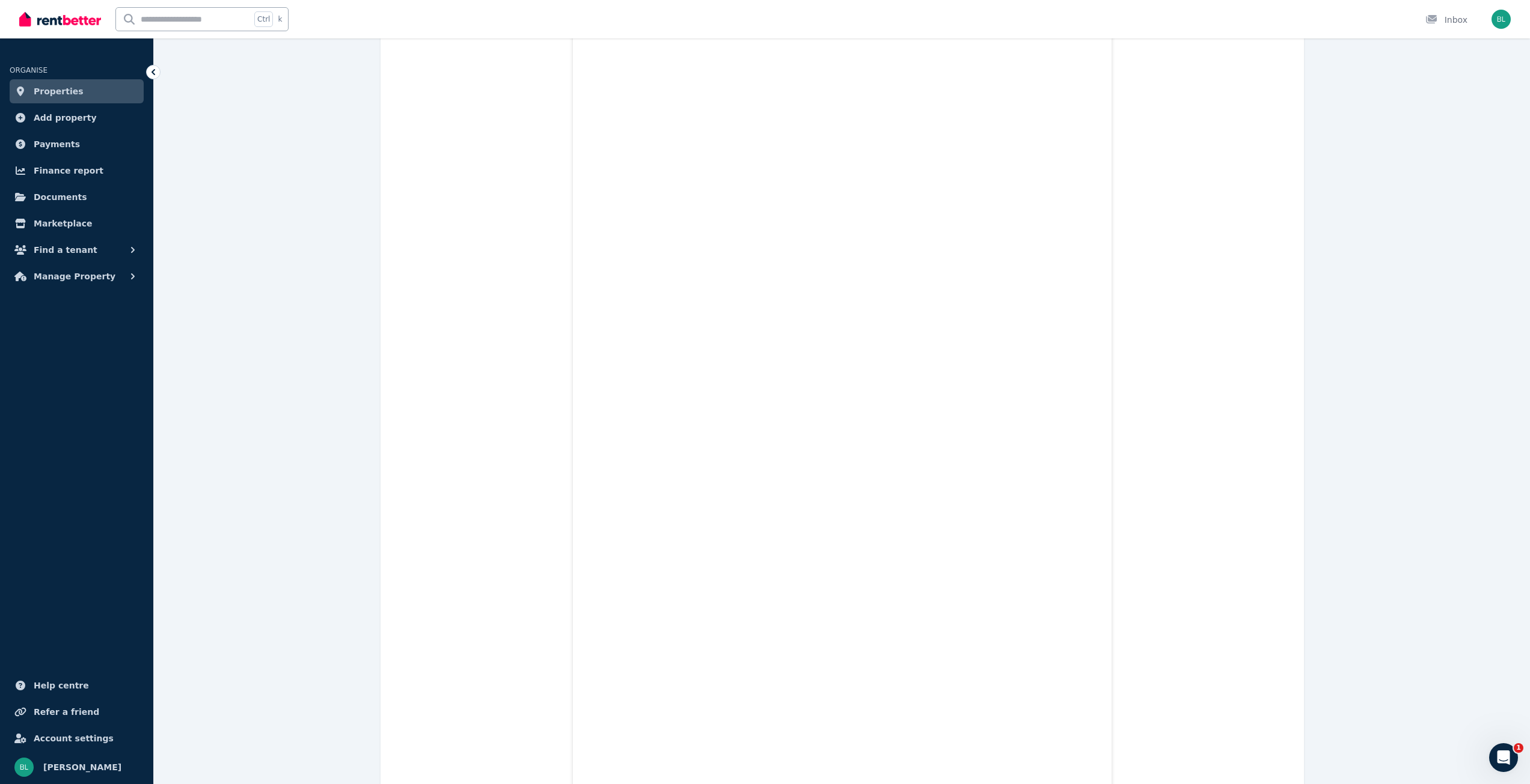
scroll to position [721, 0]
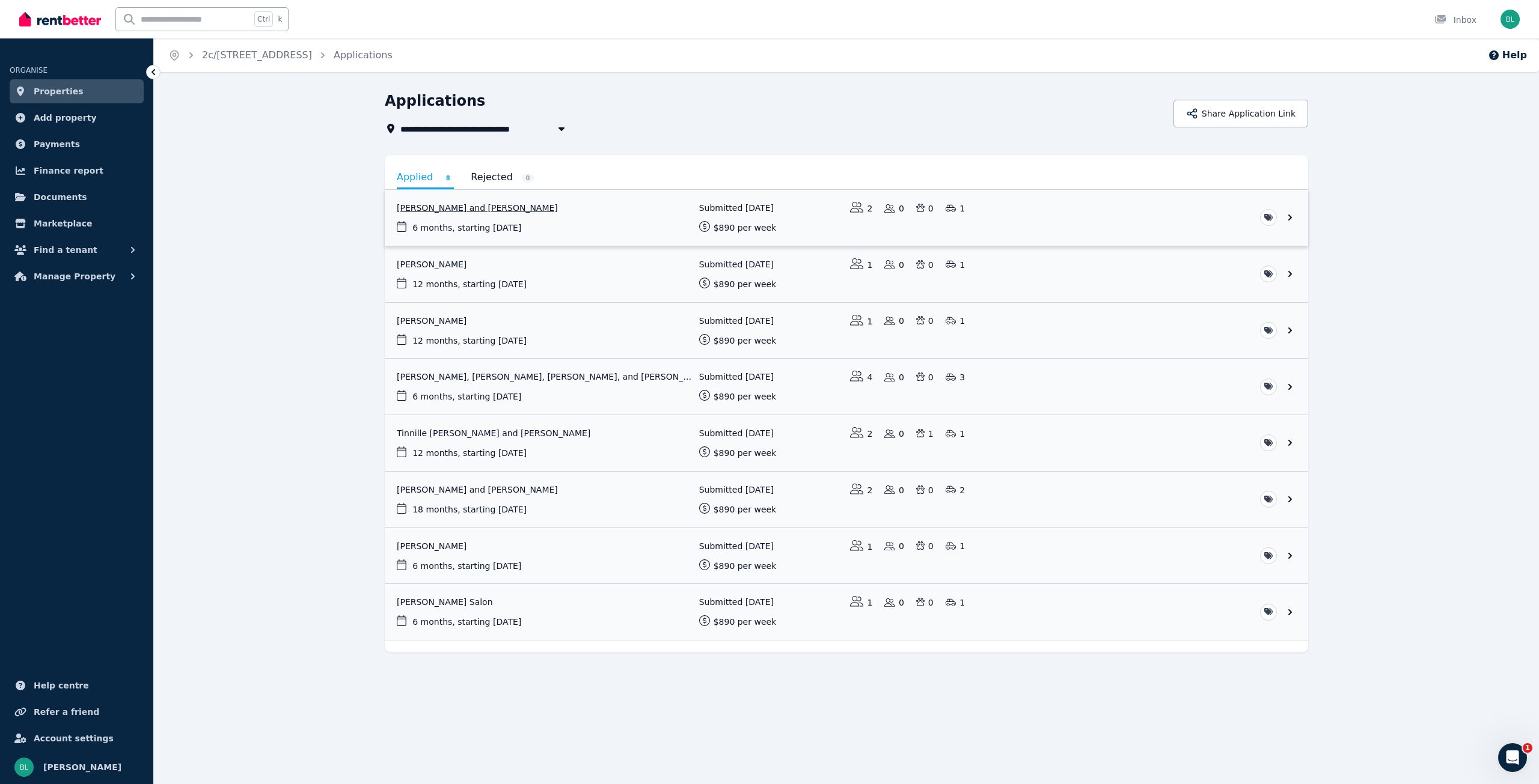
click at [457, 207] on link "View application: Theresa Wilton and William Godfrey" at bounding box center [846, 218] width 924 height 56
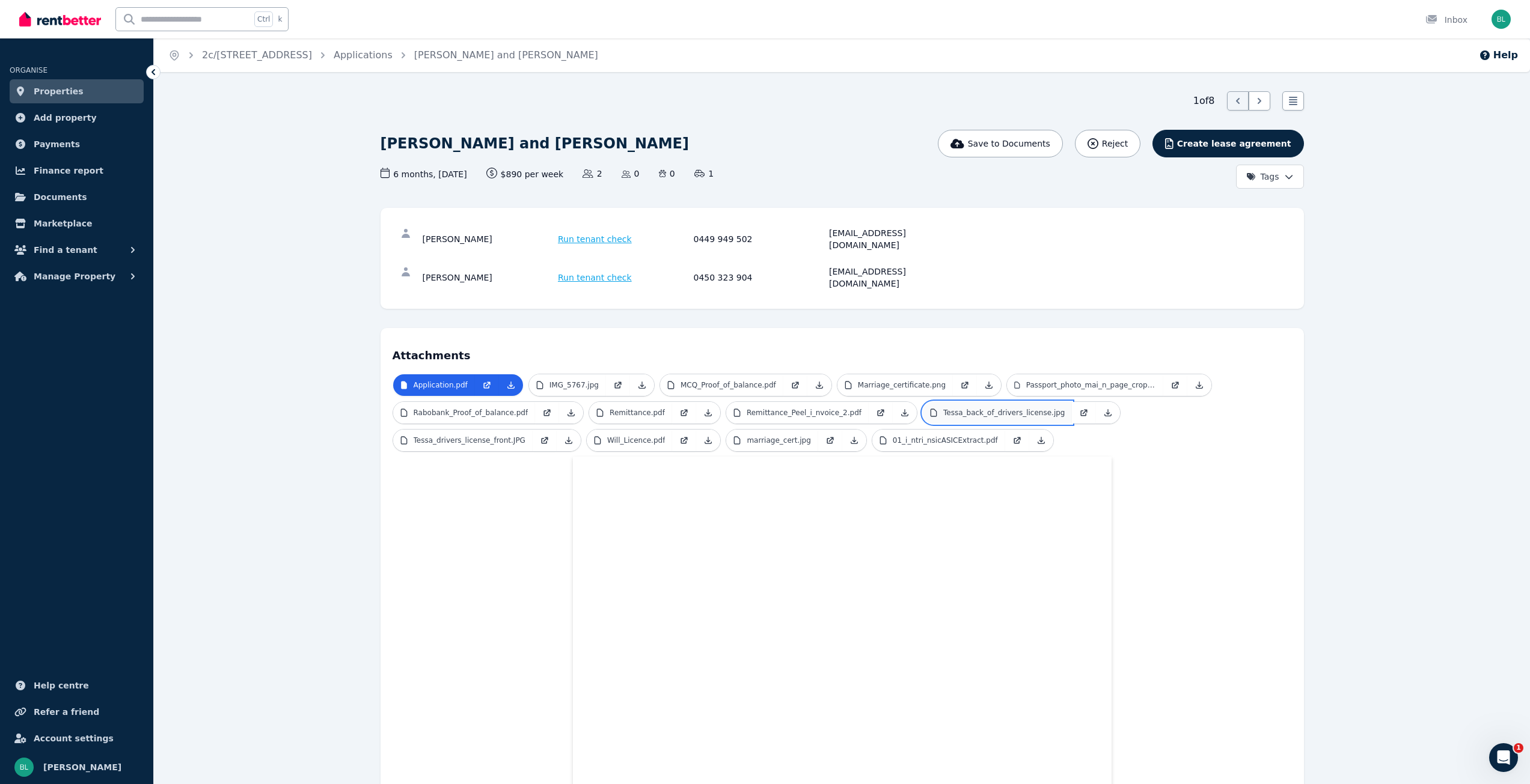
click at [943, 408] on p "Tessa_back_of_drivers_license.jpg" at bounding box center [1004, 412] width 121 height 10
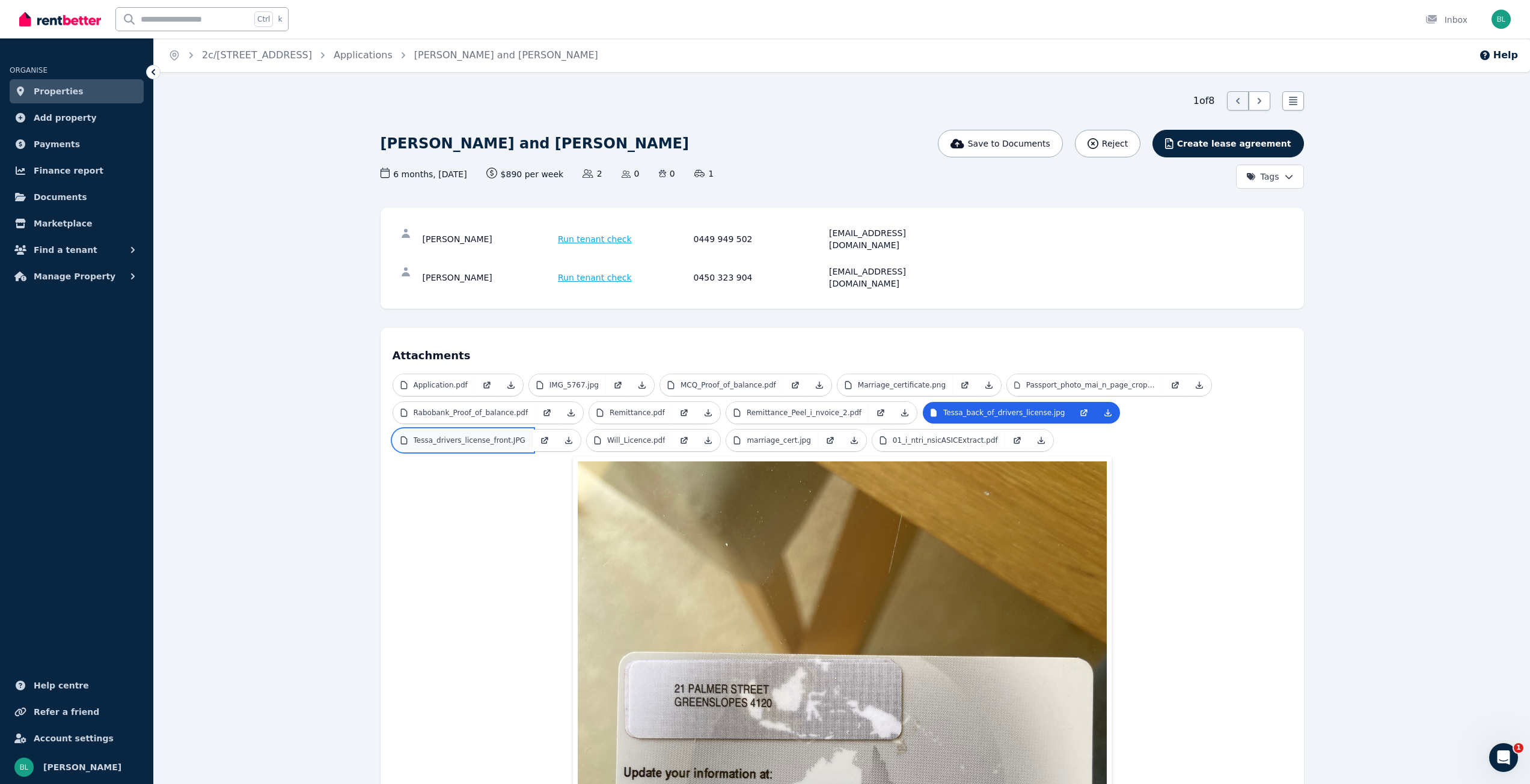
click at [526, 436] on p "Tessa_drivers_license_front.JPG" at bounding box center [470, 440] width 112 height 10
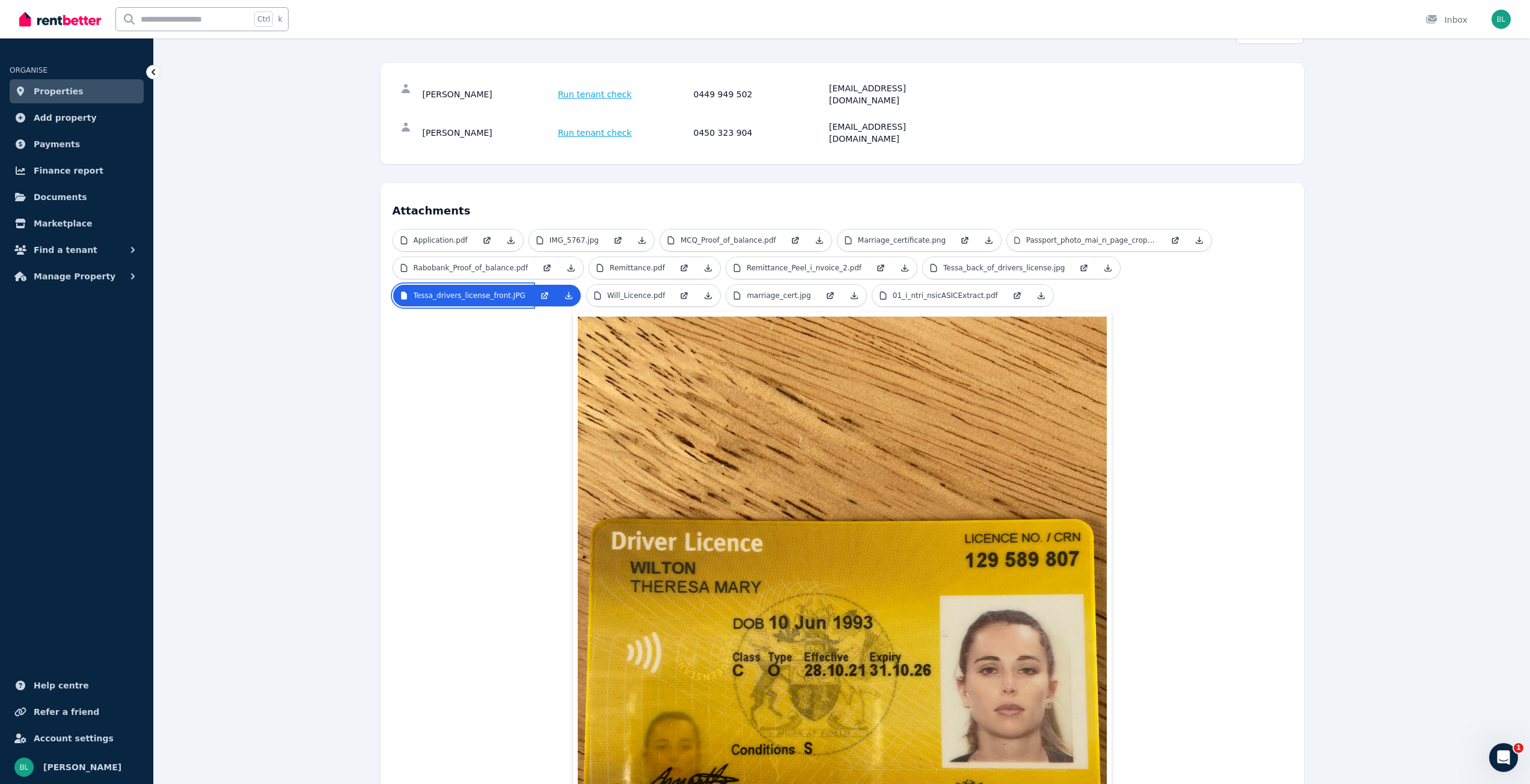
scroll to position [161, 0]
